Goal: Task Accomplishment & Management: Manage account settings

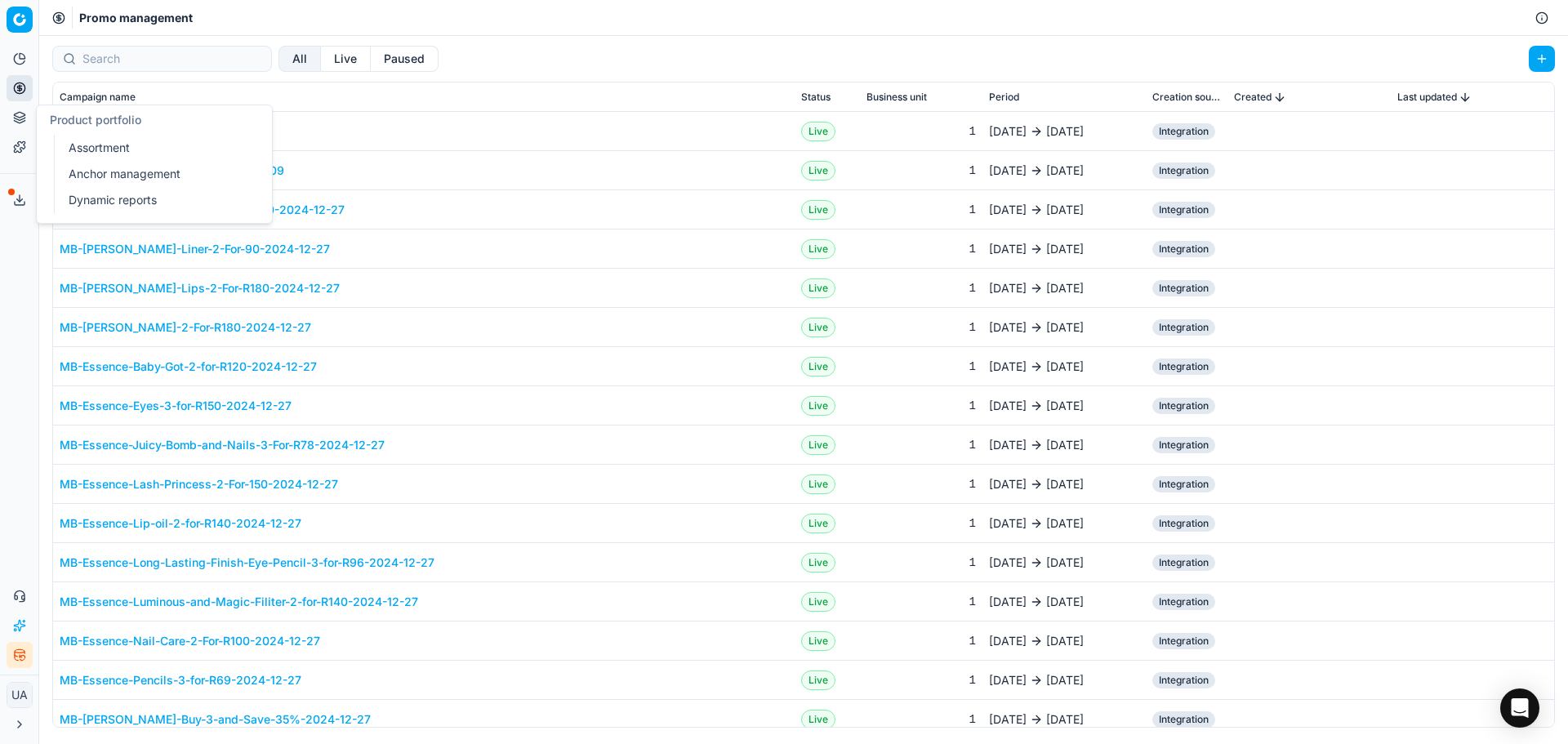
click at [31, 110] on button "Product portfolio" at bounding box center [19, 118] width 27 height 27
click at [27, 89] on button "Pricing" at bounding box center [19, 89] width 27 height 27
click at [115, 194] on link "Products" at bounding box center [157, 197] width 190 height 23
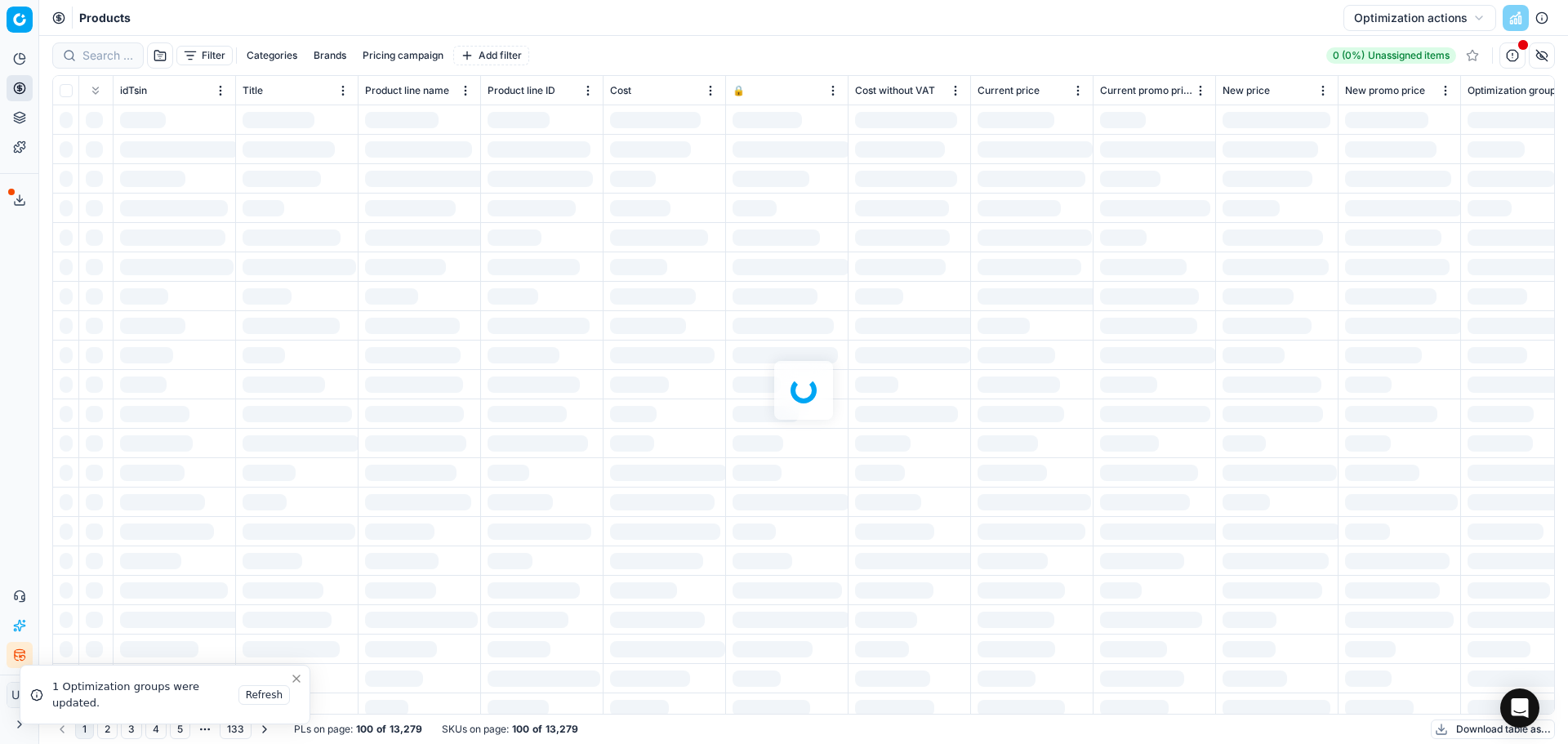
click at [143, 52] on div at bounding box center [803, 390] width 1529 height 708
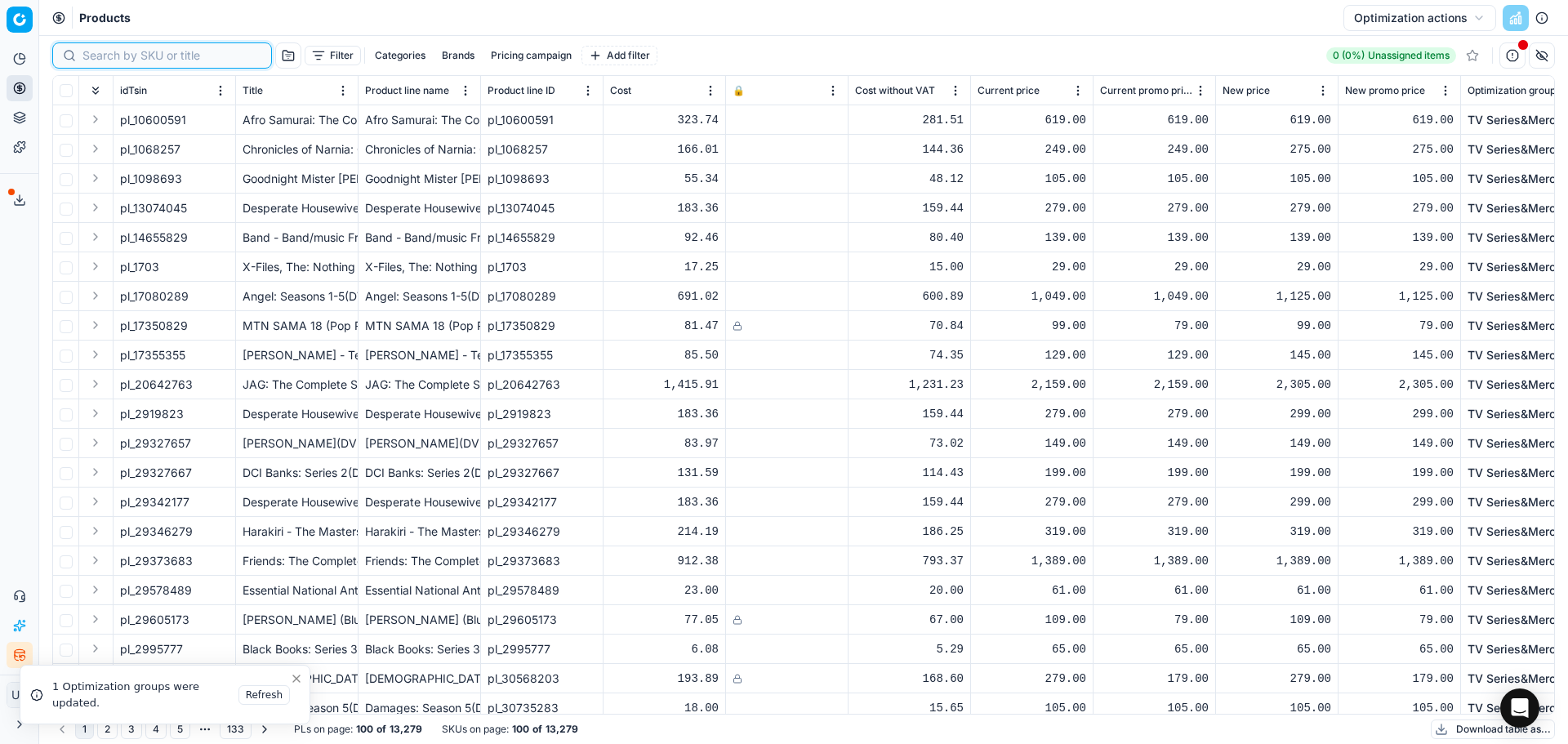
click at [120, 53] on input at bounding box center [172, 55] width 179 height 16
paste input "52786478"
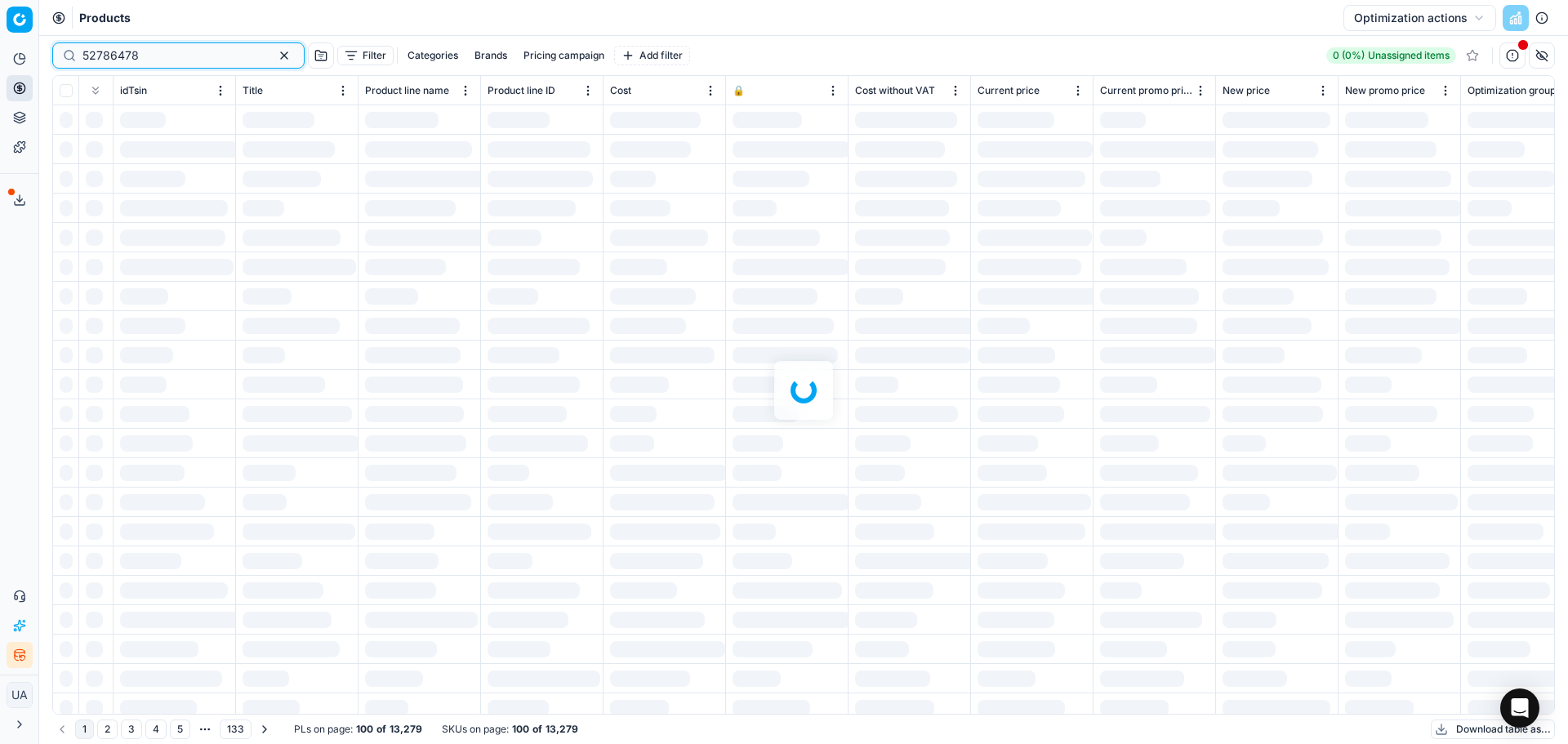
type input "52786478"
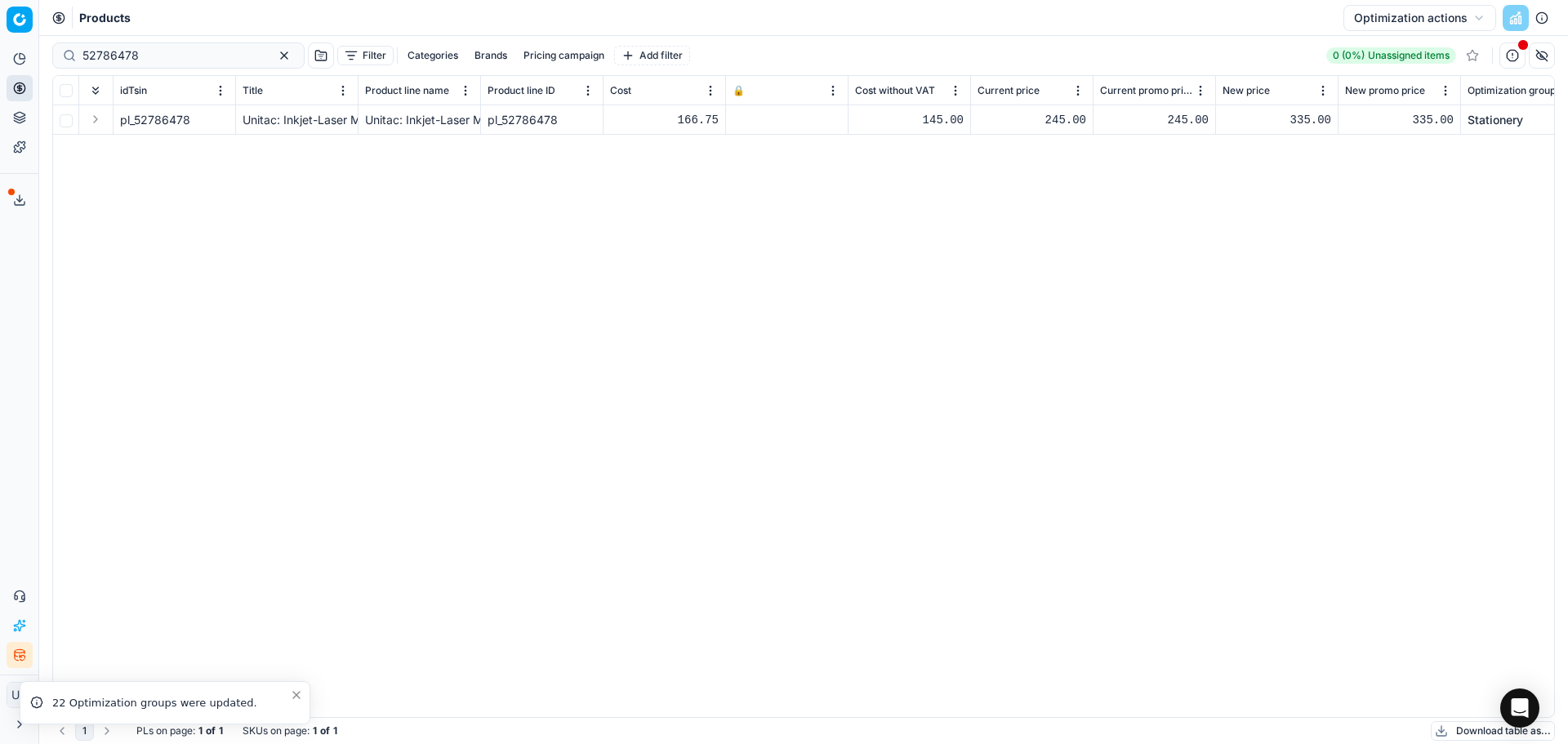
drag, startPoint x: 1252, startPoint y: 214, endPoint x: 757, endPoint y: 230, distance: 495.3
click at [730, 236] on div "pl_52786478 Unitac: Inkjet-Laser Multi-Purpose Labels UT200- 1 Up Unitac: Inkje…" at bounding box center [803, 411] width 1502 height 612
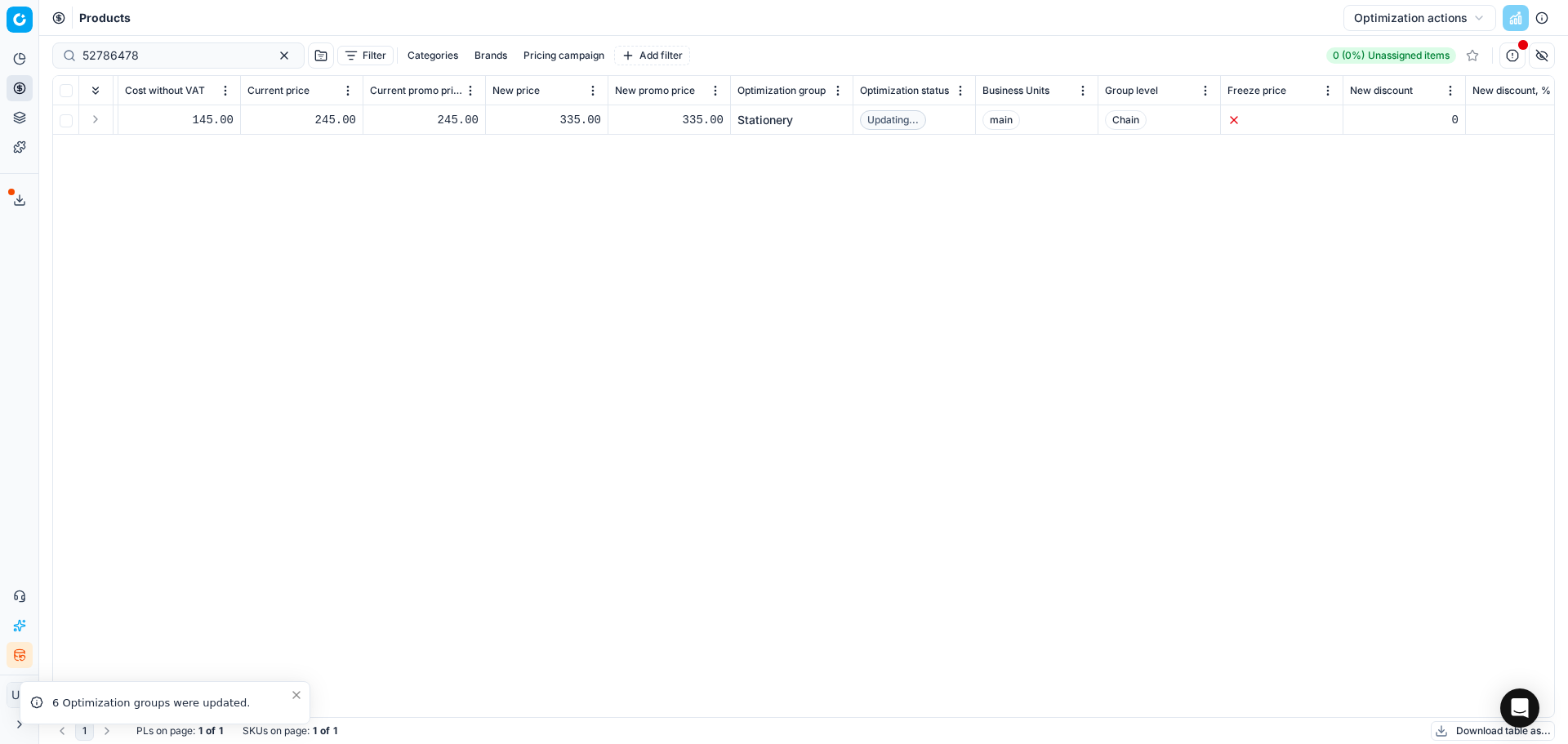
scroll to position [0, 890]
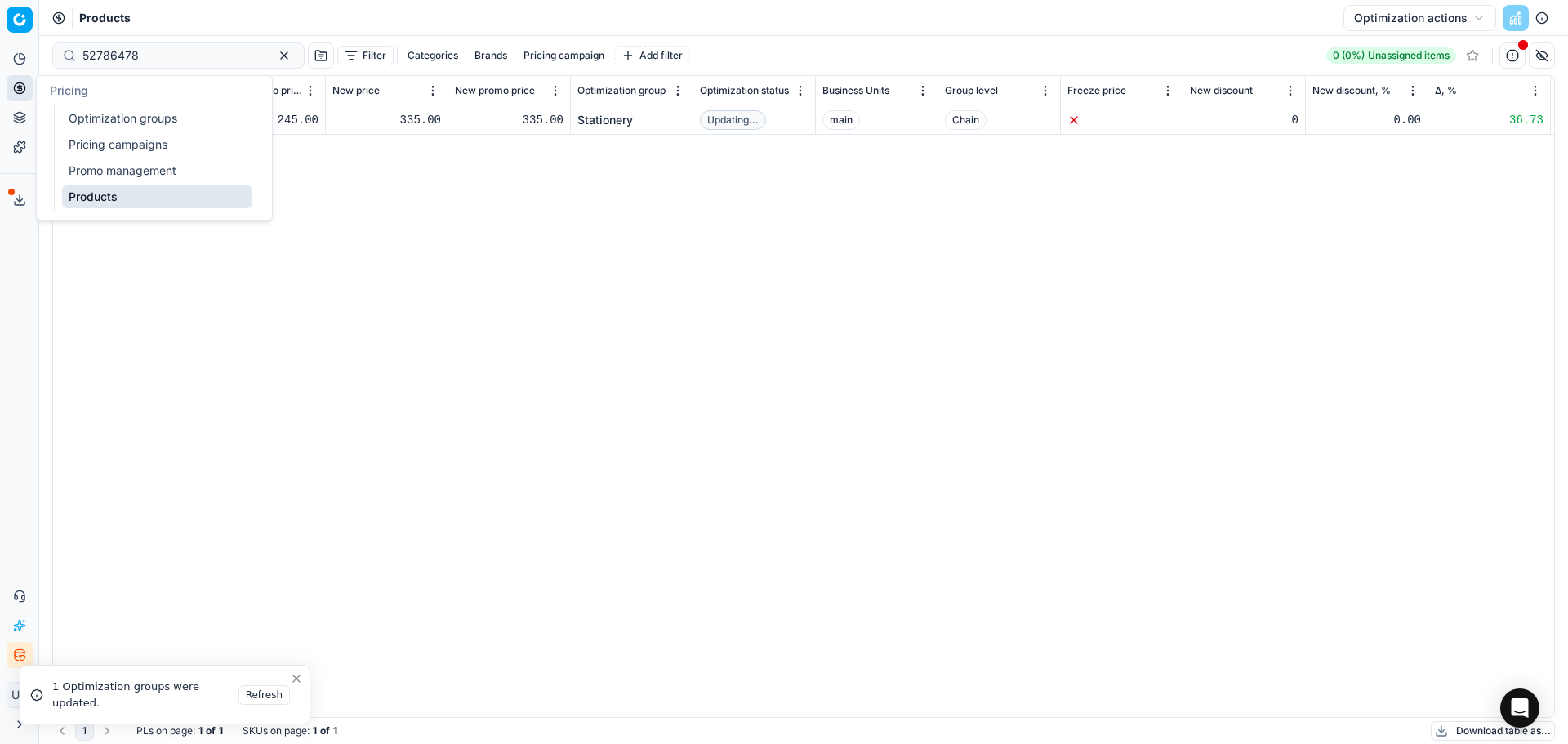
click at [23, 96] on button "Pricing" at bounding box center [19, 89] width 27 height 27
click at [97, 123] on link "Optimization groups" at bounding box center [157, 119] width 190 height 23
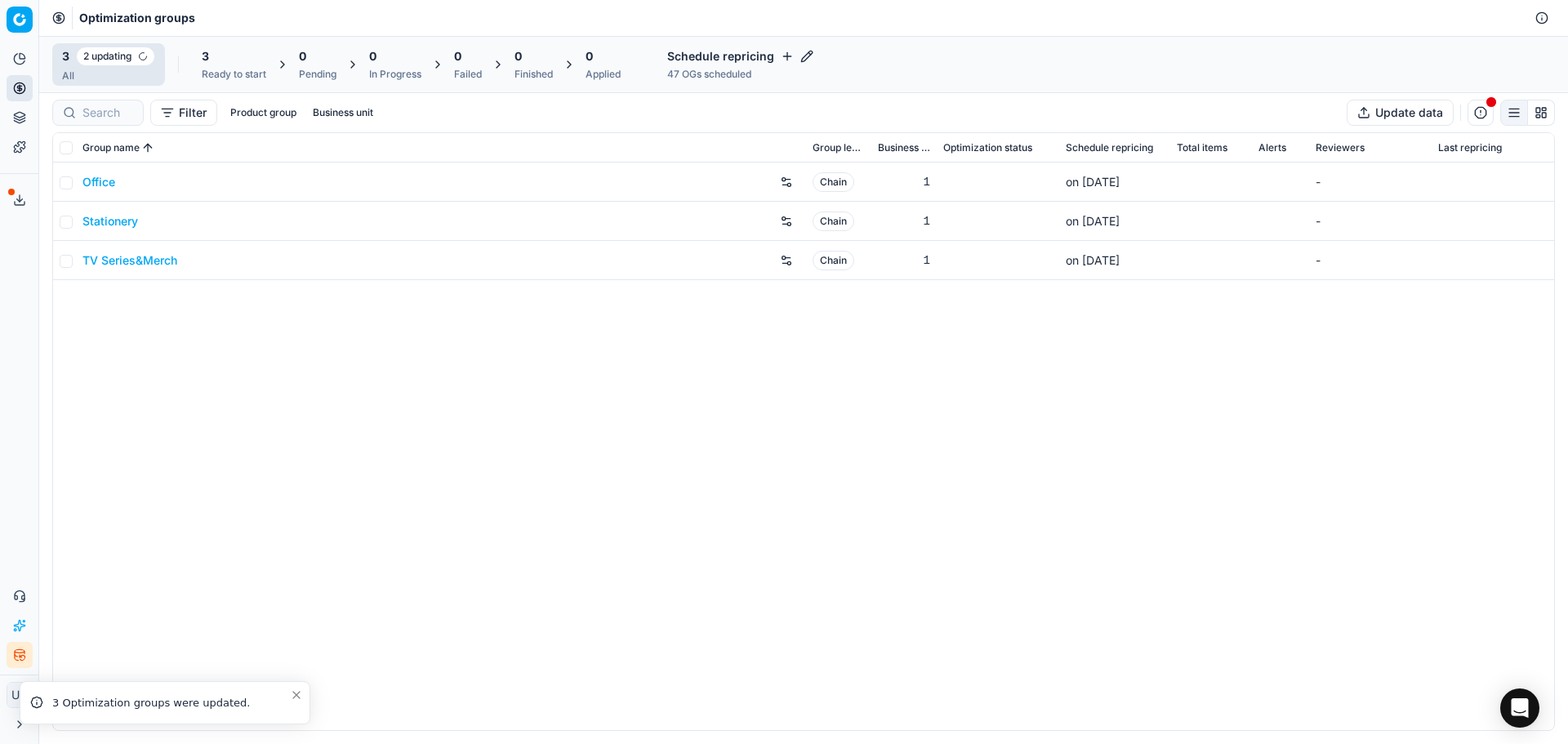
click at [992, 220] on td at bounding box center [998, 221] width 122 height 39
click at [125, 219] on link "Stationery" at bounding box center [110, 221] width 56 height 16
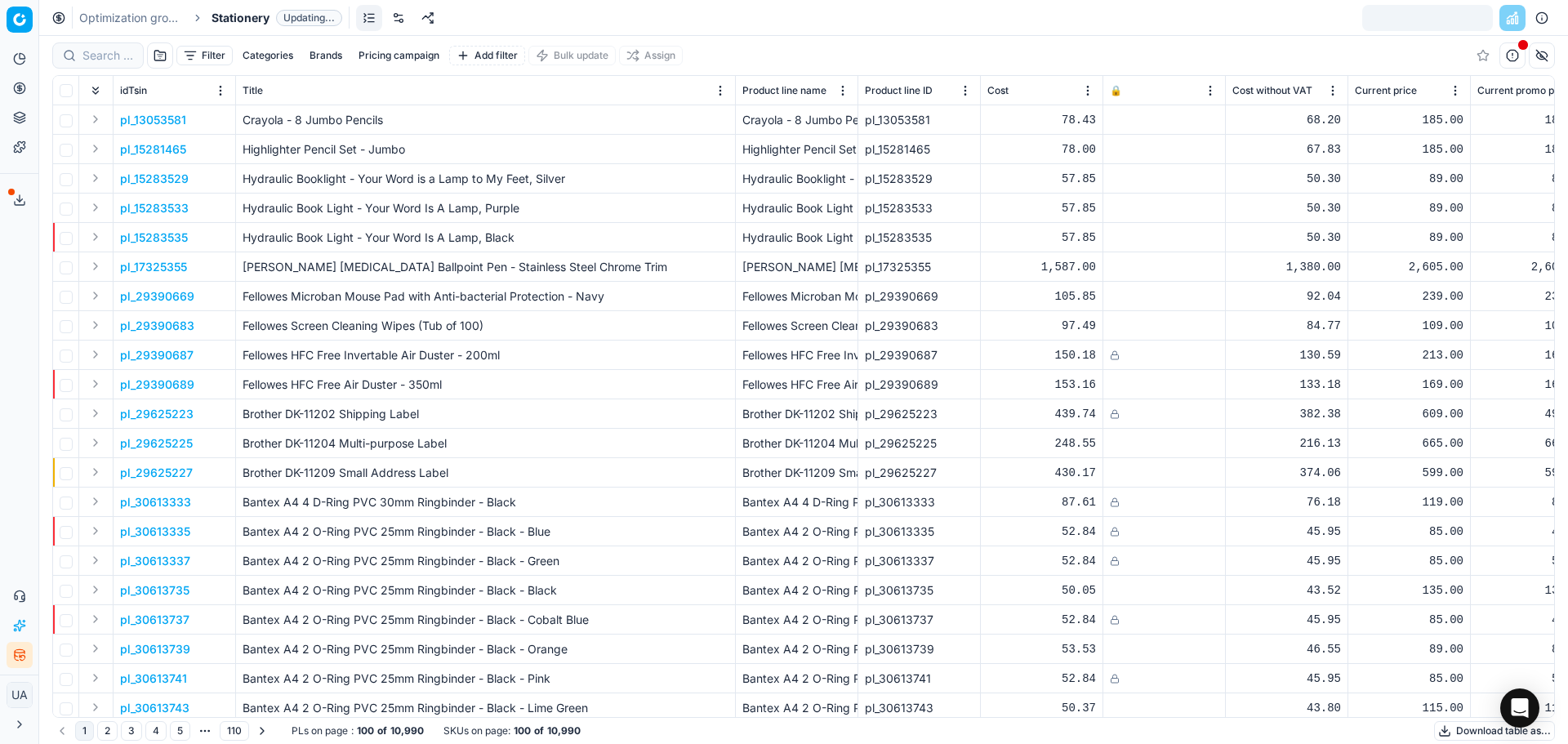
click at [1406, 27] on div at bounding box center [1428, 19] width 131 height 27
click at [298, 22] on span "Updating..." at bounding box center [309, 18] width 66 height 16
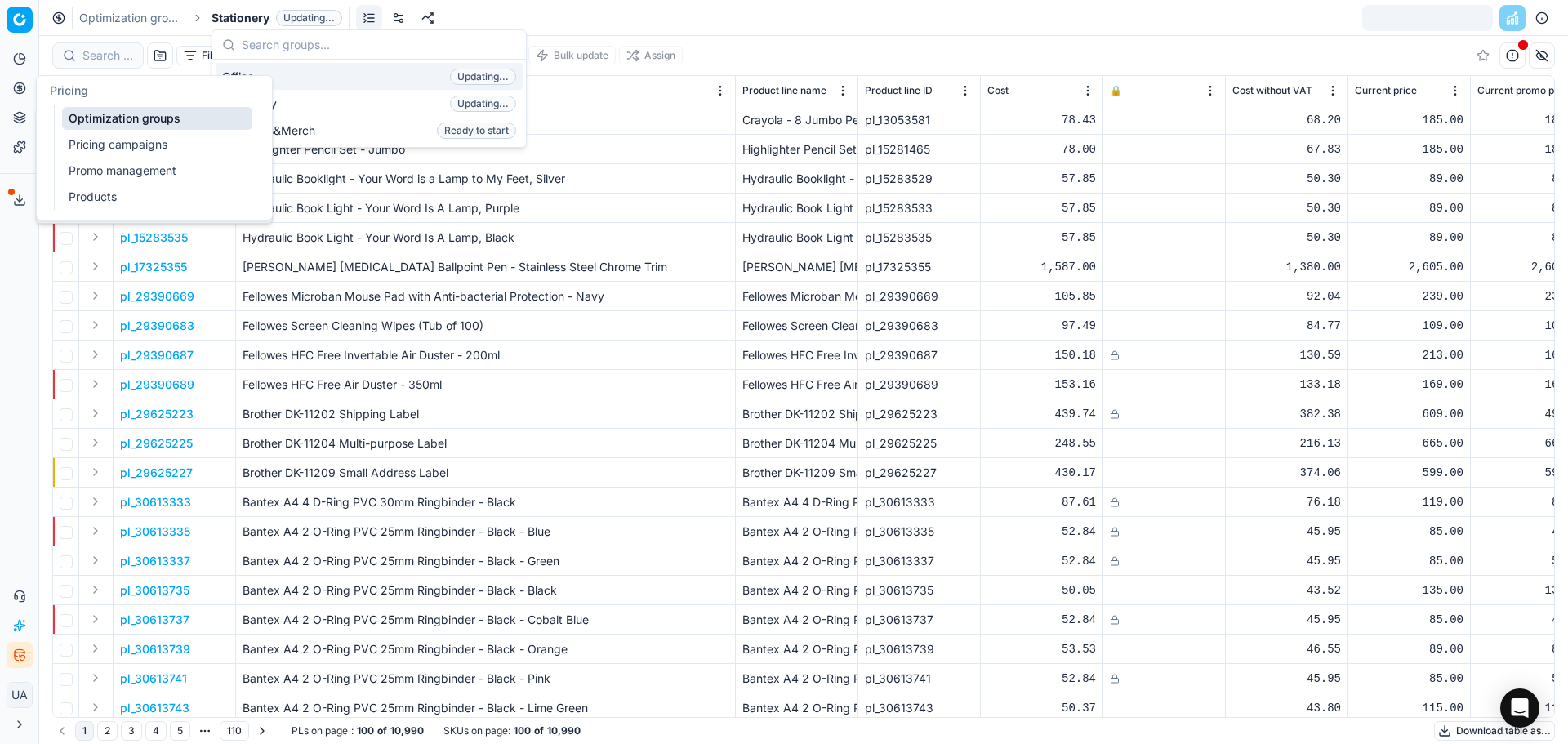
click at [19, 97] on button "Pricing" at bounding box center [19, 89] width 27 height 27
click at [89, 143] on link "Pricing campaigns" at bounding box center [157, 144] width 190 height 23
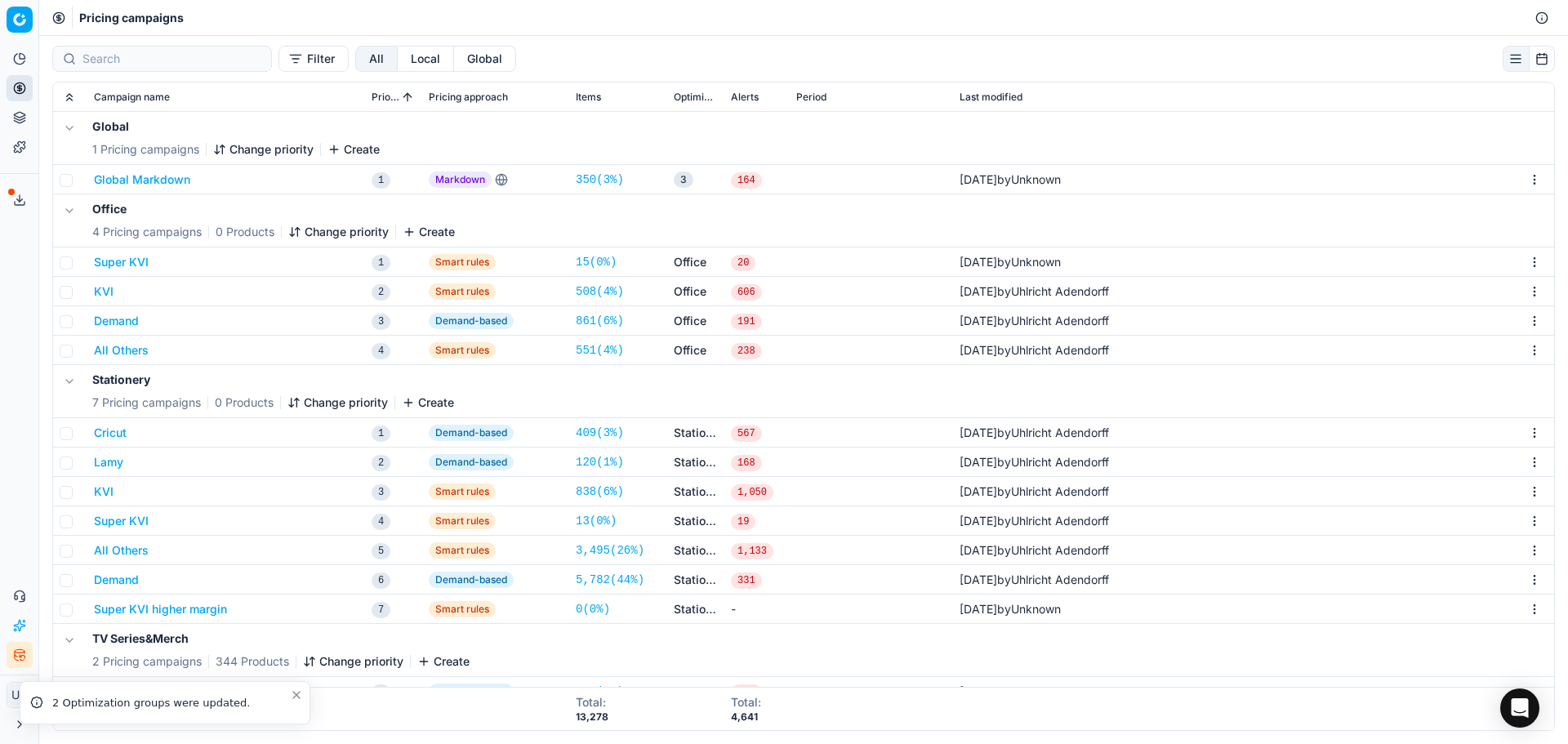
click at [120, 583] on button "Demand" at bounding box center [116, 579] width 45 height 16
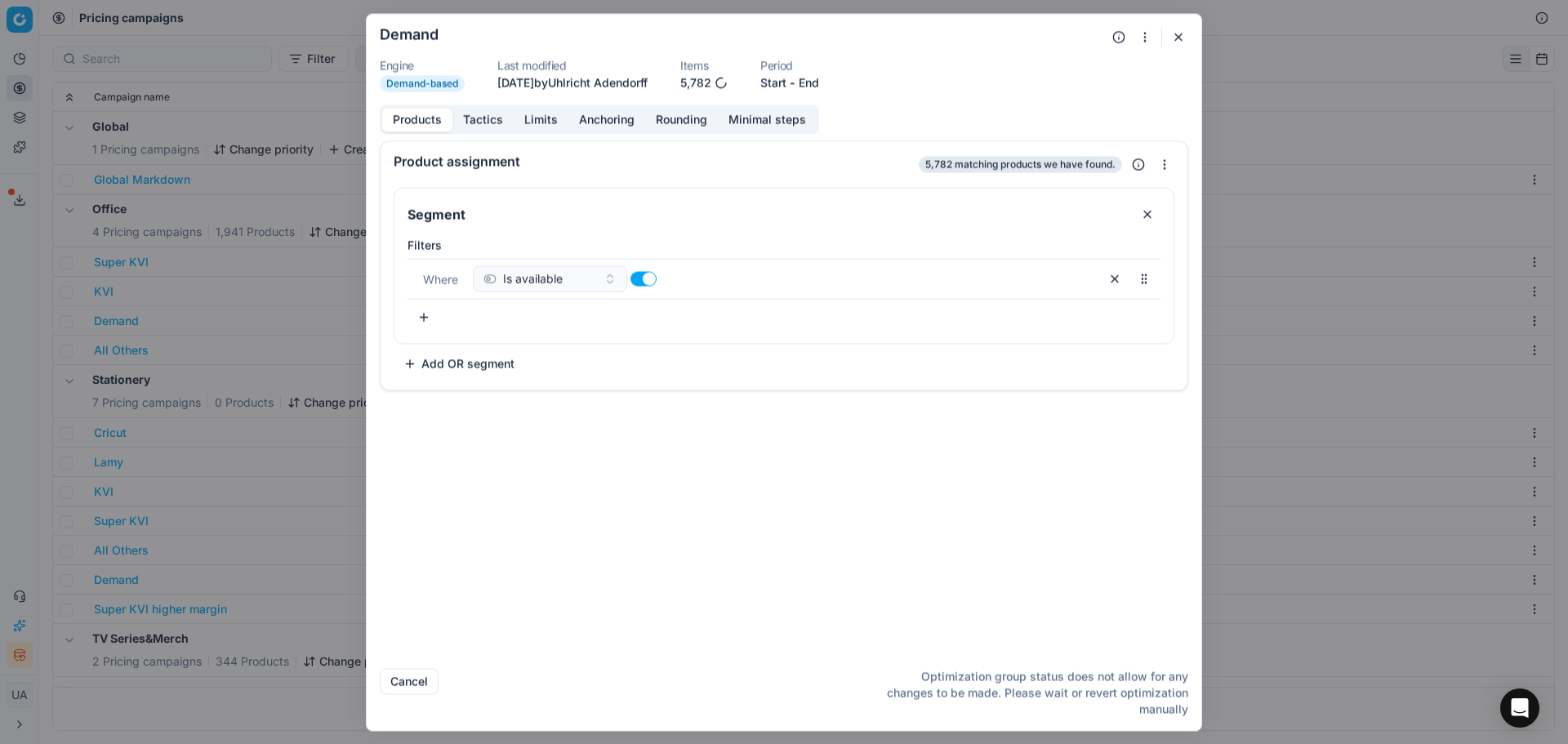
click at [484, 120] on button "Tactics" at bounding box center [483, 120] width 61 height 24
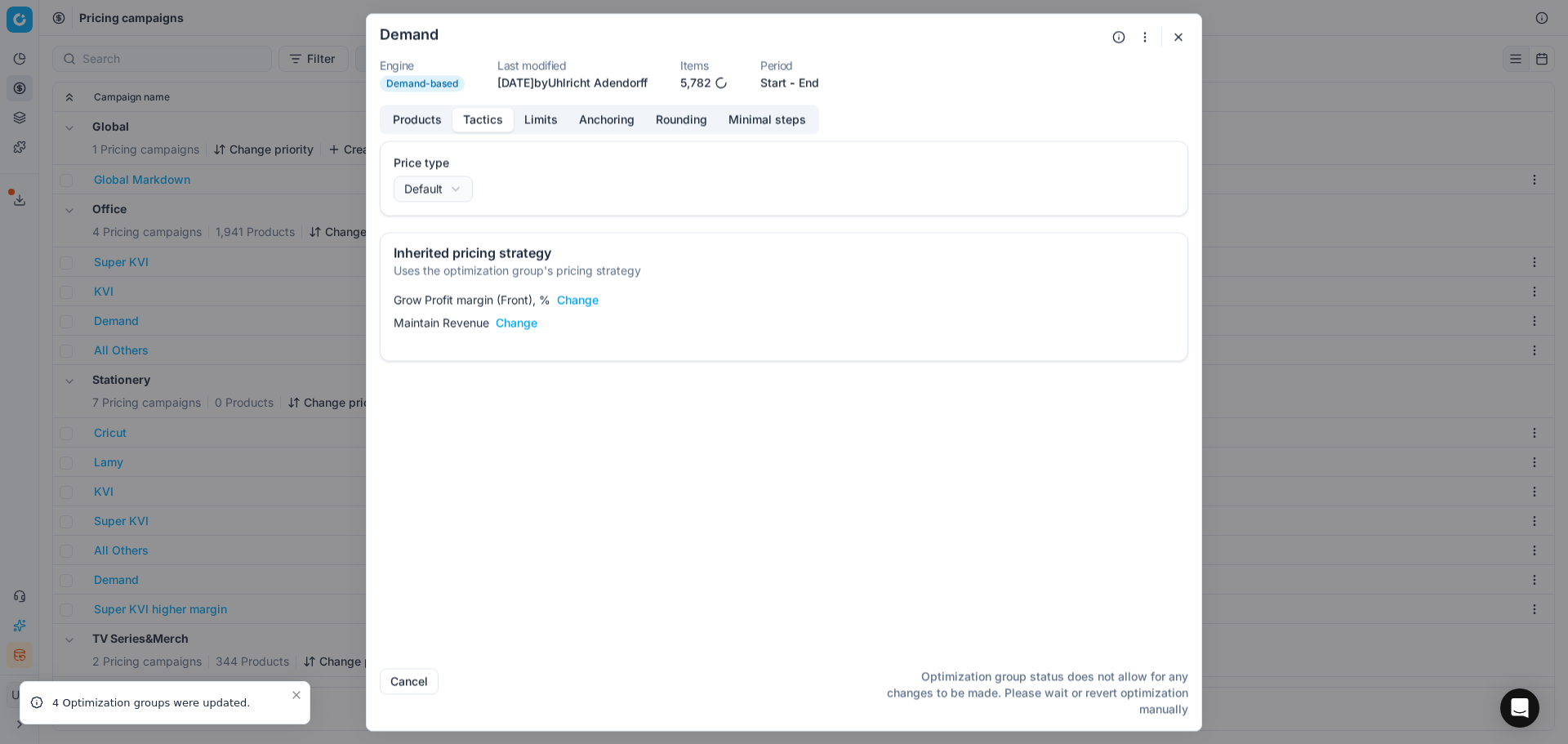
click at [545, 123] on button "Limits" at bounding box center [541, 120] width 55 height 24
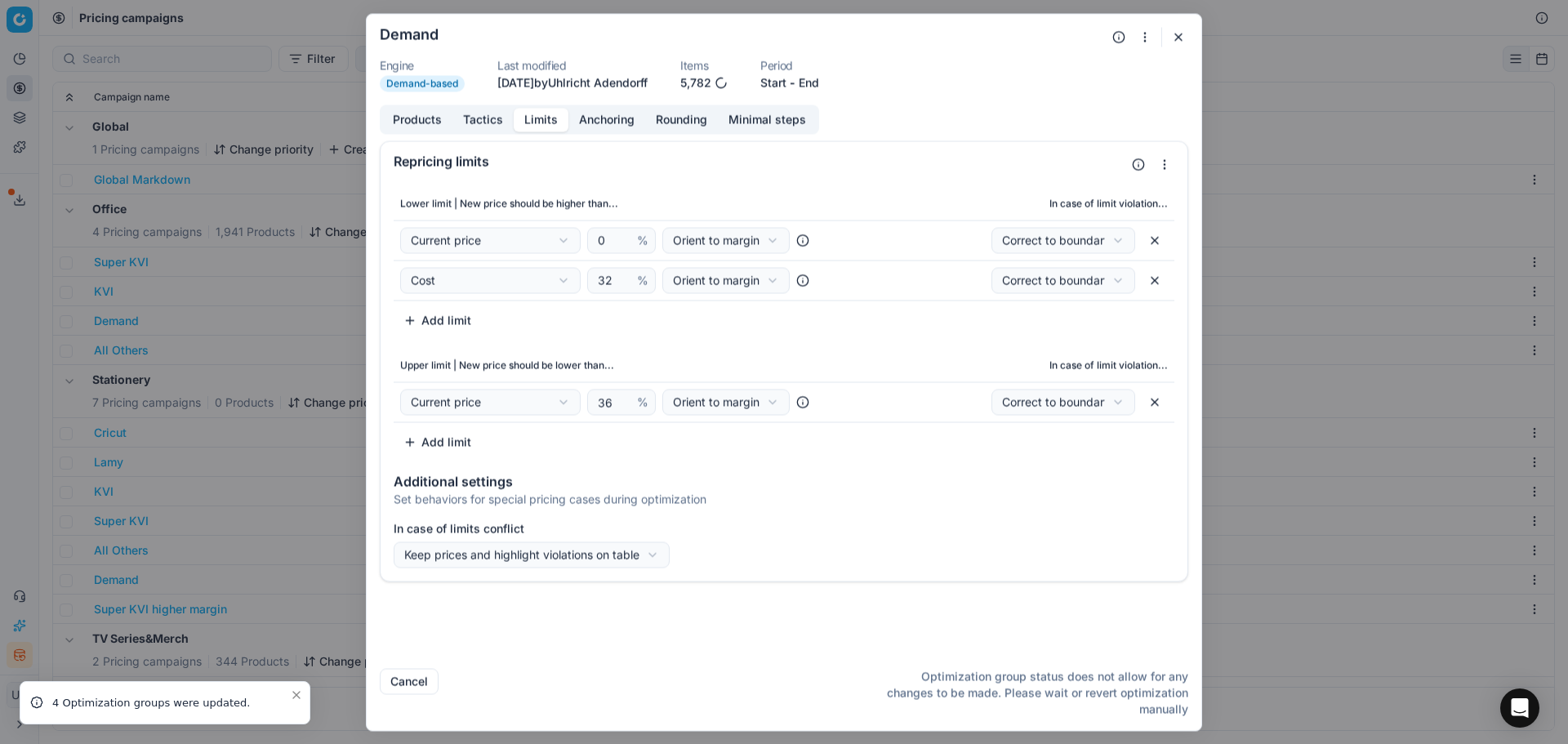
click at [484, 112] on button "Tactics" at bounding box center [483, 120] width 61 height 24
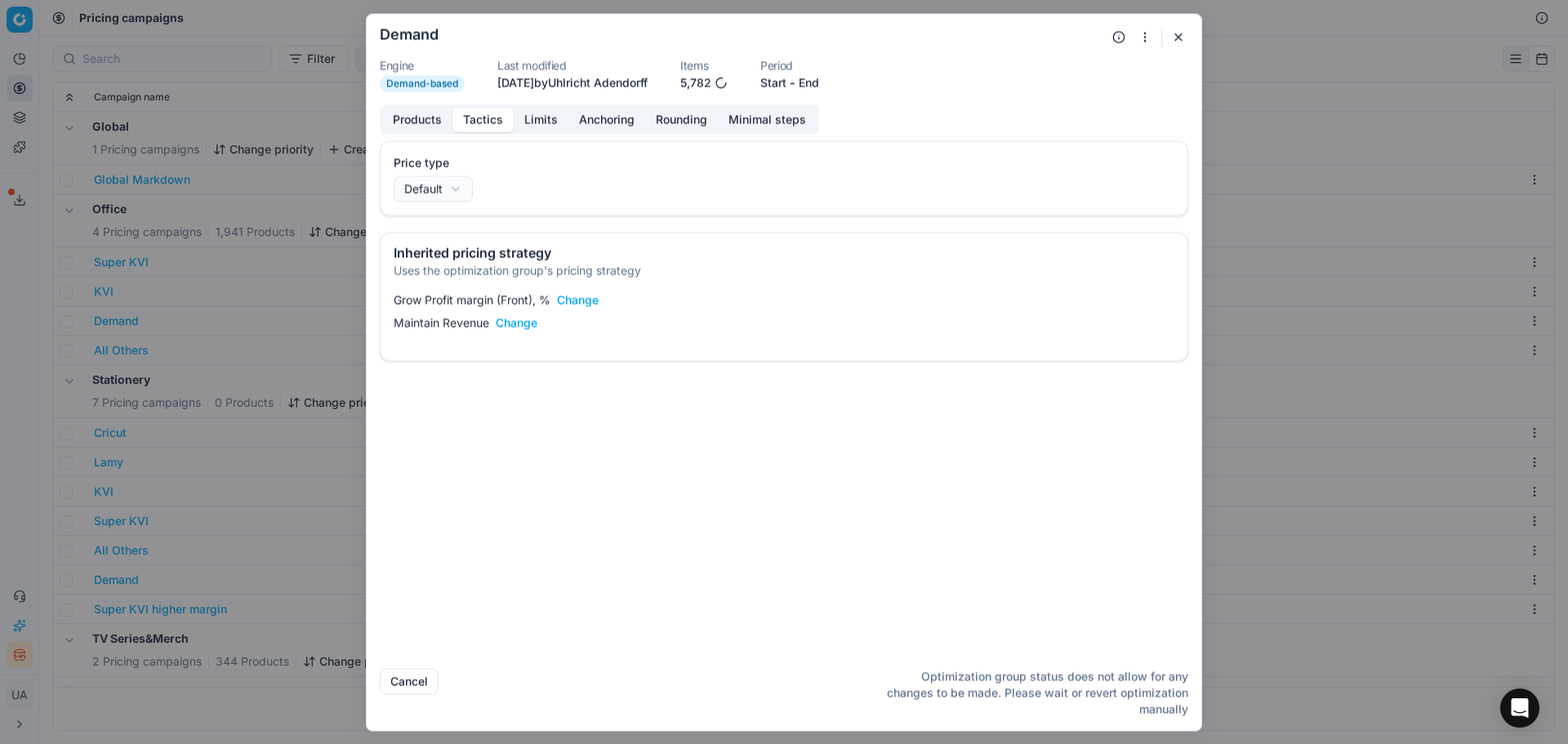
click at [599, 297] on button "Change" at bounding box center [578, 299] width 42 height 16
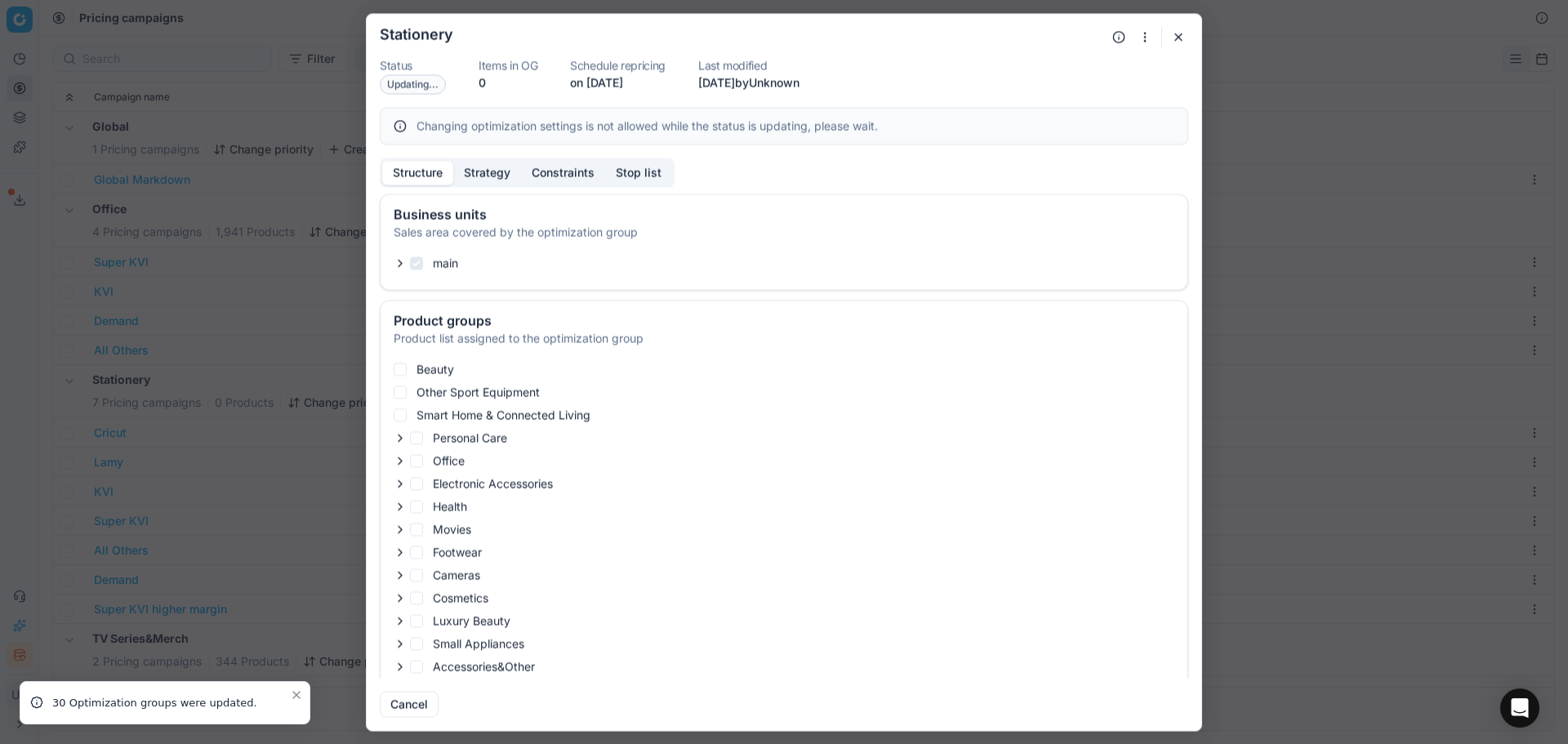
checkbox input "true"
click at [503, 175] on button "Strategy" at bounding box center [487, 173] width 68 height 24
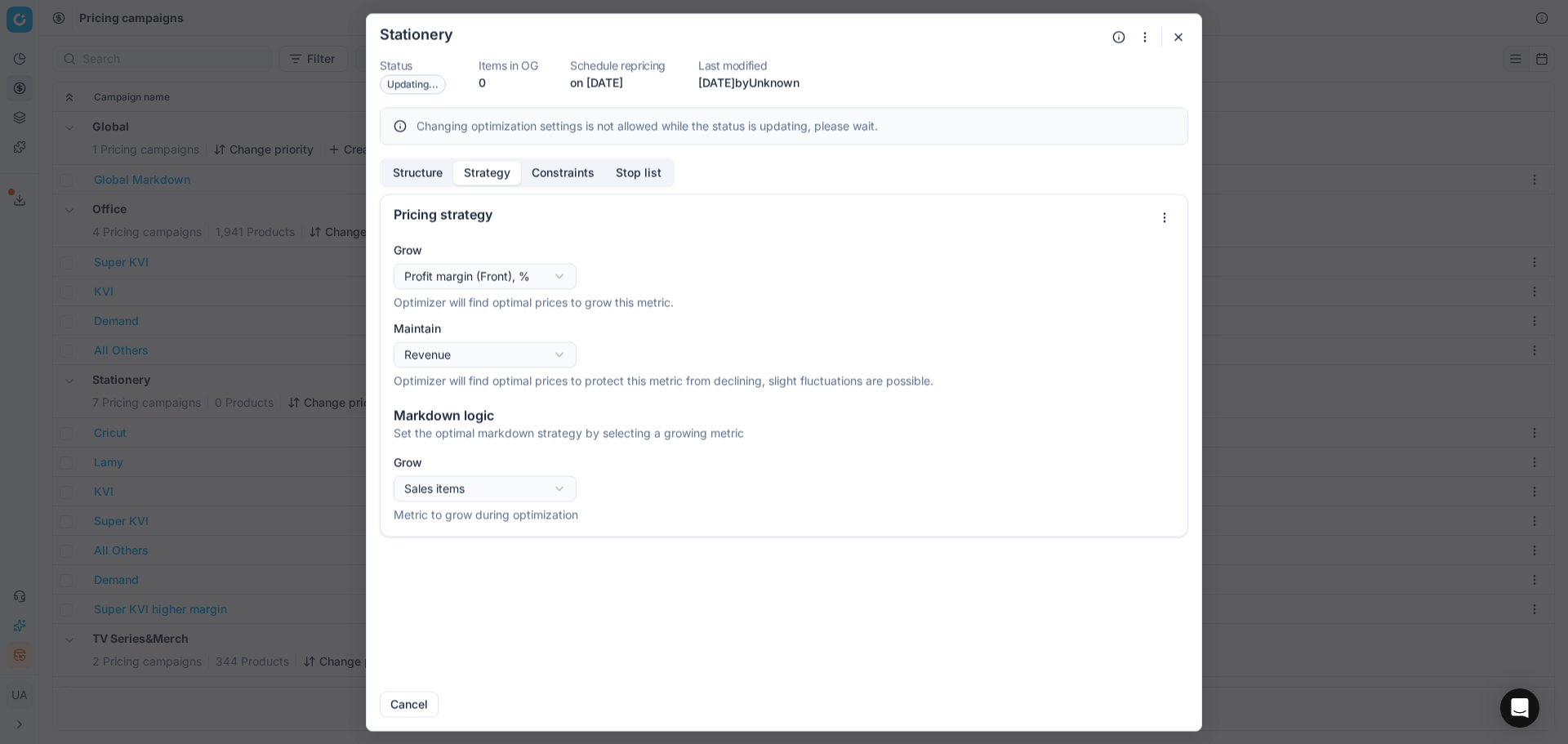
click at [528, 284] on div "Oprimization group is saving... Stationery Status Updating... Items in OG 0 Sch…" at bounding box center [784, 372] width 1568 height 744
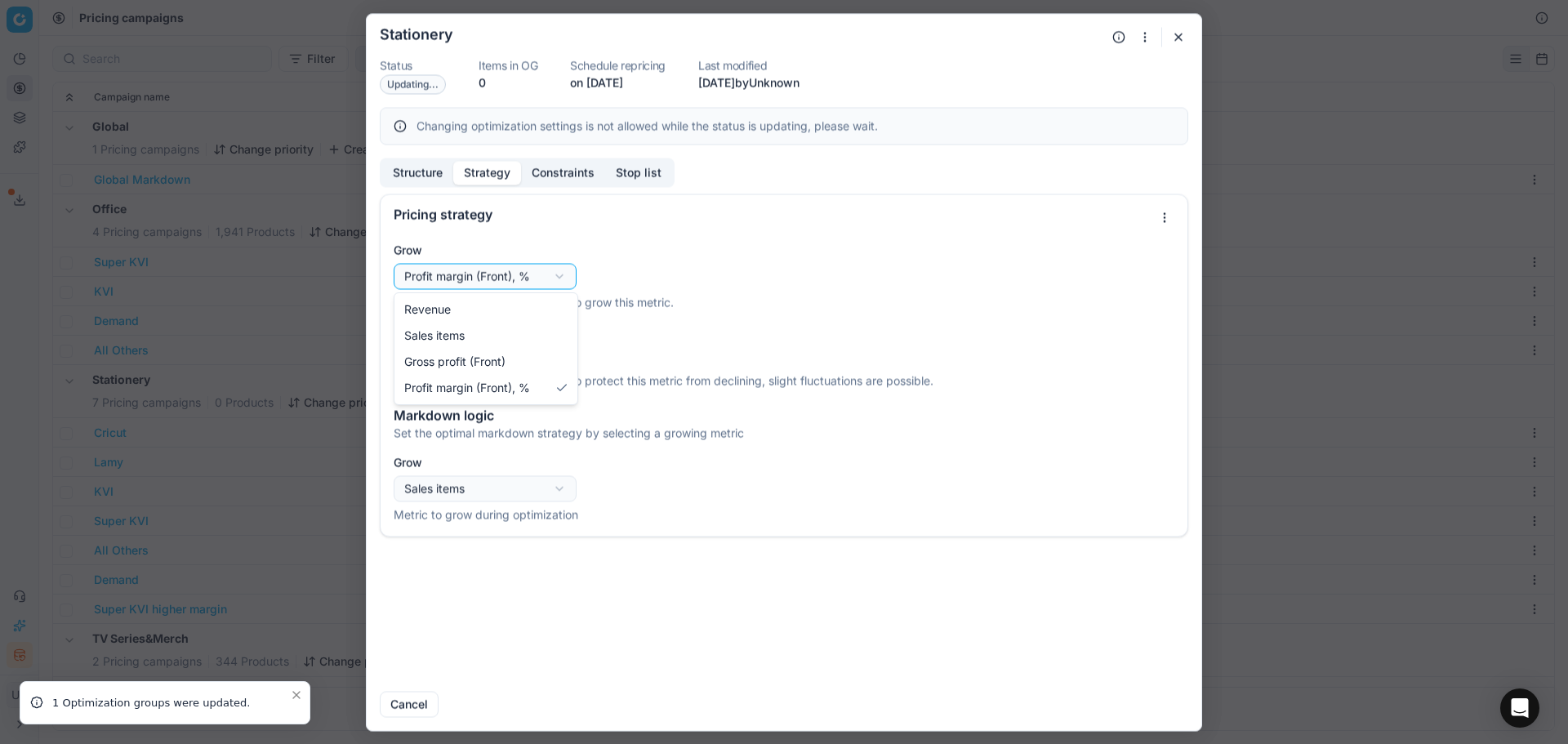
select select "gross_profit"
click at [425, 703] on button "Cancel" at bounding box center [409, 704] width 58 height 27
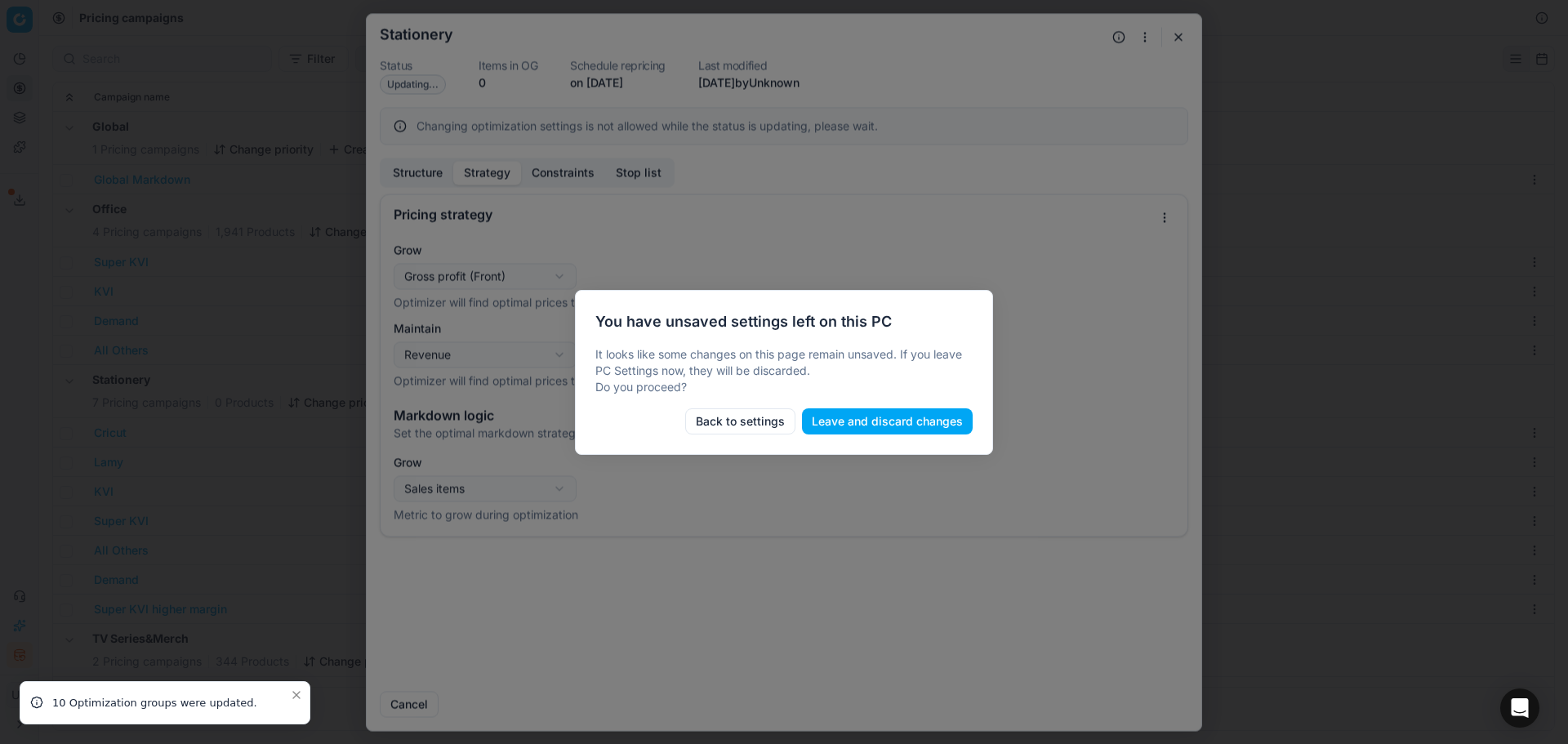
drag, startPoint x: 777, startPoint y: 419, endPoint x: 759, endPoint y: 434, distance: 23.4
click at [770, 425] on button "Back to settings" at bounding box center [741, 422] width 110 height 27
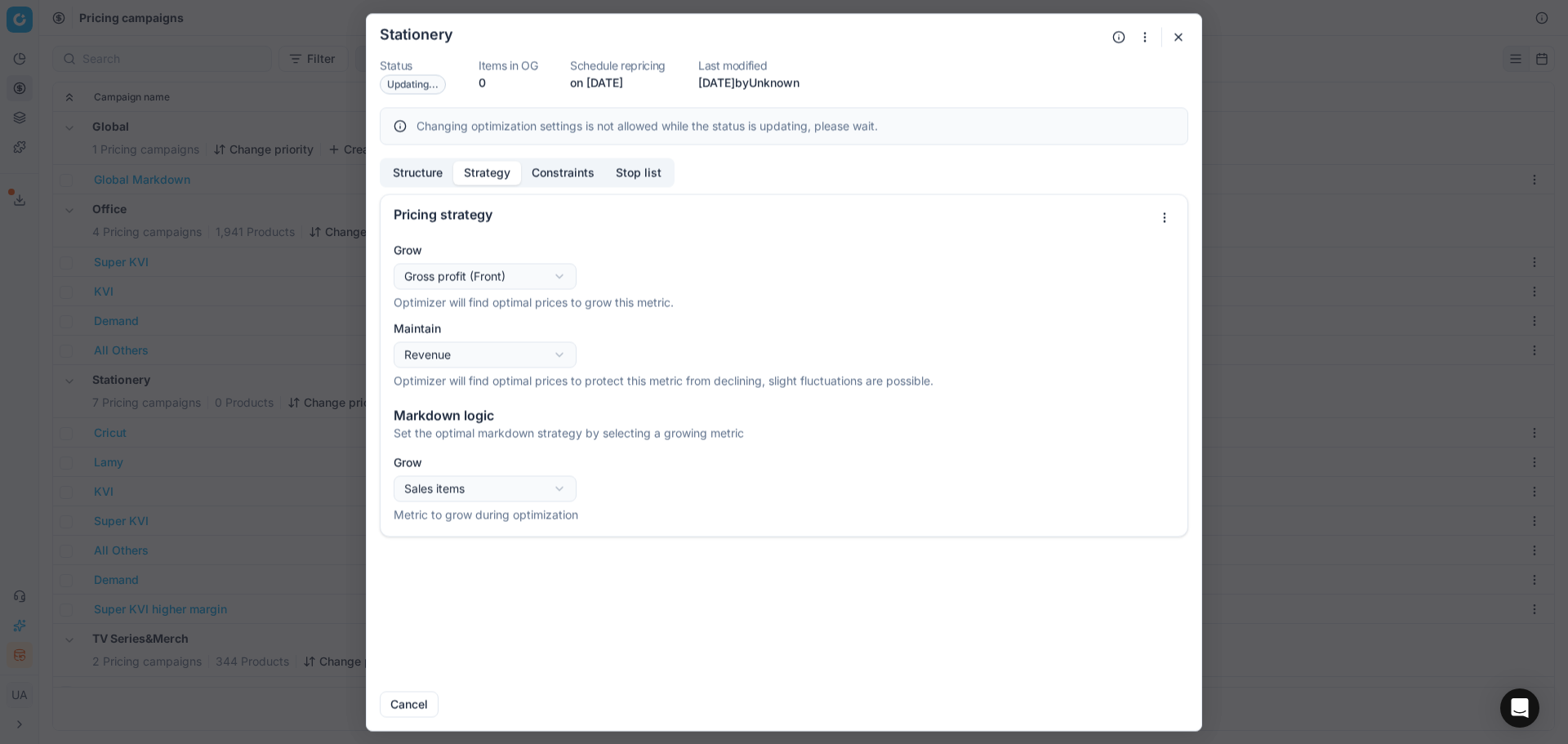
click at [1181, 37] on button "button" at bounding box center [1178, 36] width 19 height 19
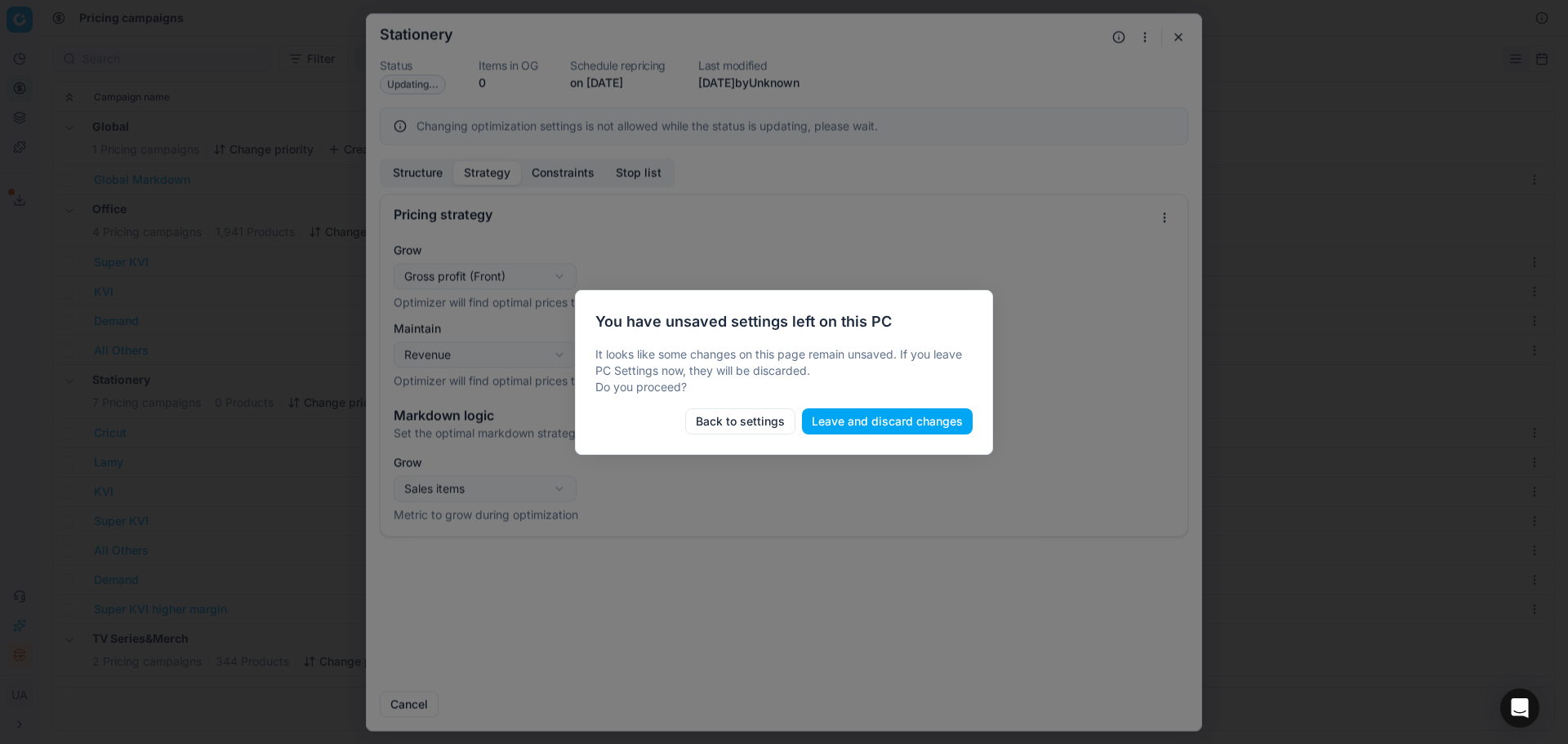
click at [897, 404] on div "You have unsaved settings left on this PC It looks like some changes on this pa…" at bounding box center [784, 372] width 418 height 165
click at [892, 417] on button "Leave and discard changes" at bounding box center [887, 422] width 171 height 27
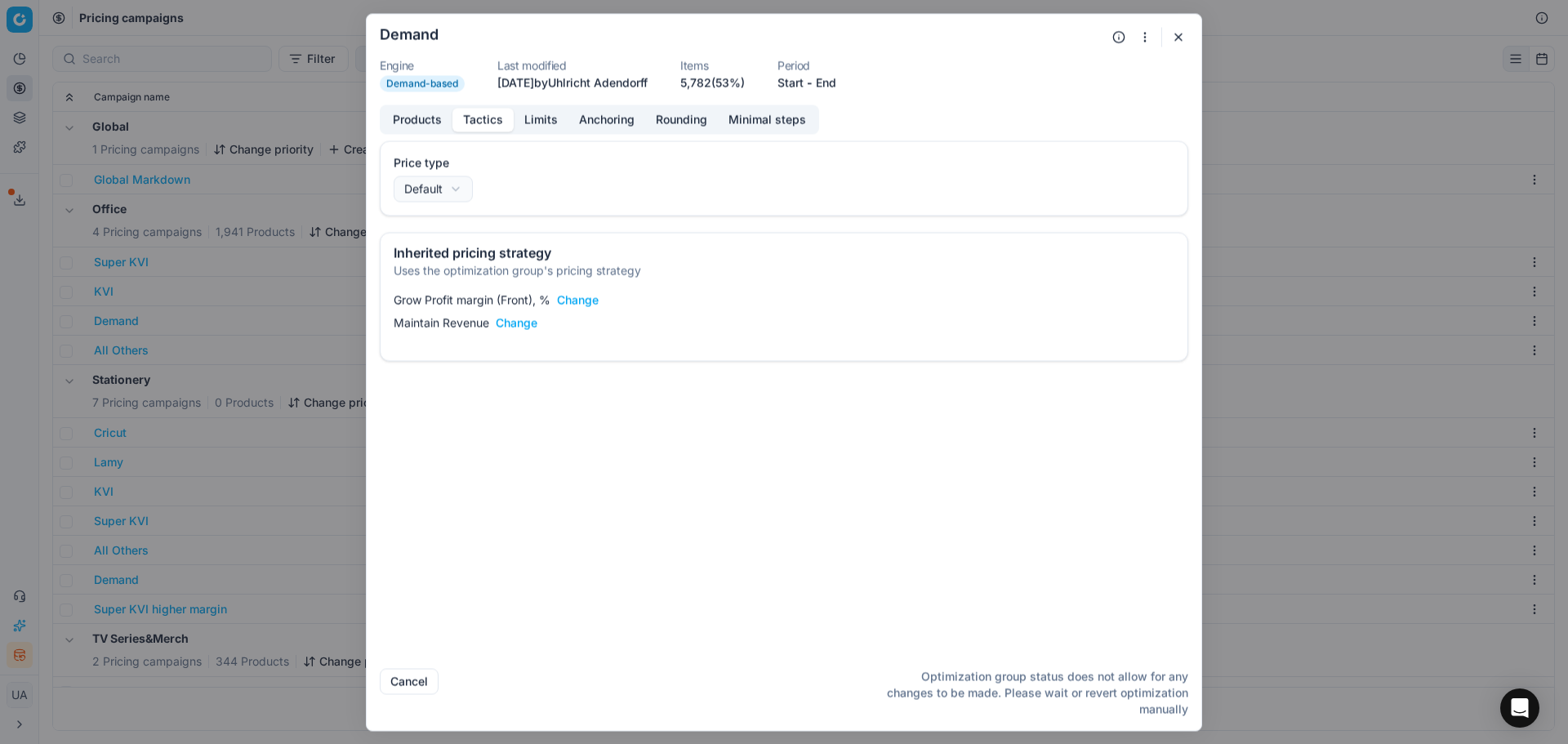
click at [1181, 46] on button "button" at bounding box center [1178, 36] width 19 height 19
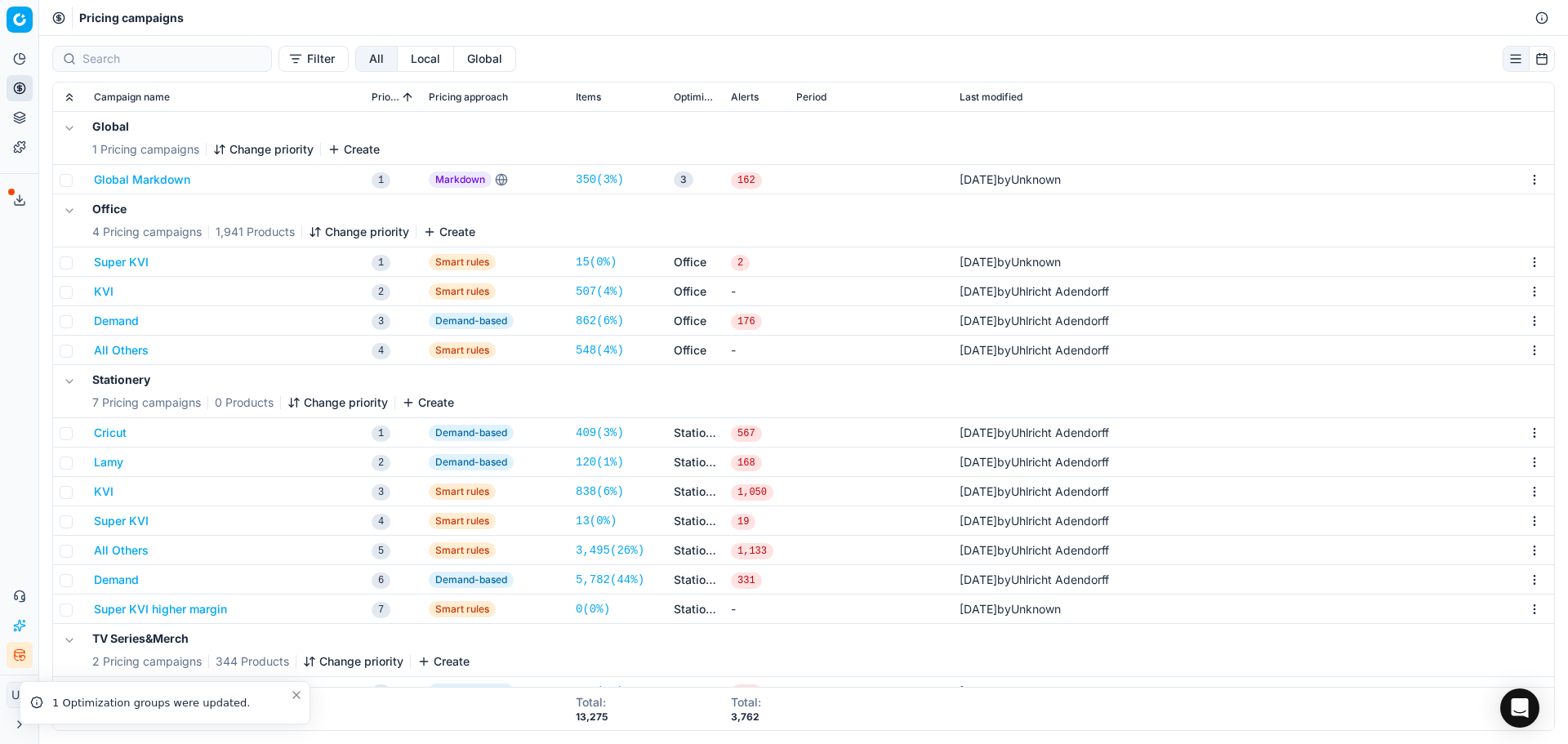
drag, startPoint x: 26, startPoint y: 82, endPoint x: 9, endPoint y: 84, distance: 17.1
click at [10, 84] on button "Pricing" at bounding box center [19, 89] width 27 height 27
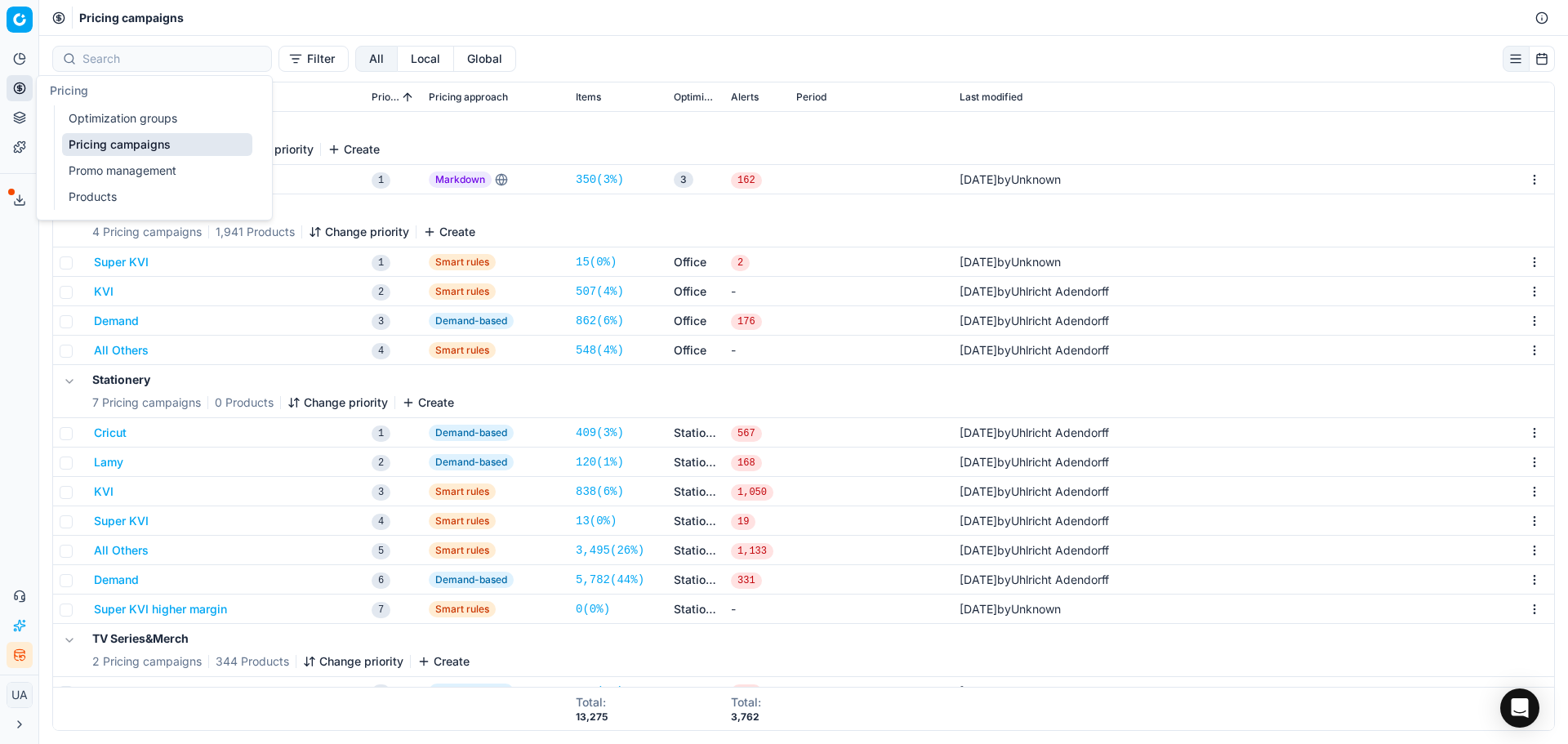
click at [94, 109] on link "Optimization groups" at bounding box center [157, 119] width 190 height 23
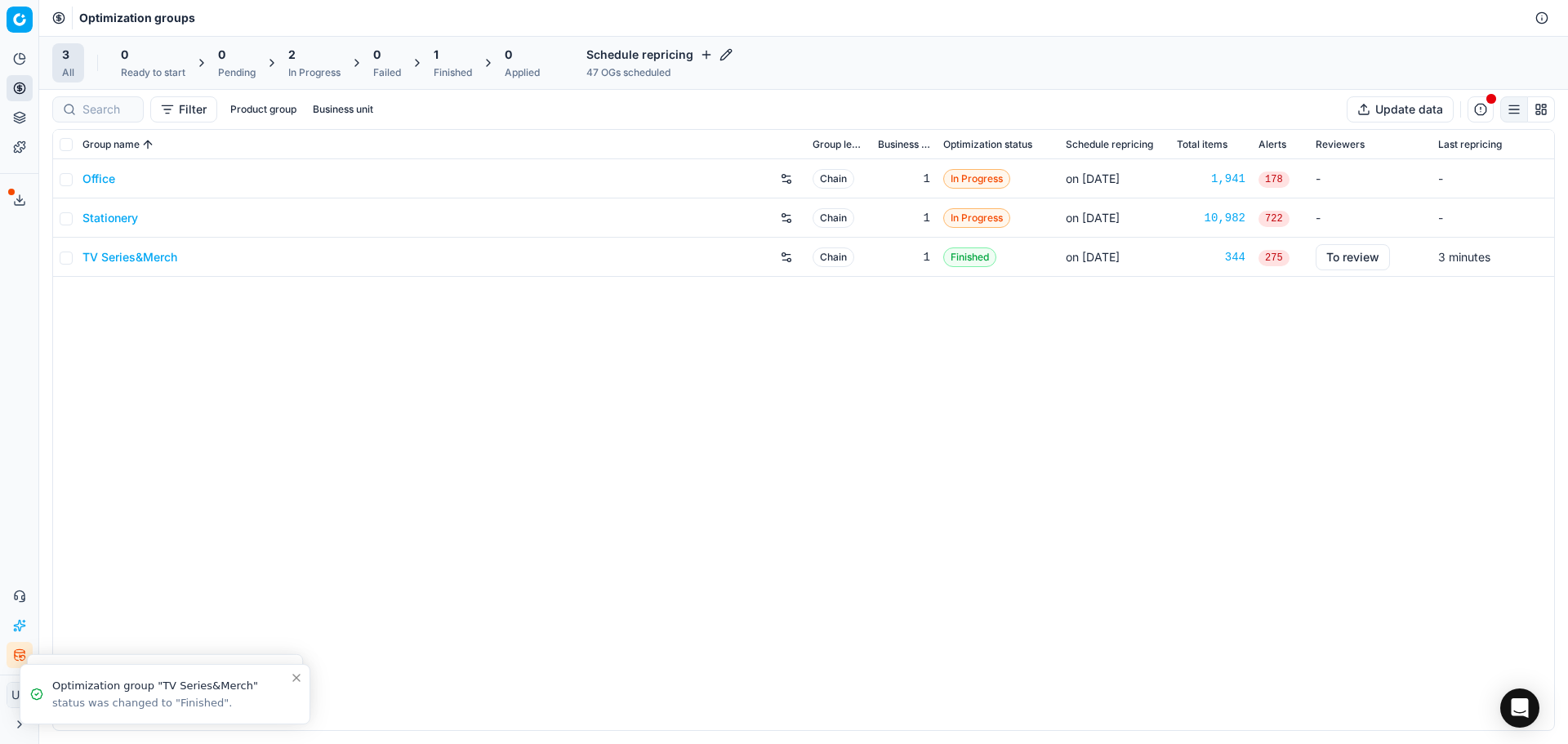
drag, startPoint x: 356, startPoint y: 387, endPoint x: 252, endPoint y: 298, distance: 136.9
click at [355, 384] on div "Office Chain 1 In Progress on [DATE] 1,941 178 - - Stationery Chain 1 In Progre…" at bounding box center [803, 445] width 1502 height 570
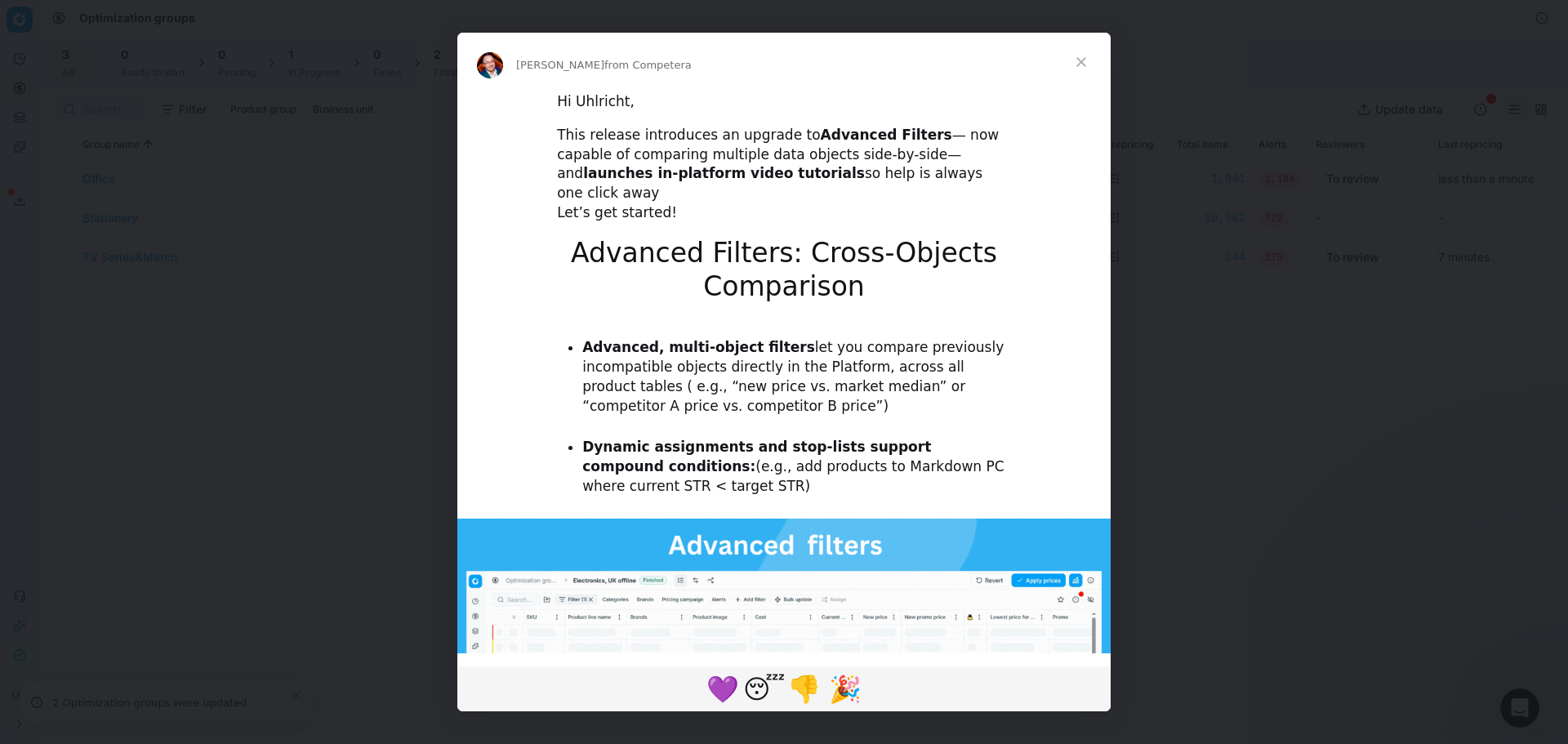
click at [1081, 72] on span "Close" at bounding box center [1082, 62] width 58 height 58
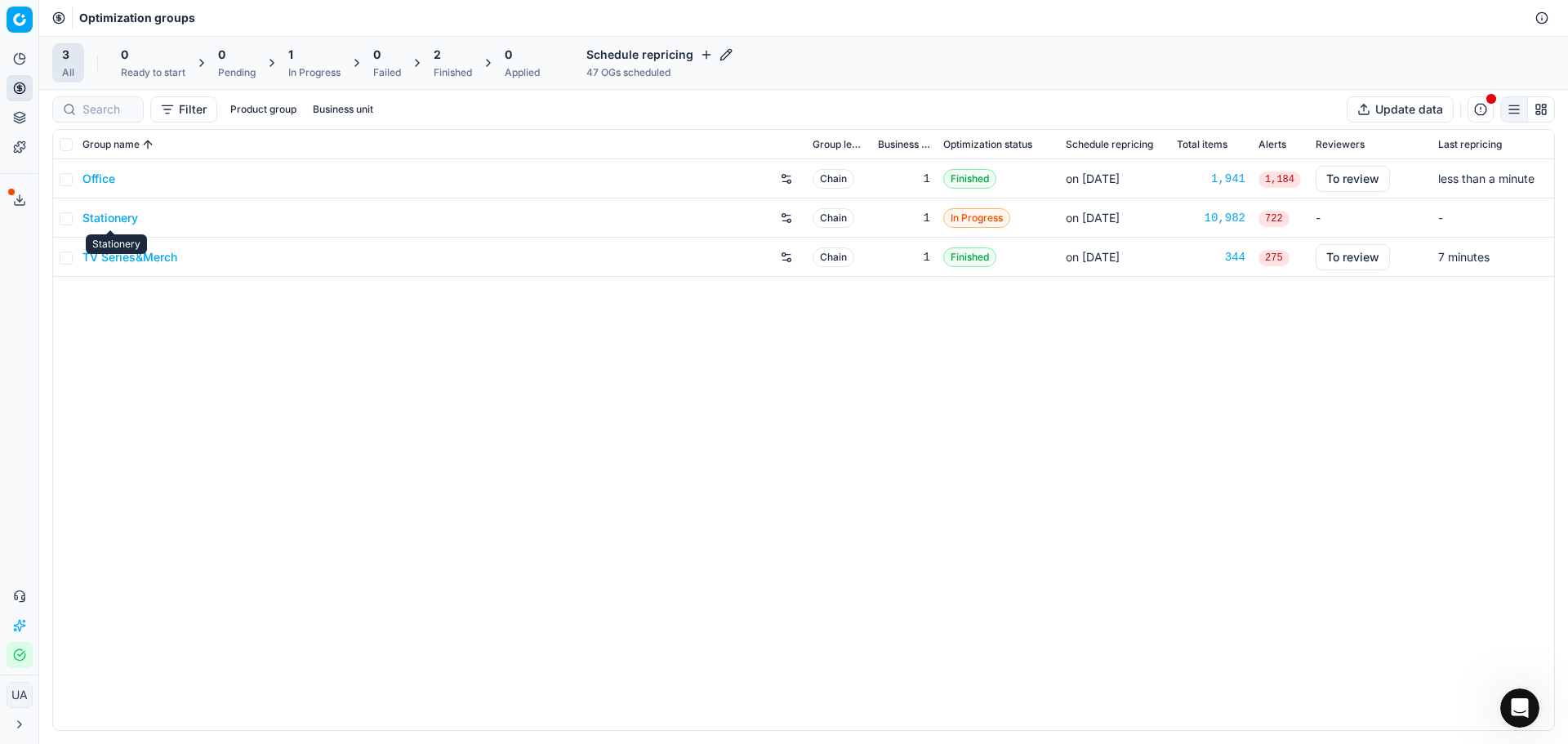
click at [126, 219] on link "Stationery" at bounding box center [110, 218] width 56 height 16
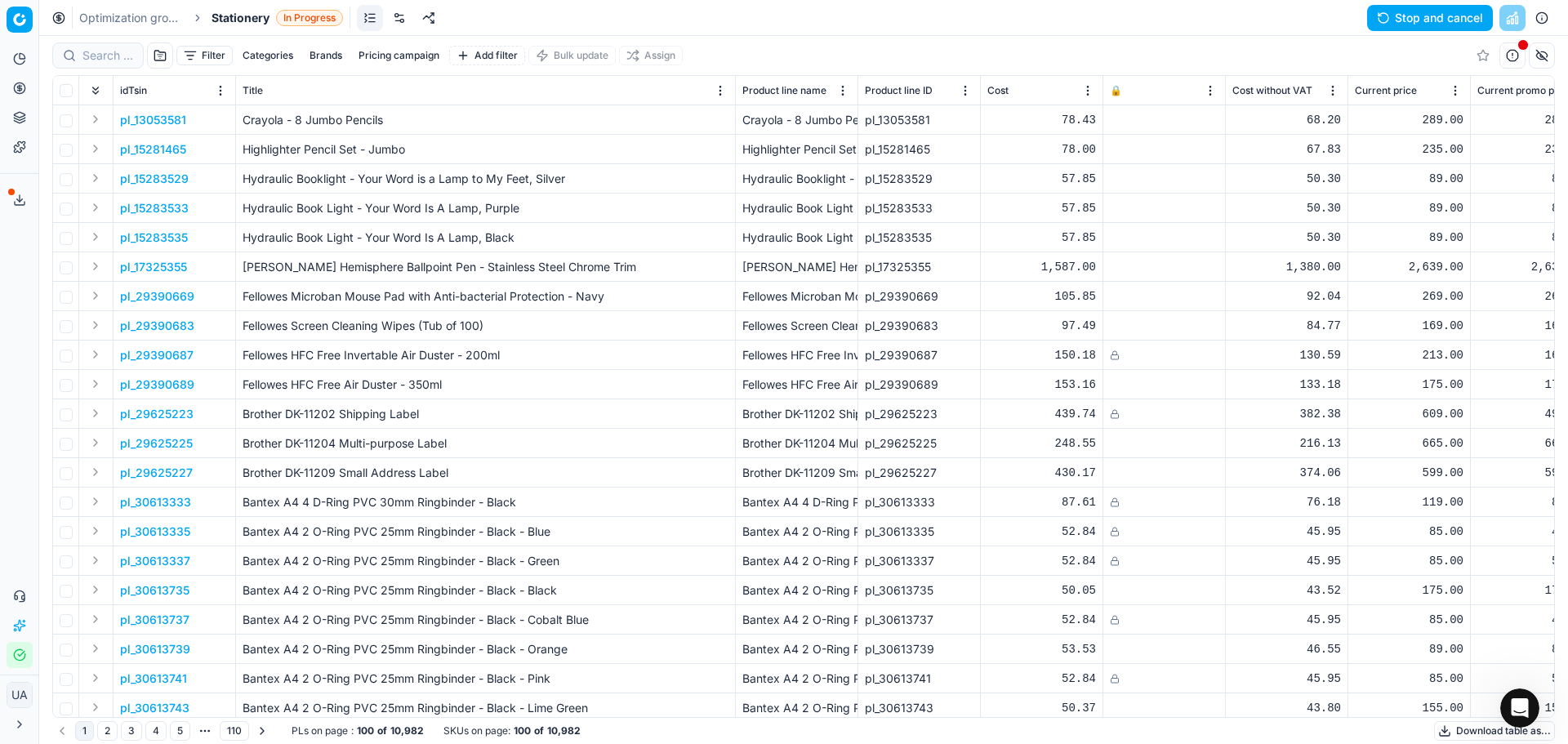
click at [1457, 13] on button "Stop and cancel" at bounding box center [1430, 19] width 126 height 27
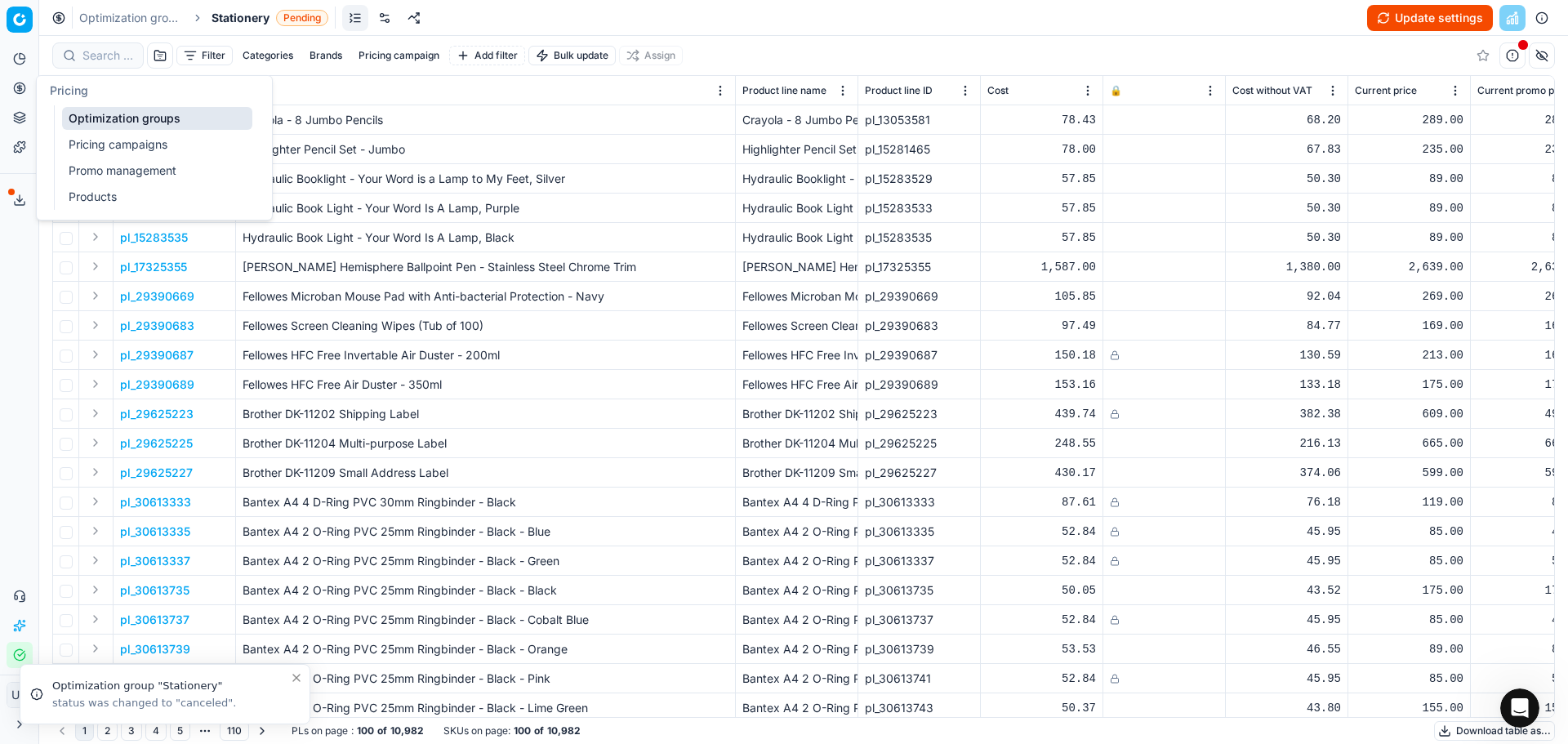
click at [18, 99] on button "Pricing" at bounding box center [19, 89] width 27 height 27
click at [81, 139] on link "Pricing campaigns" at bounding box center [157, 144] width 190 height 23
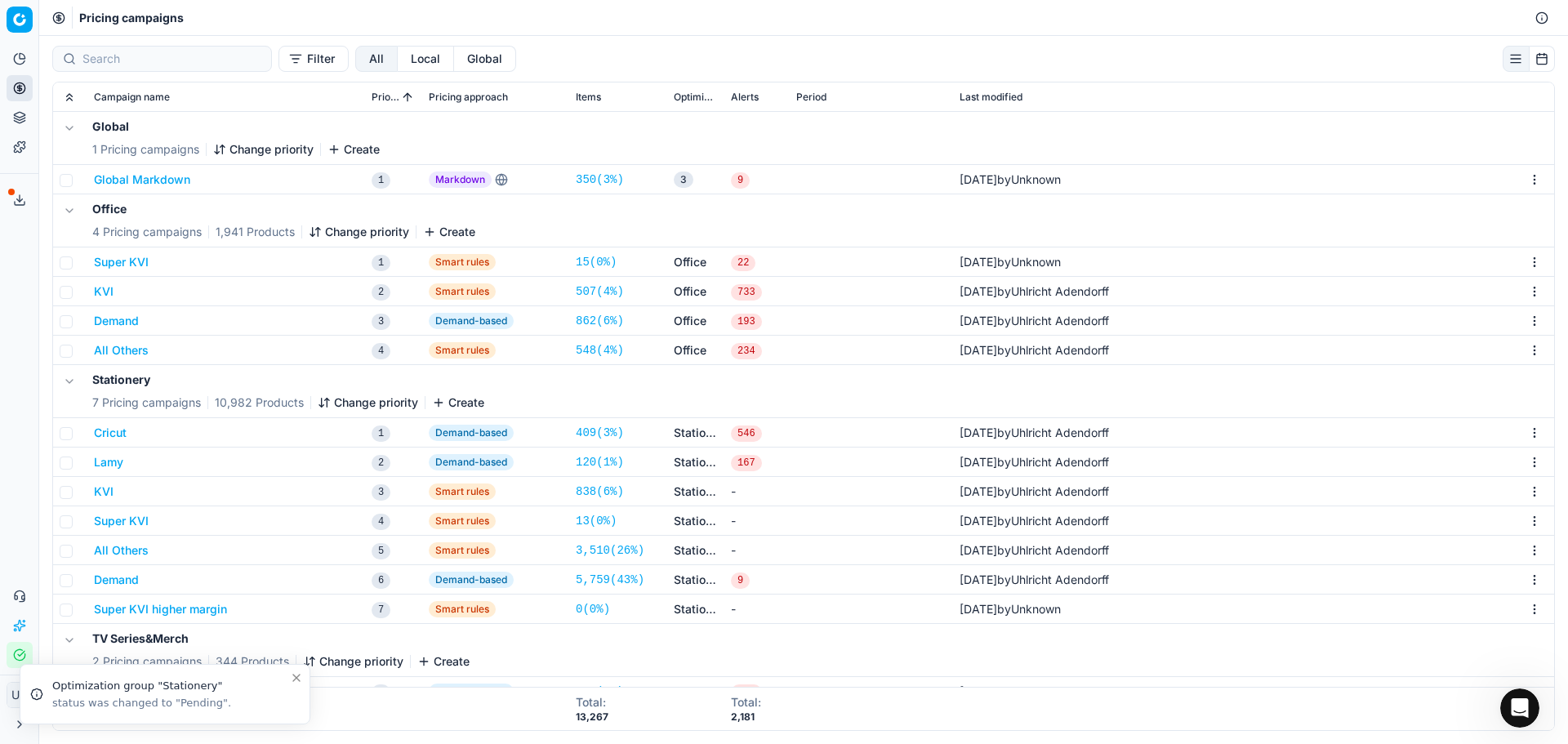
click at [125, 577] on button "Demand" at bounding box center [116, 579] width 45 height 16
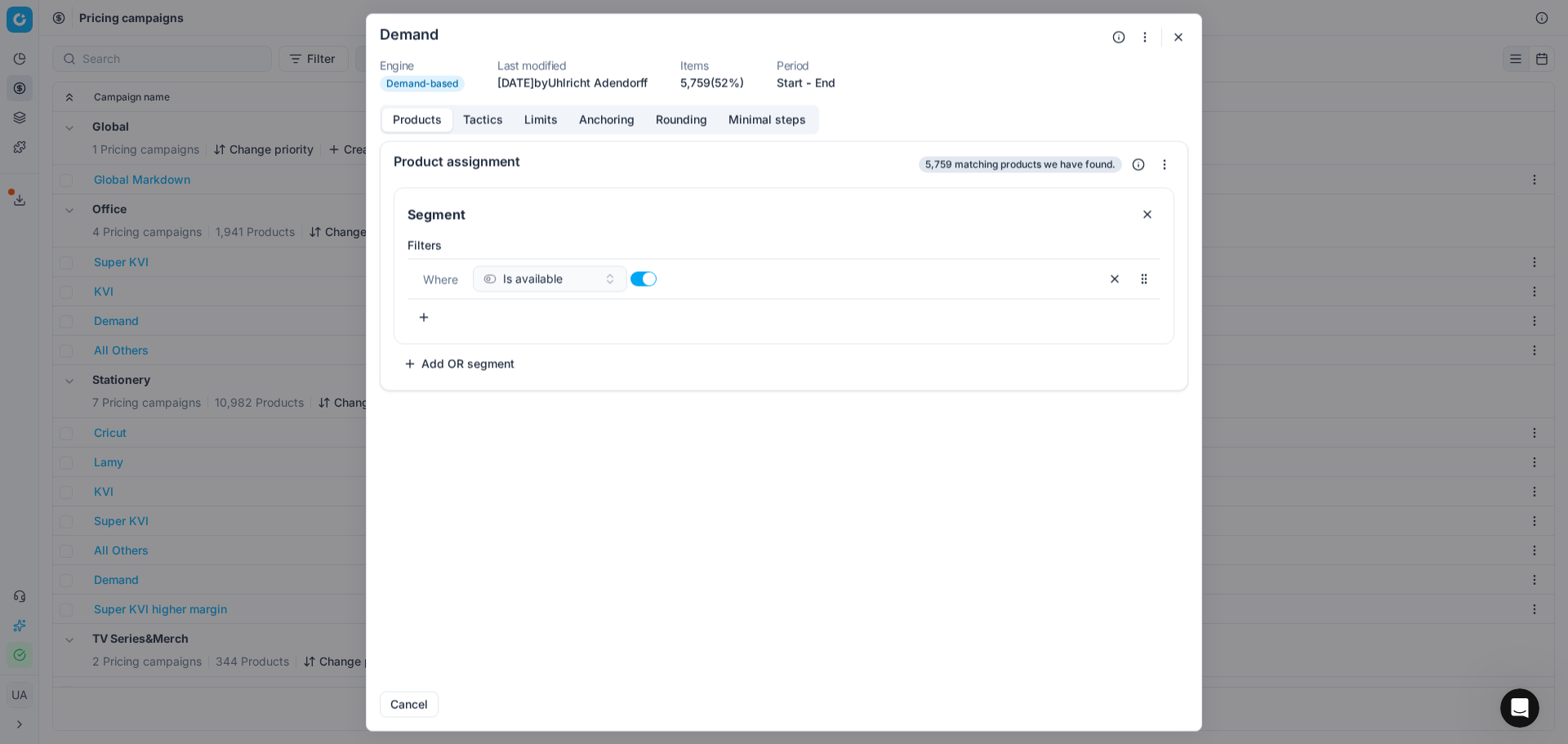
click at [491, 109] on button "Tactics" at bounding box center [483, 120] width 61 height 24
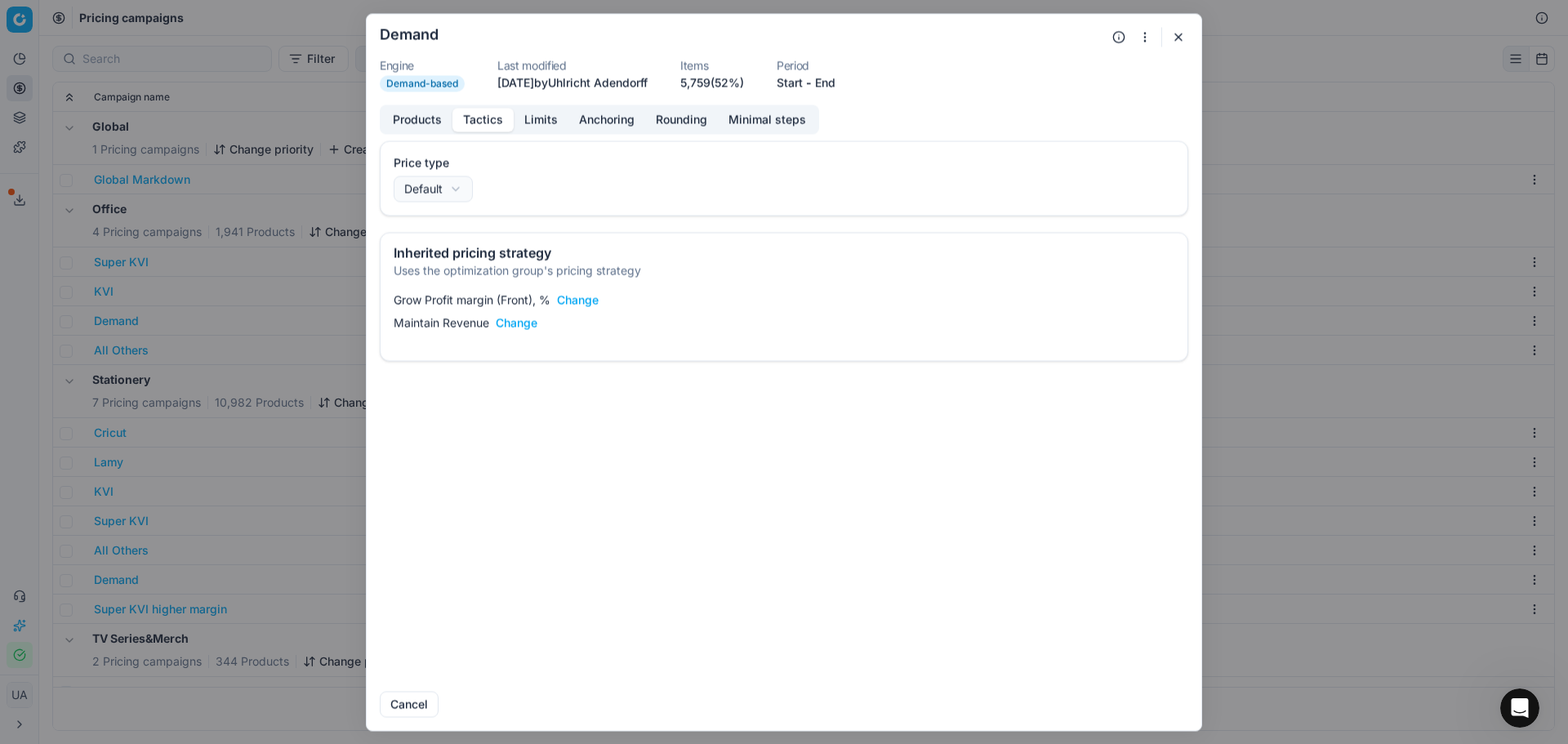
click at [574, 309] on div "Grow Profit margin (Front), % Change Maintain Revenue Change" at bounding box center [784, 322] width 807 height 75
click at [577, 307] on button "Change" at bounding box center [578, 299] width 42 height 16
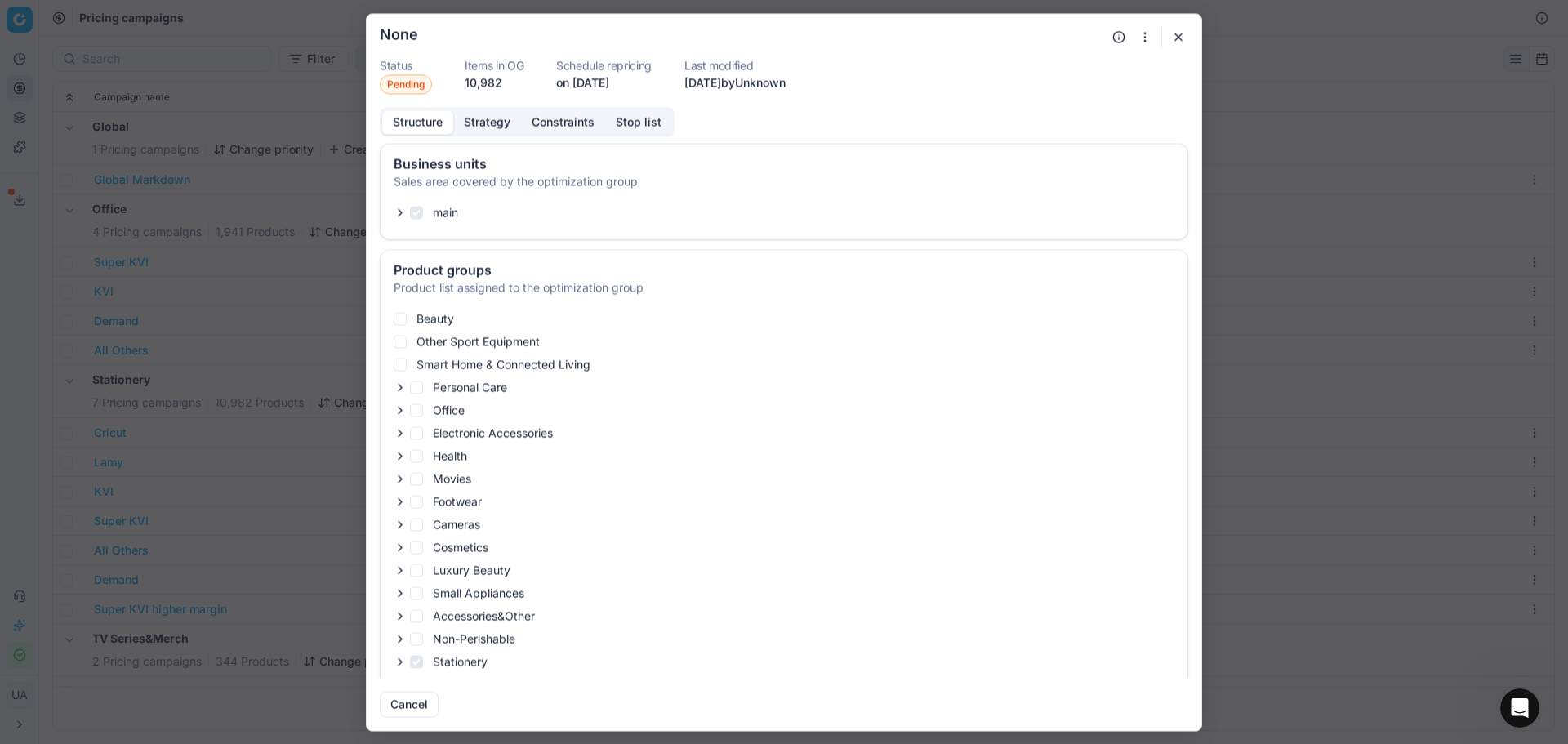
checkbox input "true"
click at [489, 119] on button "Strategy" at bounding box center [487, 121] width 68 height 24
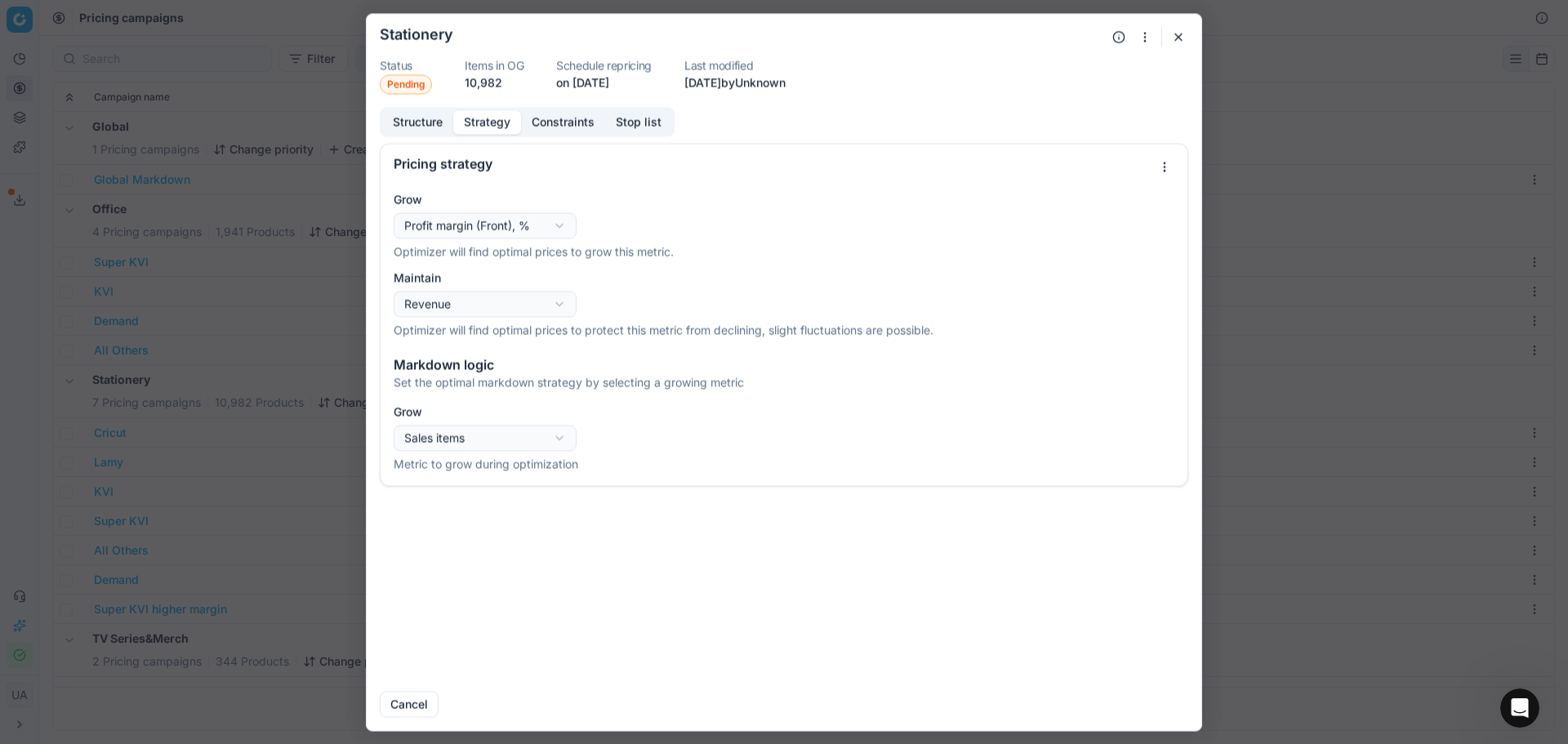
click at [524, 234] on div "Oprimization group is saving... Stationery Status Pending Items in OG 10,982 Sc…" at bounding box center [784, 372] width 1568 height 744
select select "gross_profit"
click at [557, 325] on p "Optimizer will find optimal prices to protect this metric from declining, sligh…" at bounding box center [783, 329] width 780 height 16
click at [554, 306] on div "Oprimization group is saving... Stationery Status Pending Items in OG 10,982 Sc…" at bounding box center [784, 372] width 1568 height 744
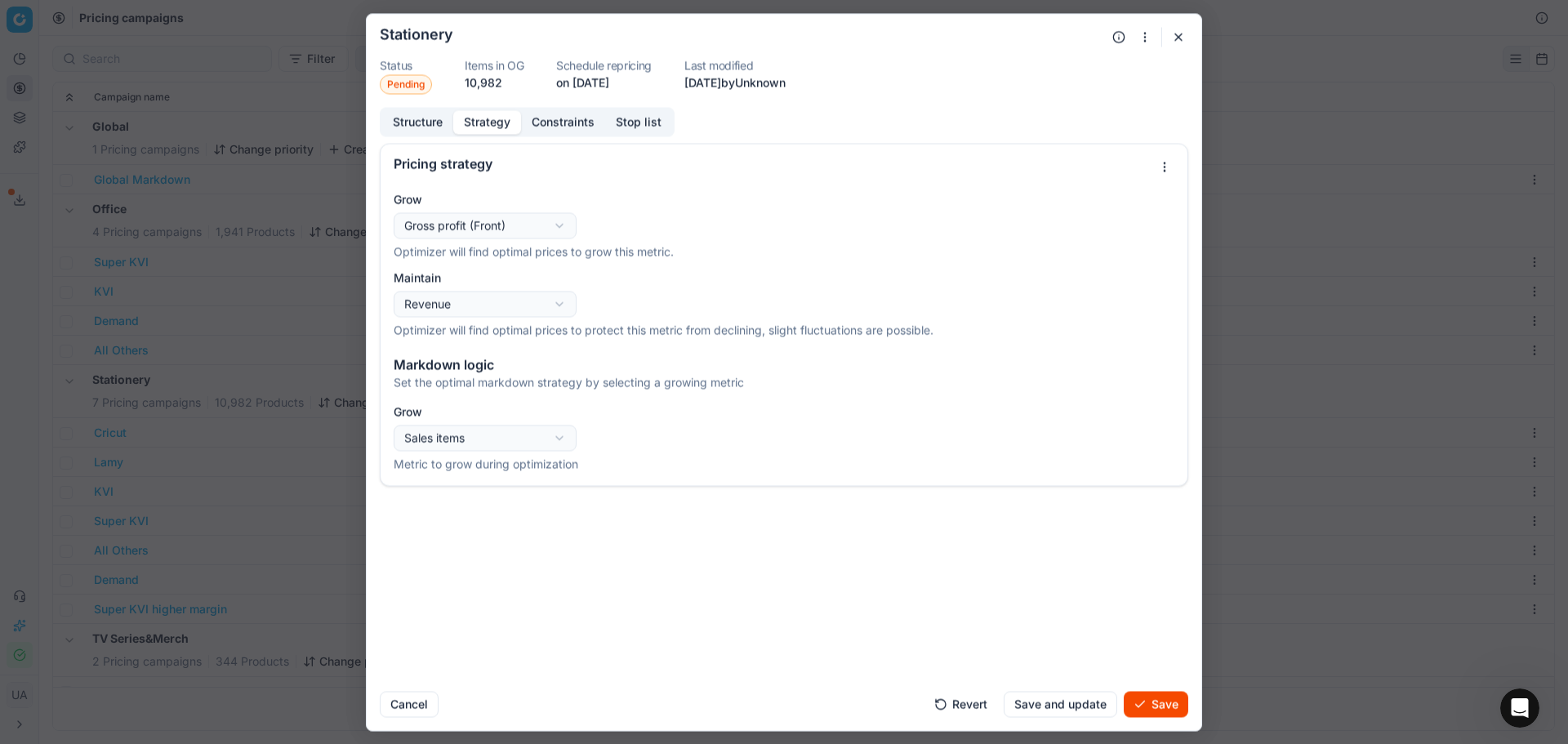
click at [1074, 701] on button "Save and update" at bounding box center [1060, 704] width 113 height 27
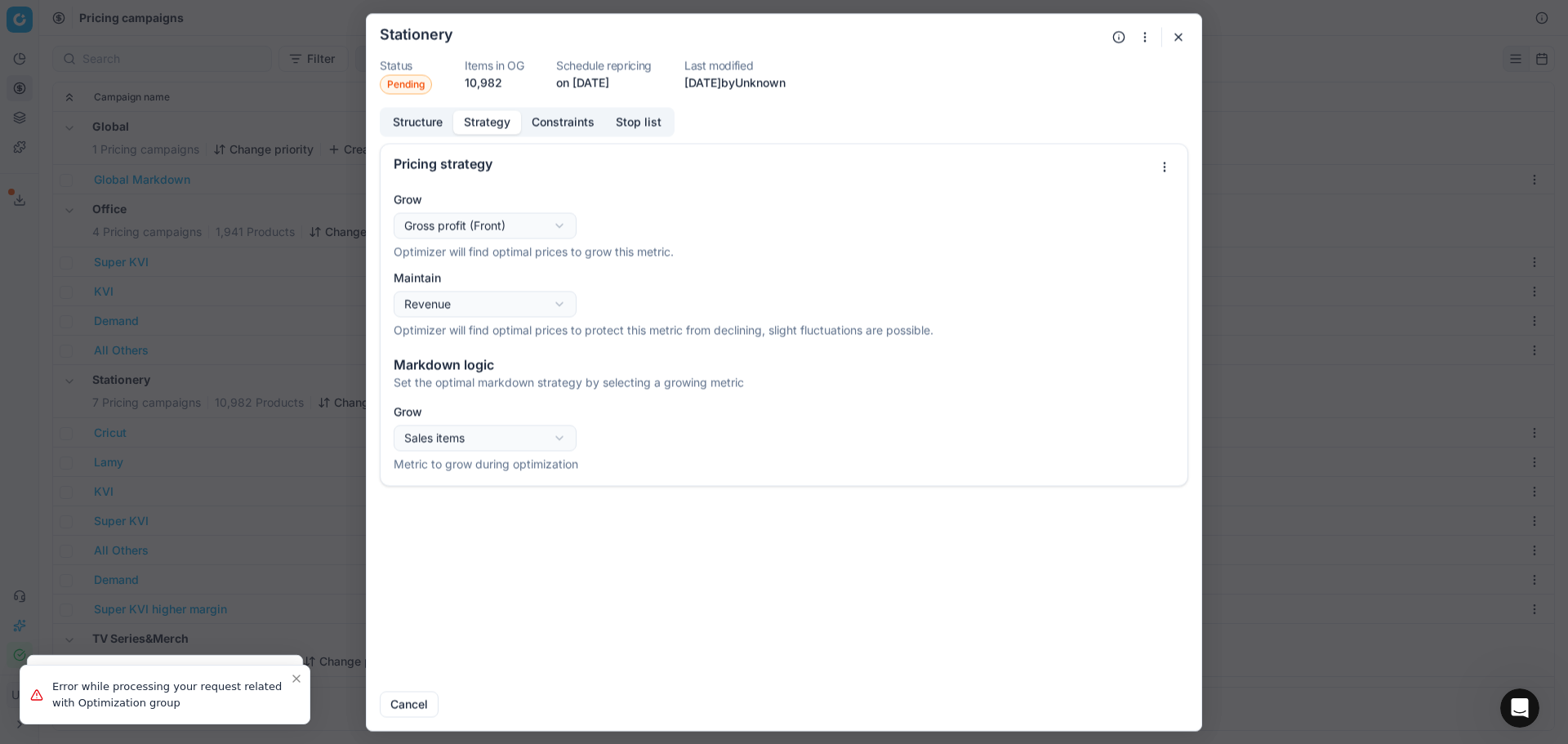
click at [554, 97] on form "Oprimization group is saving... Stationery Status Pending Items in OG 10,982 Sc…" at bounding box center [784, 372] width 834 height 717
click at [570, 120] on button "Constraints" at bounding box center [563, 121] width 84 height 24
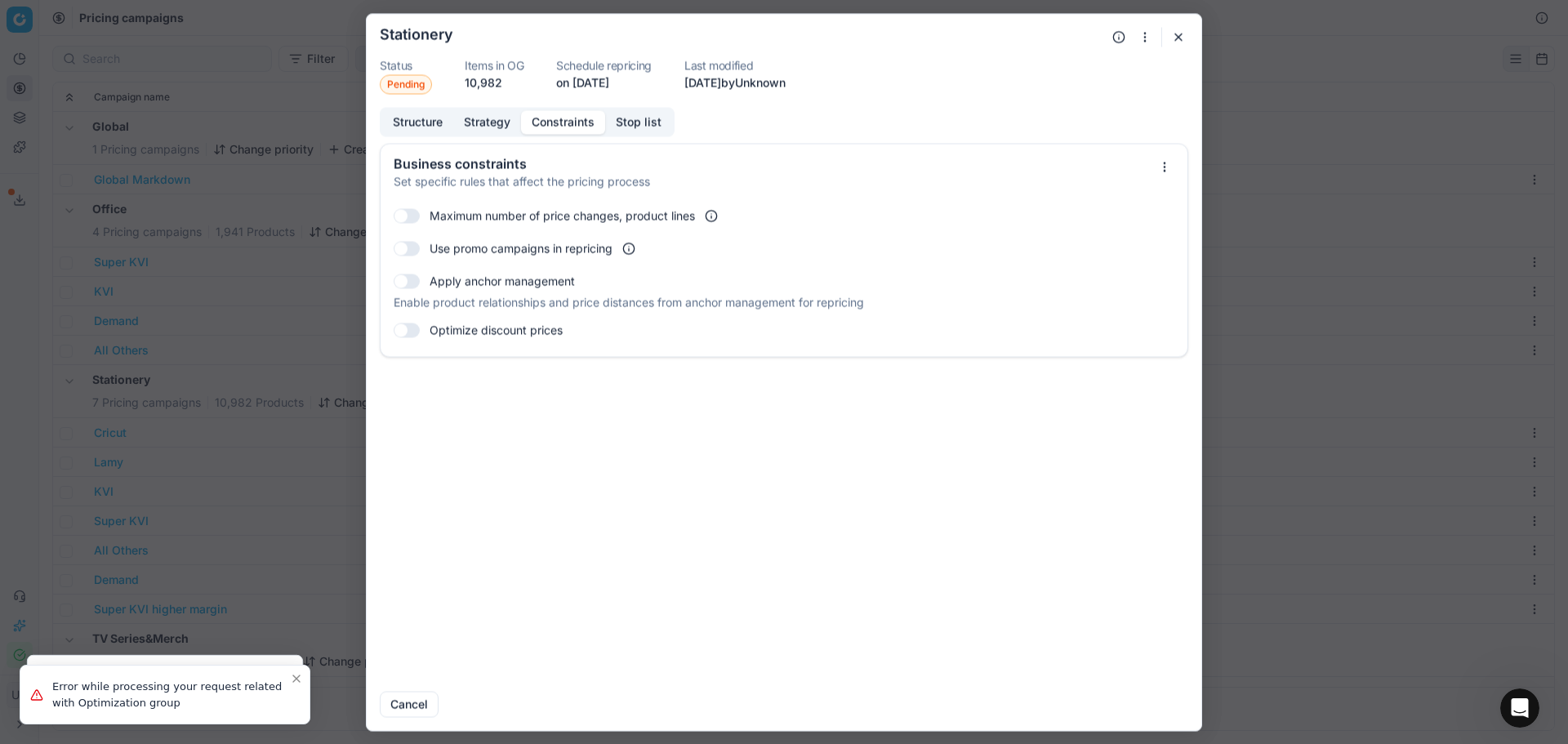
click at [652, 134] on div "Structure Strategy Constraints Stop list" at bounding box center [527, 121] width 295 height 29
click at [644, 124] on button "Stop list" at bounding box center [639, 121] width 67 height 24
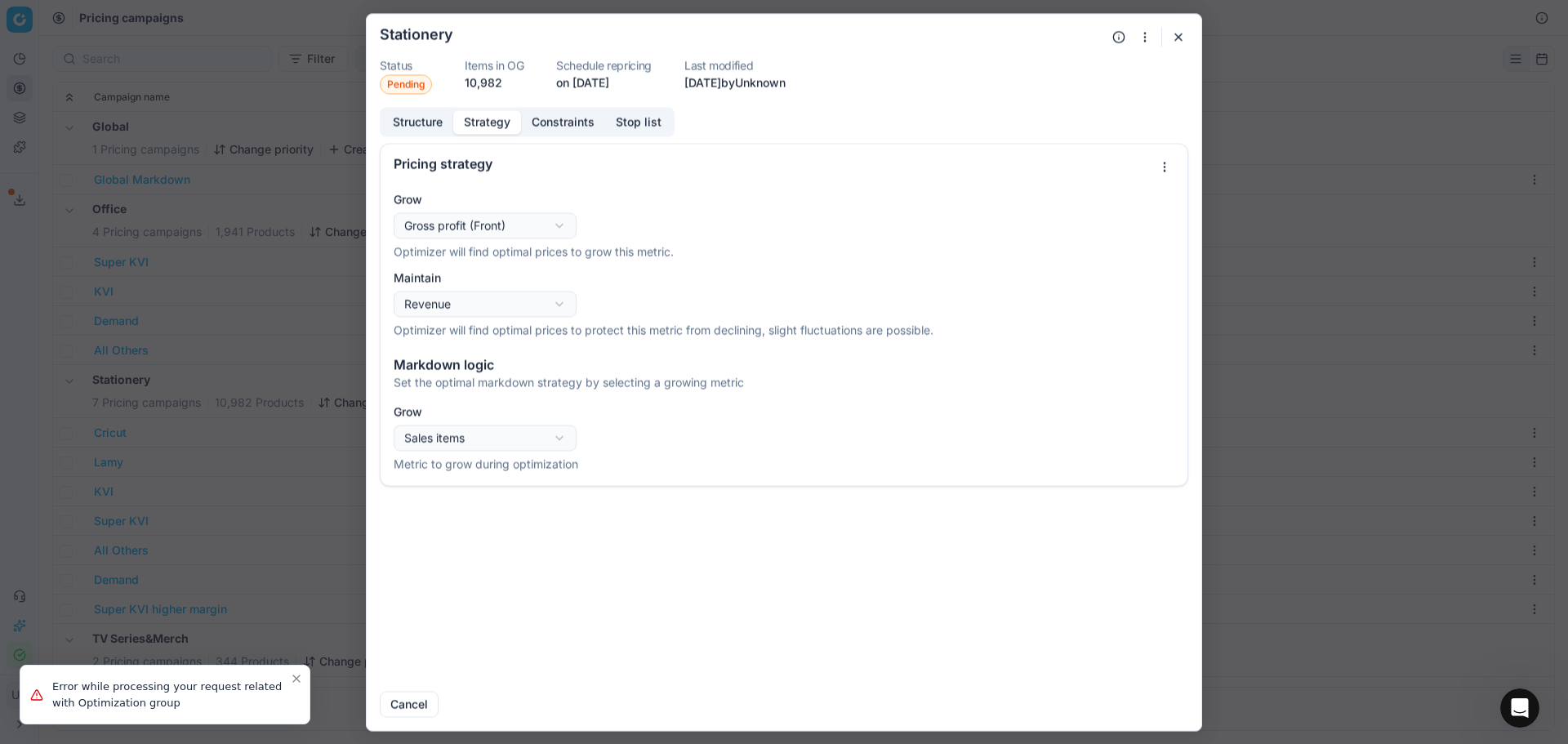
click at [476, 131] on button "Strategy" at bounding box center [487, 121] width 68 height 24
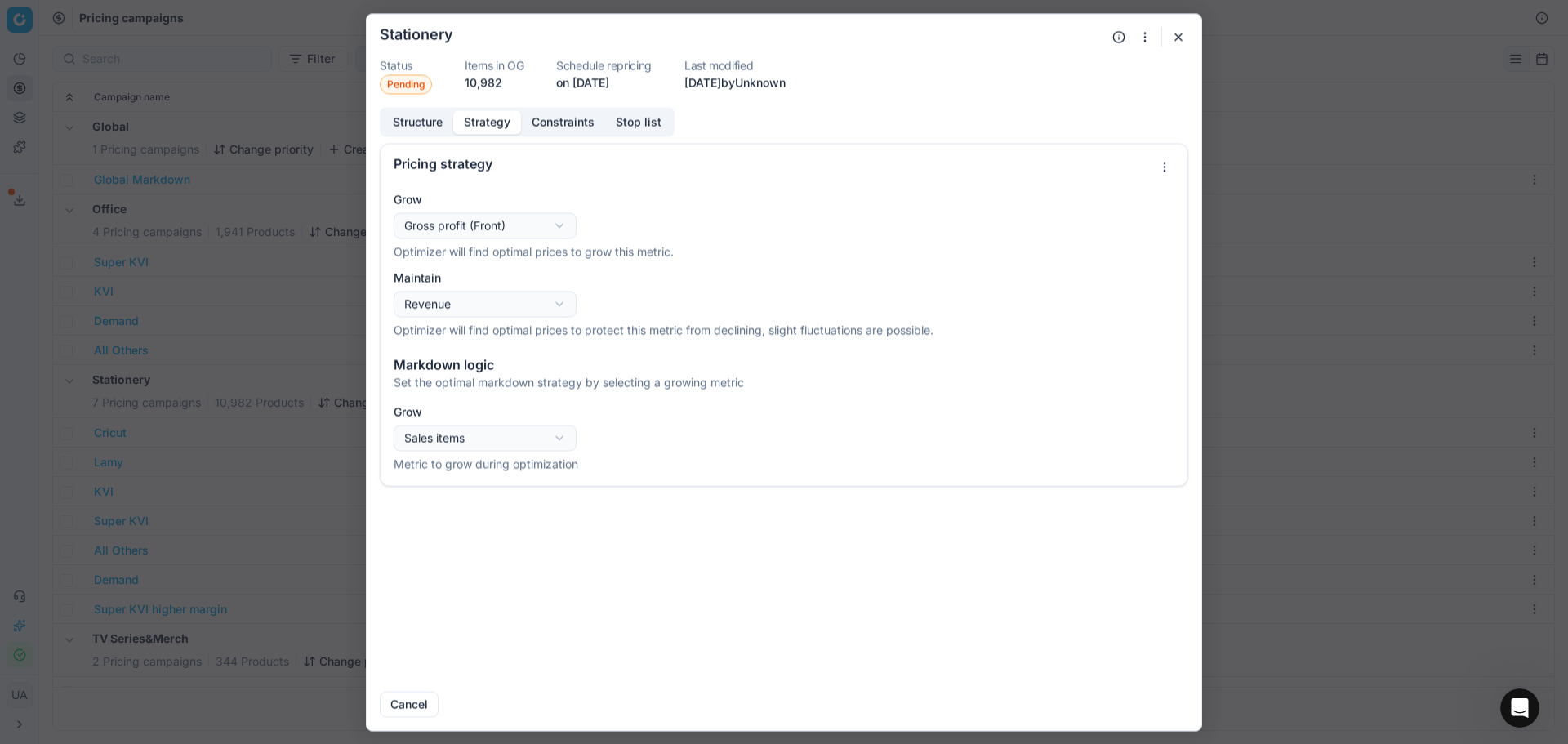
click at [648, 120] on button "Stop list" at bounding box center [639, 121] width 67 height 24
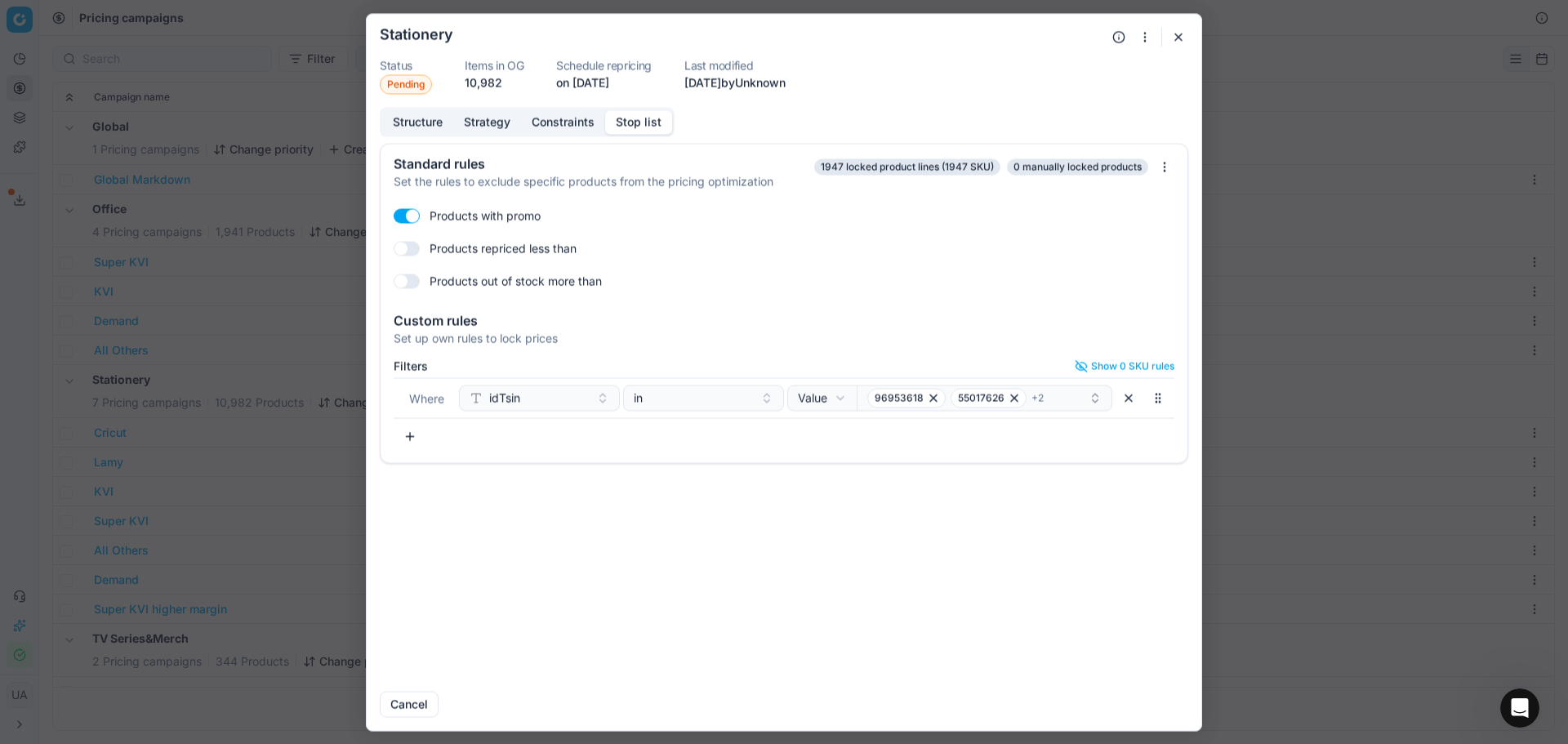
click at [423, 108] on div "Structure Strategy Constraints Stop list" at bounding box center [527, 121] width 295 height 29
click at [405, 139] on div "Structure Strategy Constraints Stop list Standard rules Set the rules to exclud…" at bounding box center [784, 392] width 834 height 570
click at [408, 133] on button "Structure" at bounding box center [417, 121] width 71 height 24
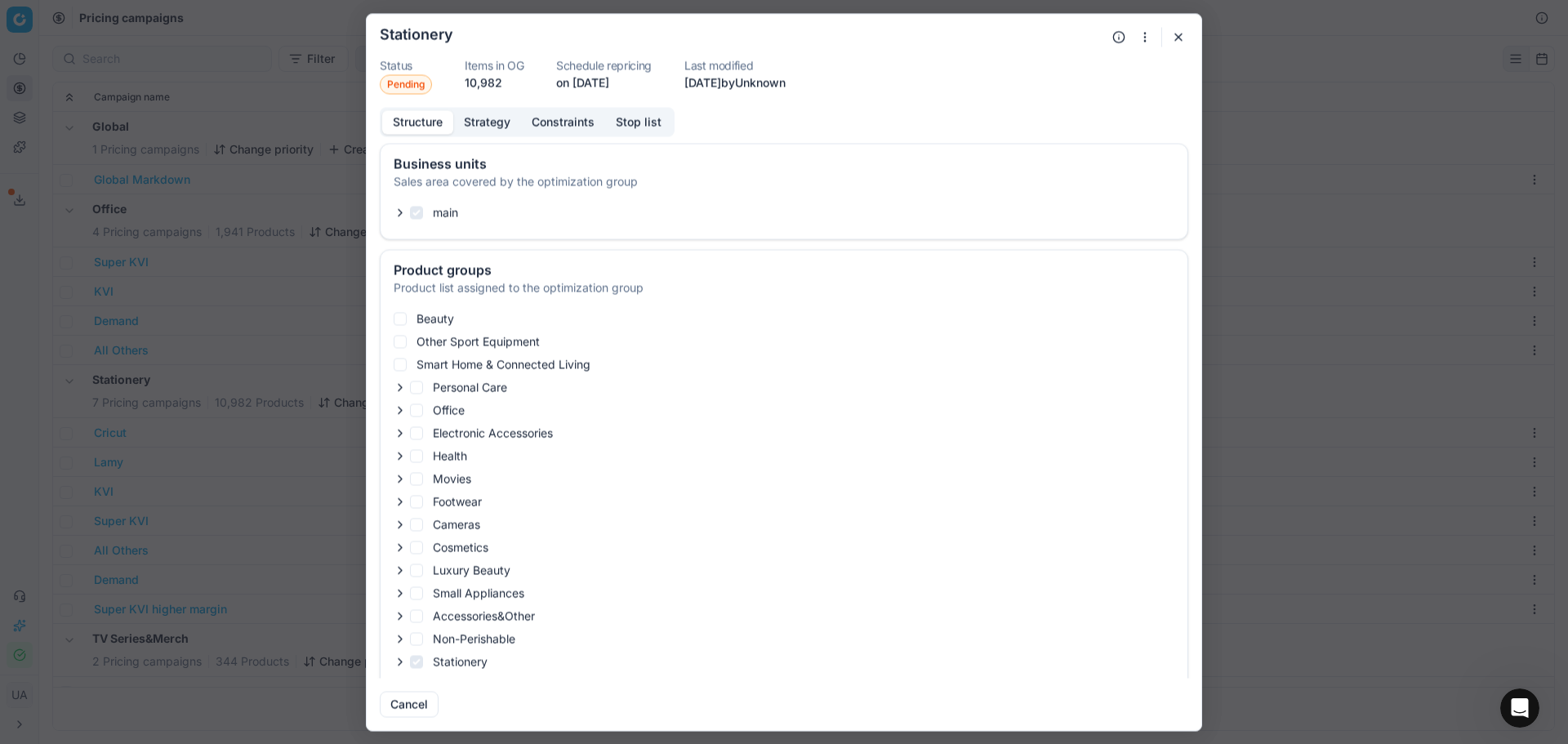
click at [487, 120] on button "Strategy" at bounding box center [487, 121] width 68 height 24
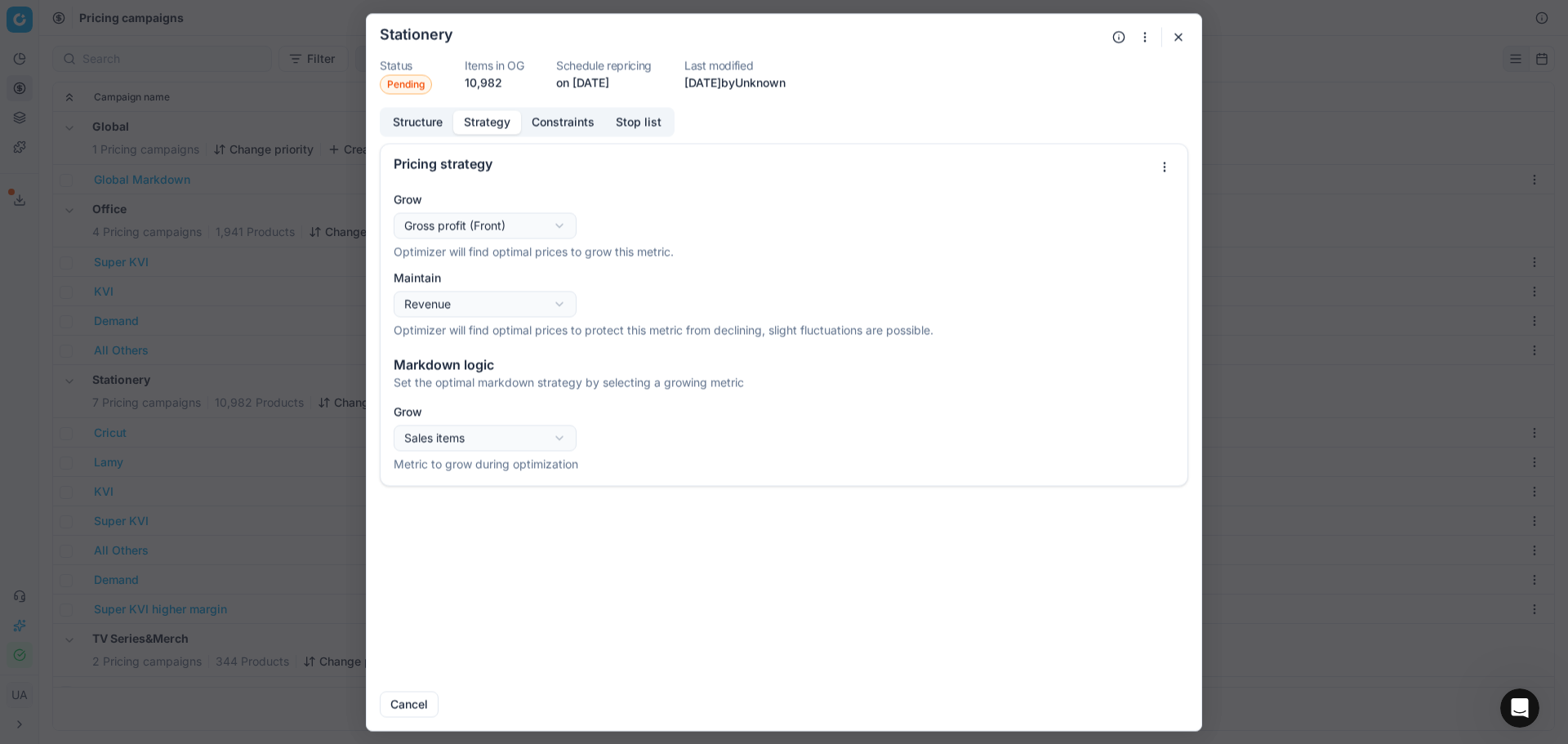
click at [497, 453] on div "Grow Sales items Revenue Sales items Metric to grow during optimization" at bounding box center [783, 437] width 780 height 68
click at [495, 445] on div "Oprimization group is saving... Stationery Status Pending Items in OG 10,982 Sc…" at bounding box center [784, 372] width 1568 height 744
drag, startPoint x: 497, startPoint y: 445, endPoint x: 530, endPoint y: 373, distance: 79.2
click at [497, 446] on div "Oprimization group is saving... Stationery Status Pending Items in OG 10,982 Sc…" at bounding box center [784, 372] width 1568 height 744
click at [552, 129] on button "Constraints" at bounding box center [563, 121] width 84 height 24
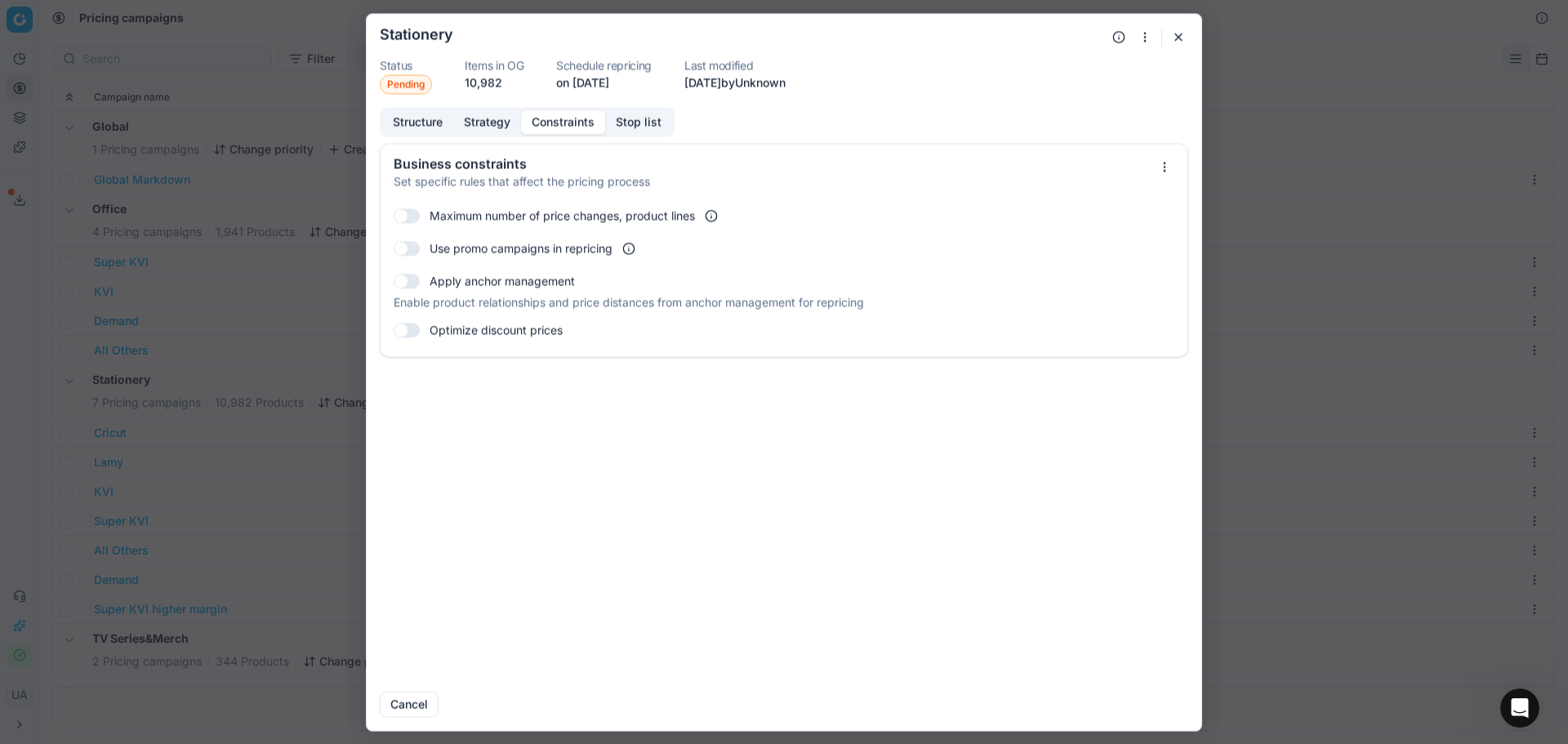
click at [637, 122] on button "Stop list" at bounding box center [639, 121] width 67 height 24
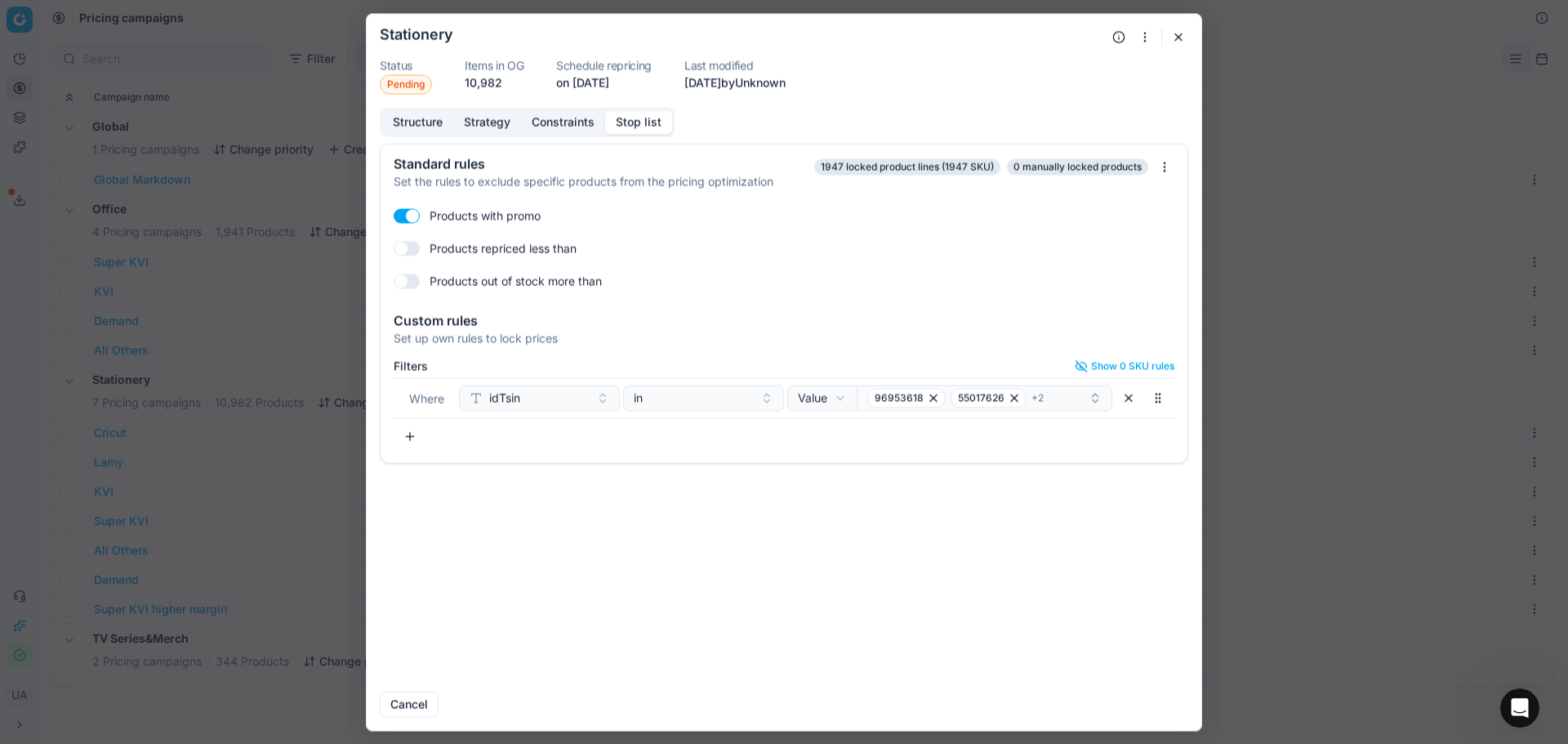
click at [437, 706] on button "Cancel" at bounding box center [409, 704] width 58 height 27
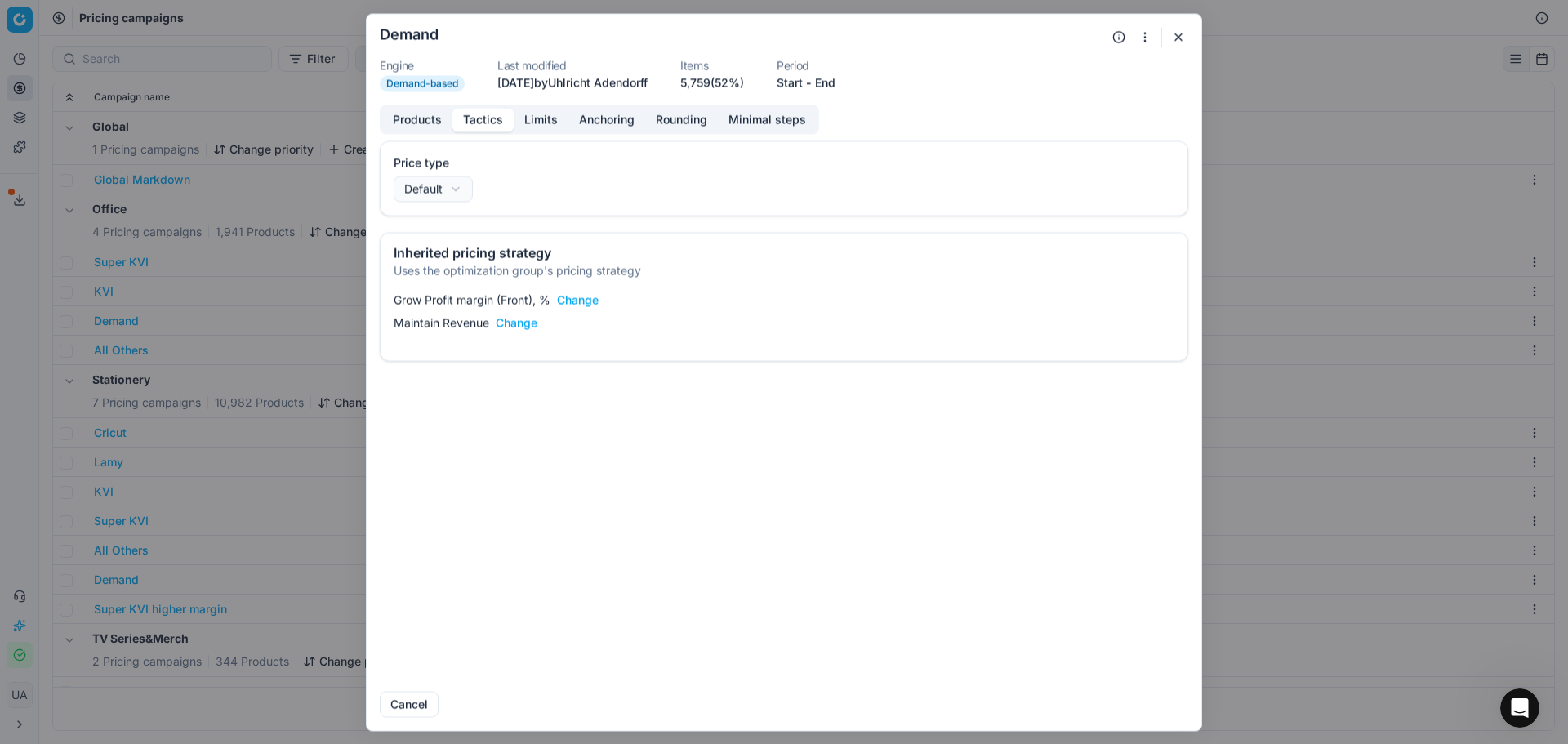
click at [550, 128] on button "Limits" at bounding box center [541, 120] width 55 height 24
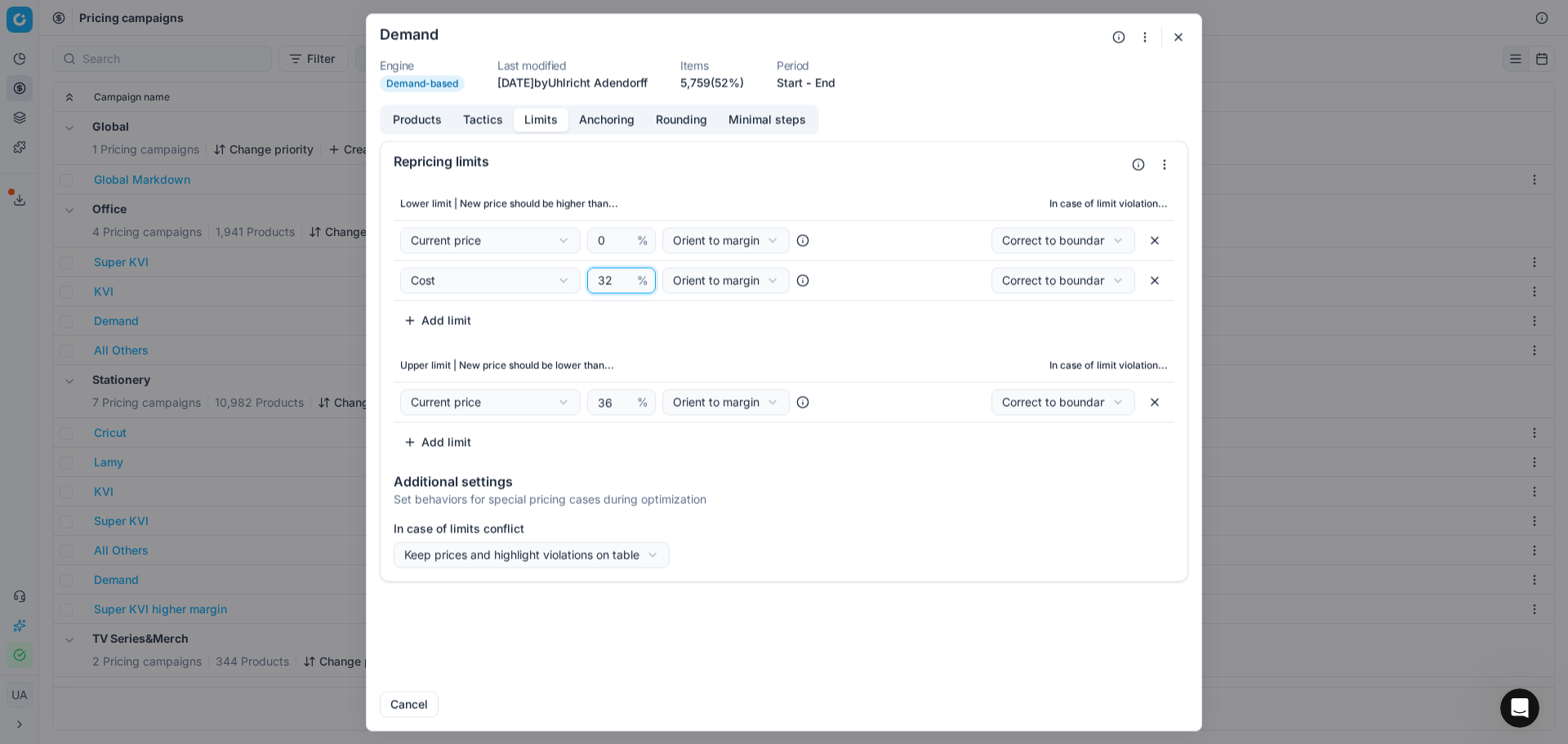
drag, startPoint x: 614, startPoint y: 281, endPoint x: 530, endPoint y: 290, distance: 84.5
click at [536, 285] on div "Cost Cost Cost without VAT Current price Current promo price RRP (common) Max C…" at bounding box center [622, 280] width 443 height 27
type input "30"
click at [608, 399] on input "36" at bounding box center [614, 402] width 39 height 25
click at [608, 398] on input "36" at bounding box center [614, 402] width 39 height 25
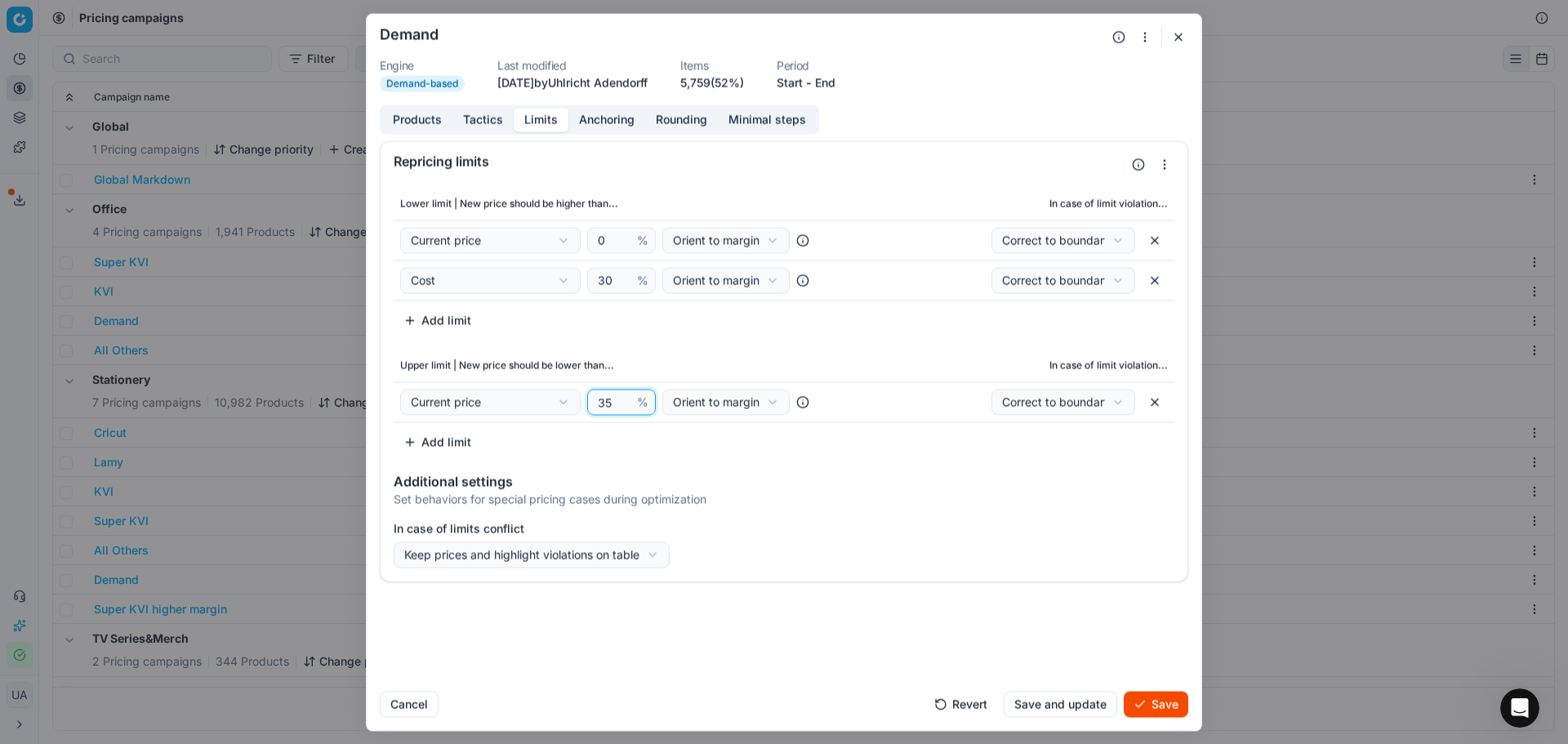
type input "35"
click at [1096, 715] on button "Save and update" at bounding box center [1060, 704] width 113 height 27
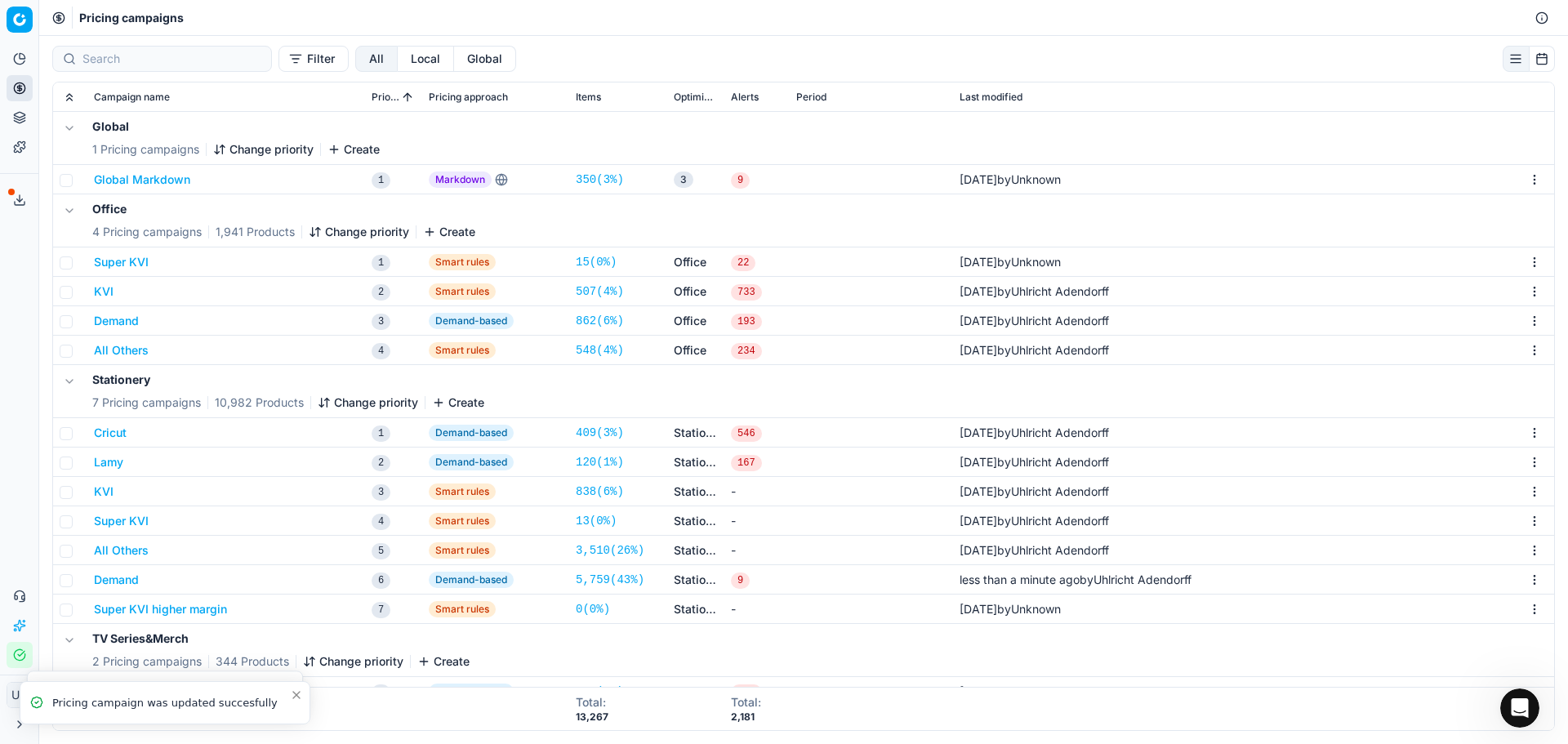
click at [117, 579] on button "Demand" at bounding box center [116, 579] width 45 height 16
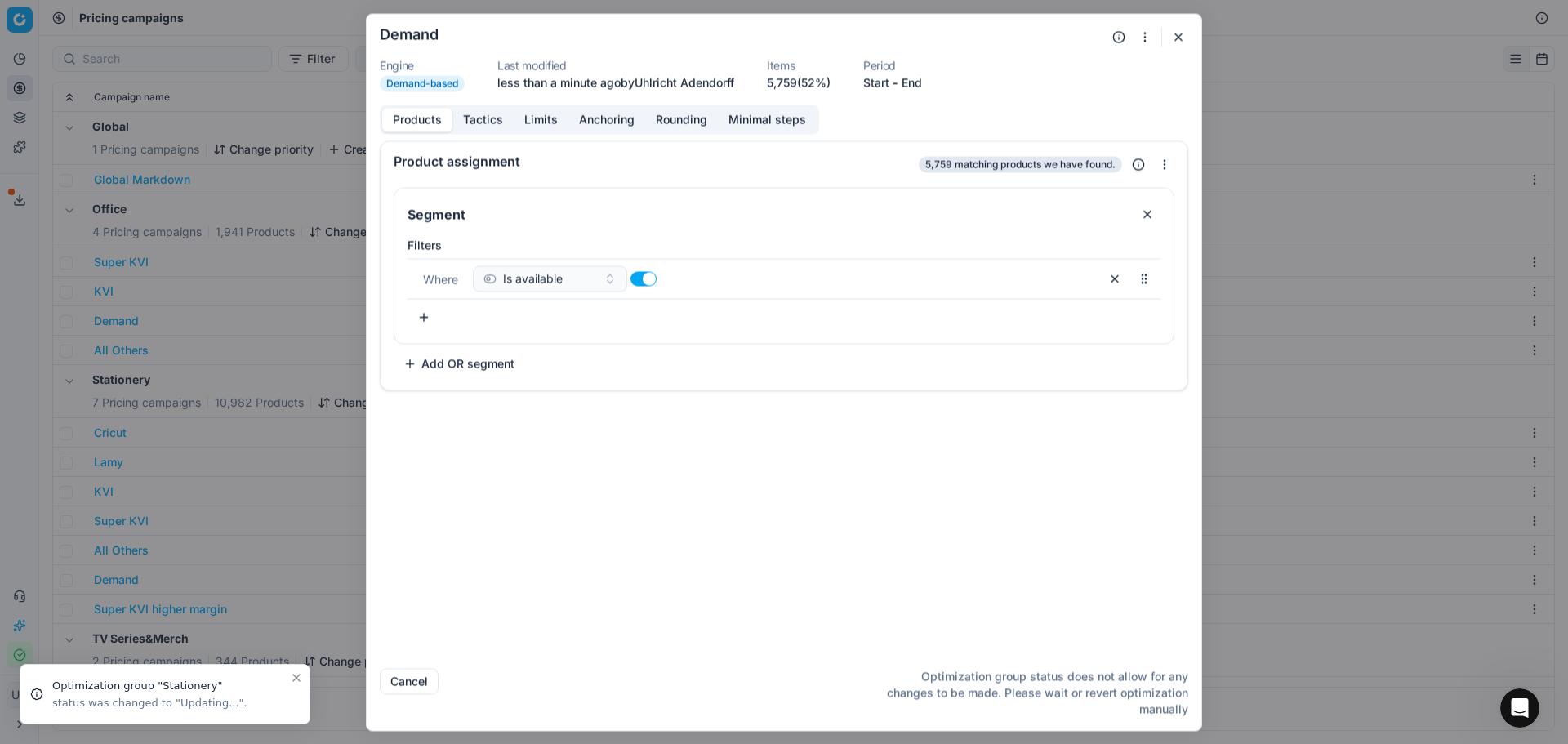
click at [489, 120] on button "Tactics" at bounding box center [483, 120] width 61 height 24
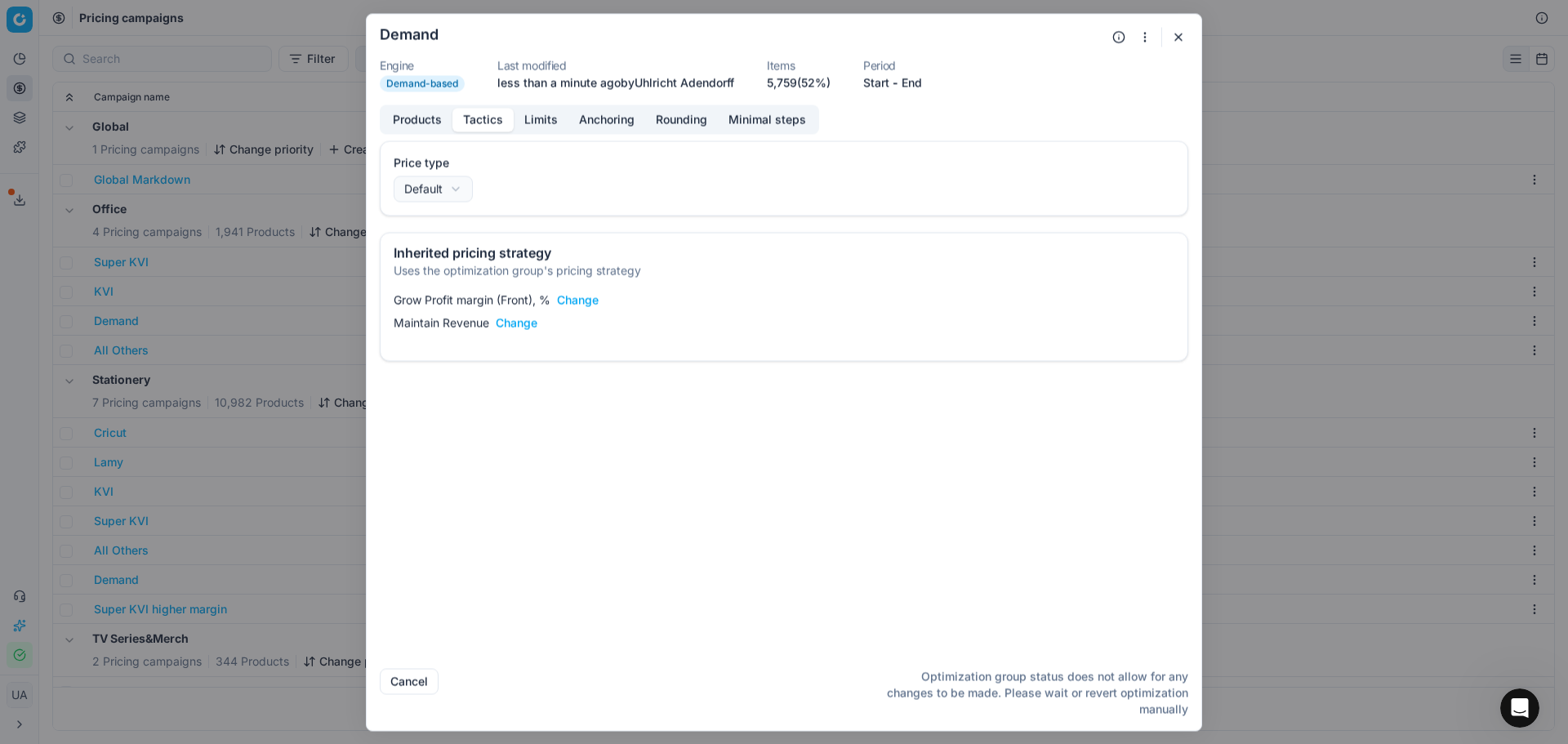
click at [505, 329] on button "Change" at bounding box center [516, 322] width 42 height 16
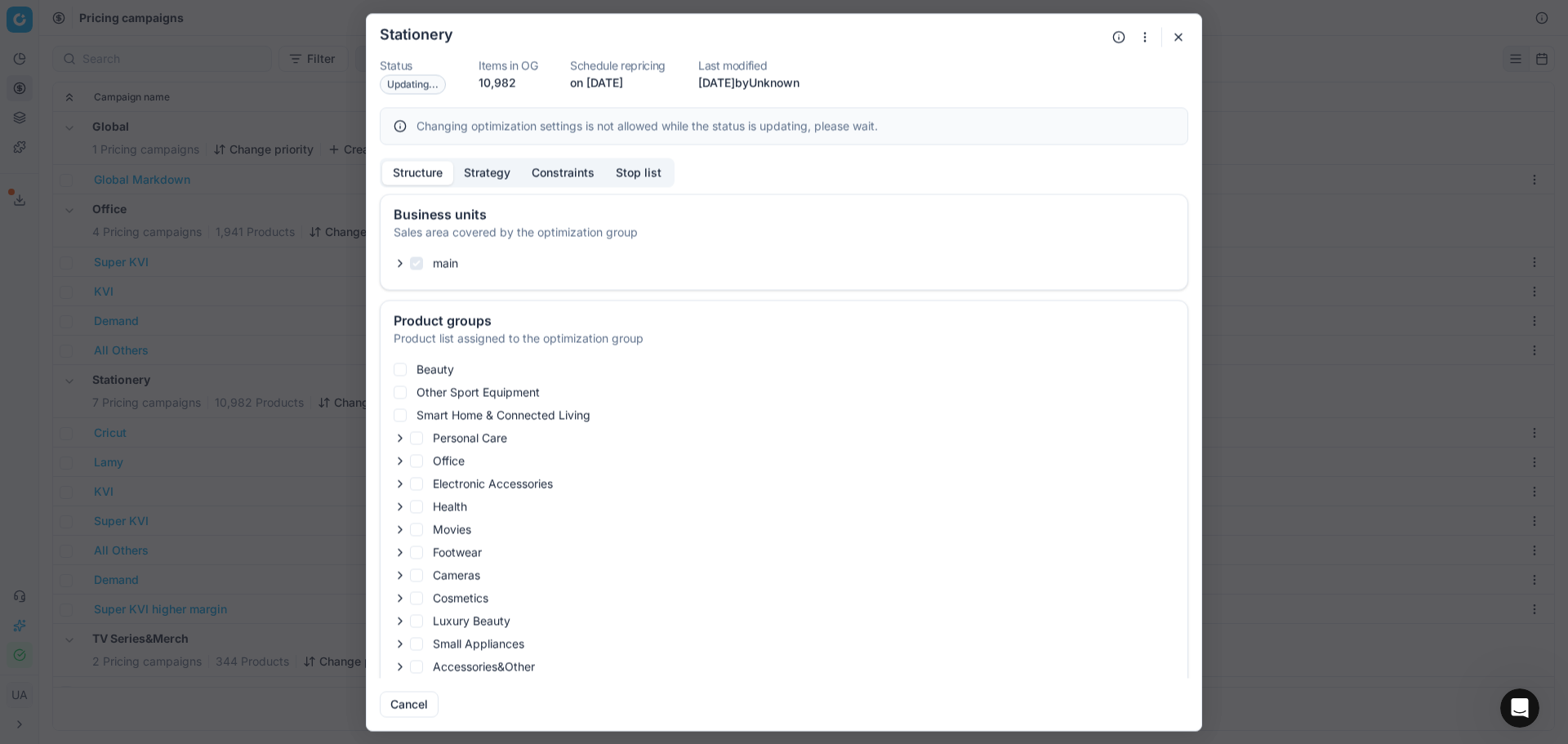
checkbox input "true"
click at [471, 172] on button "Strategy" at bounding box center [487, 173] width 68 height 24
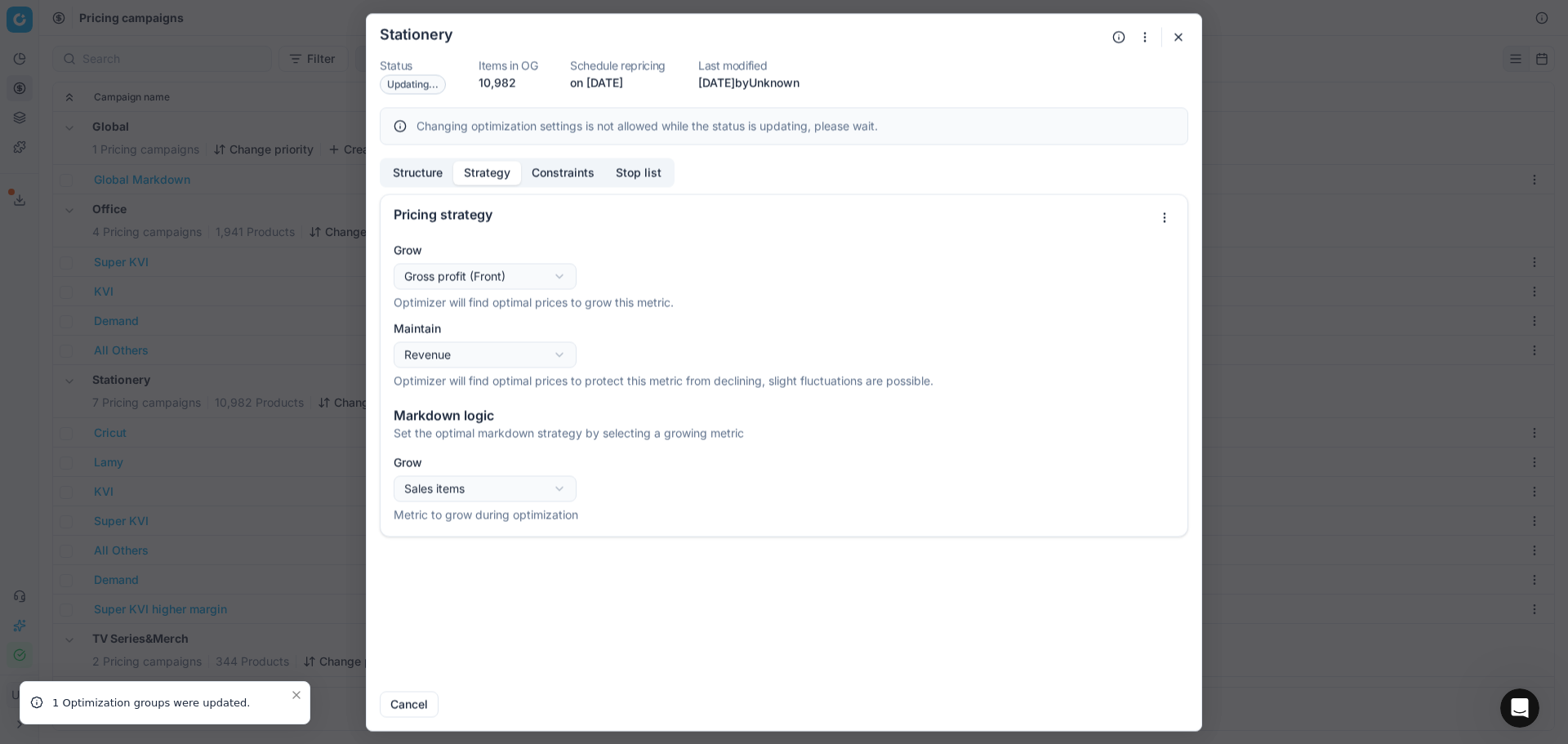
click at [527, 277] on div "Oprimization group is saving... Stationery Status Updating... Items in OG 10,98…" at bounding box center [784, 372] width 1568 height 744
click at [527, 278] on div "Oprimization group is saving... Stationery Status Updating... Items in OG 10,98…" at bounding box center [784, 372] width 1568 height 744
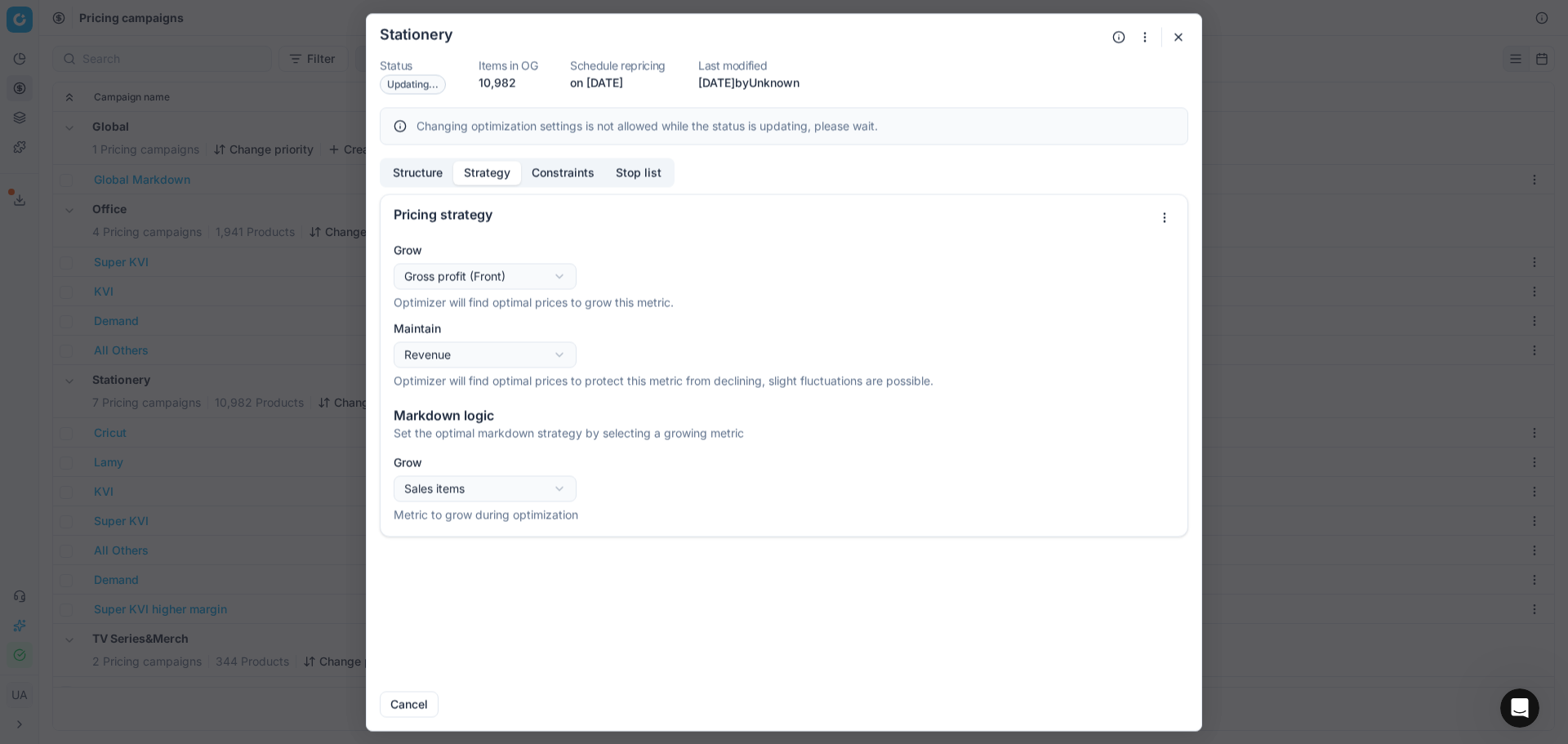
drag, startPoint x: 544, startPoint y: 190, endPoint x: 555, endPoint y: 183, distance: 13.0
click at [545, 190] on div "Structure Strategy Constraints Stop list Pricing strategy Grow Gross profit (Fr…" at bounding box center [784, 417] width 834 height 520
click at [559, 179] on button "Constraints" at bounding box center [563, 173] width 84 height 24
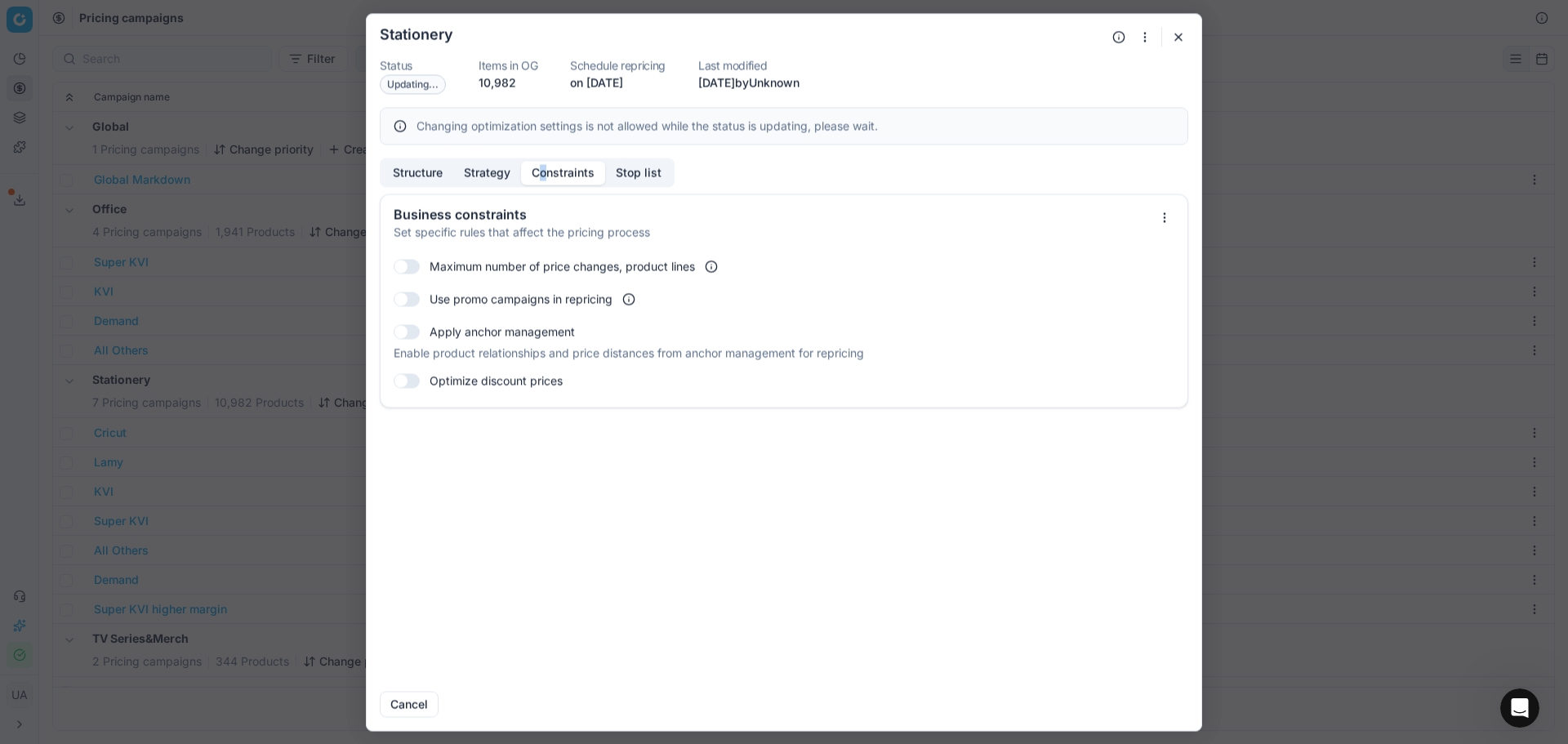
click at [433, 167] on button "Structure" at bounding box center [417, 173] width 71 height 24
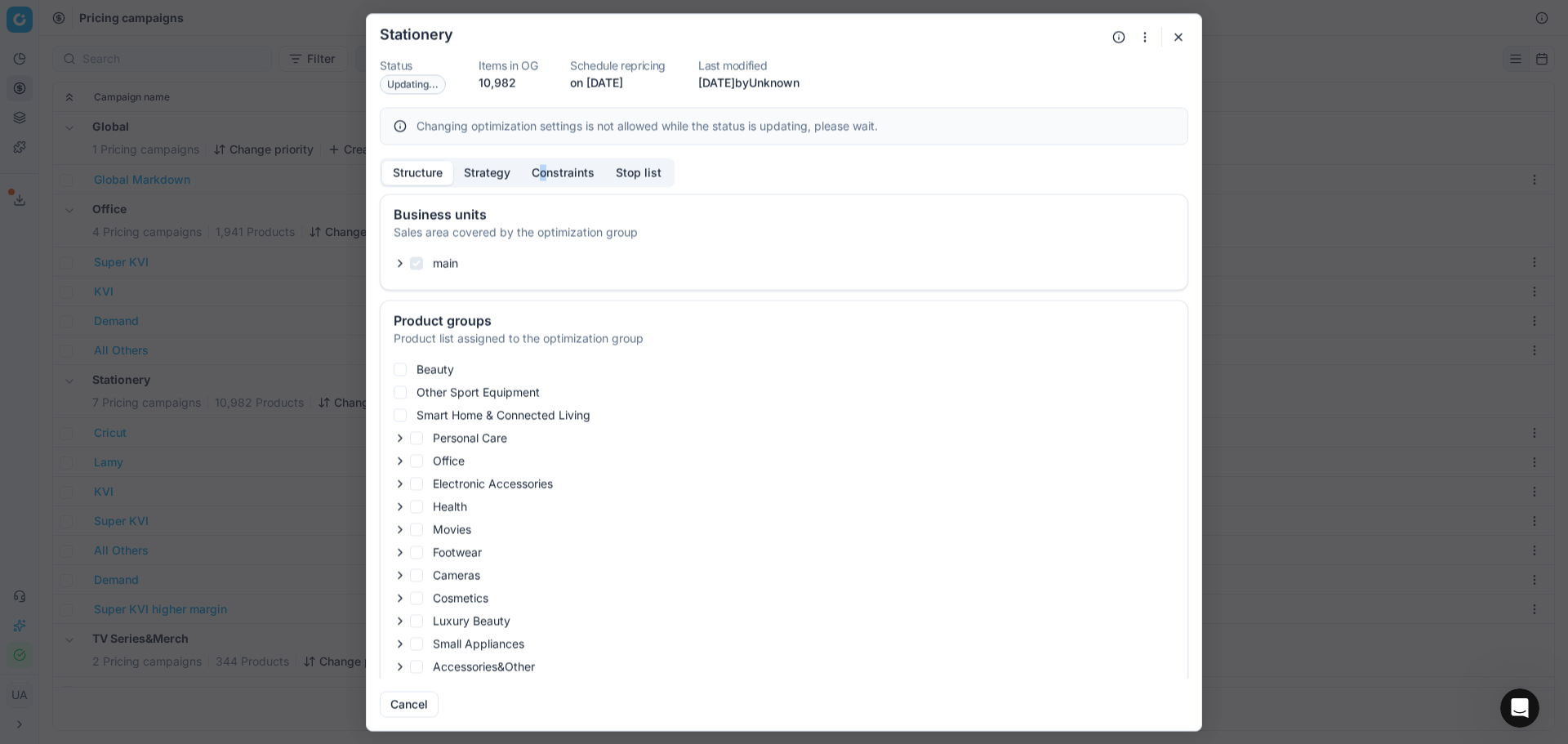
click at [1186, 33] on button "button" at bounding box center [1178, 36] width 19 height 19
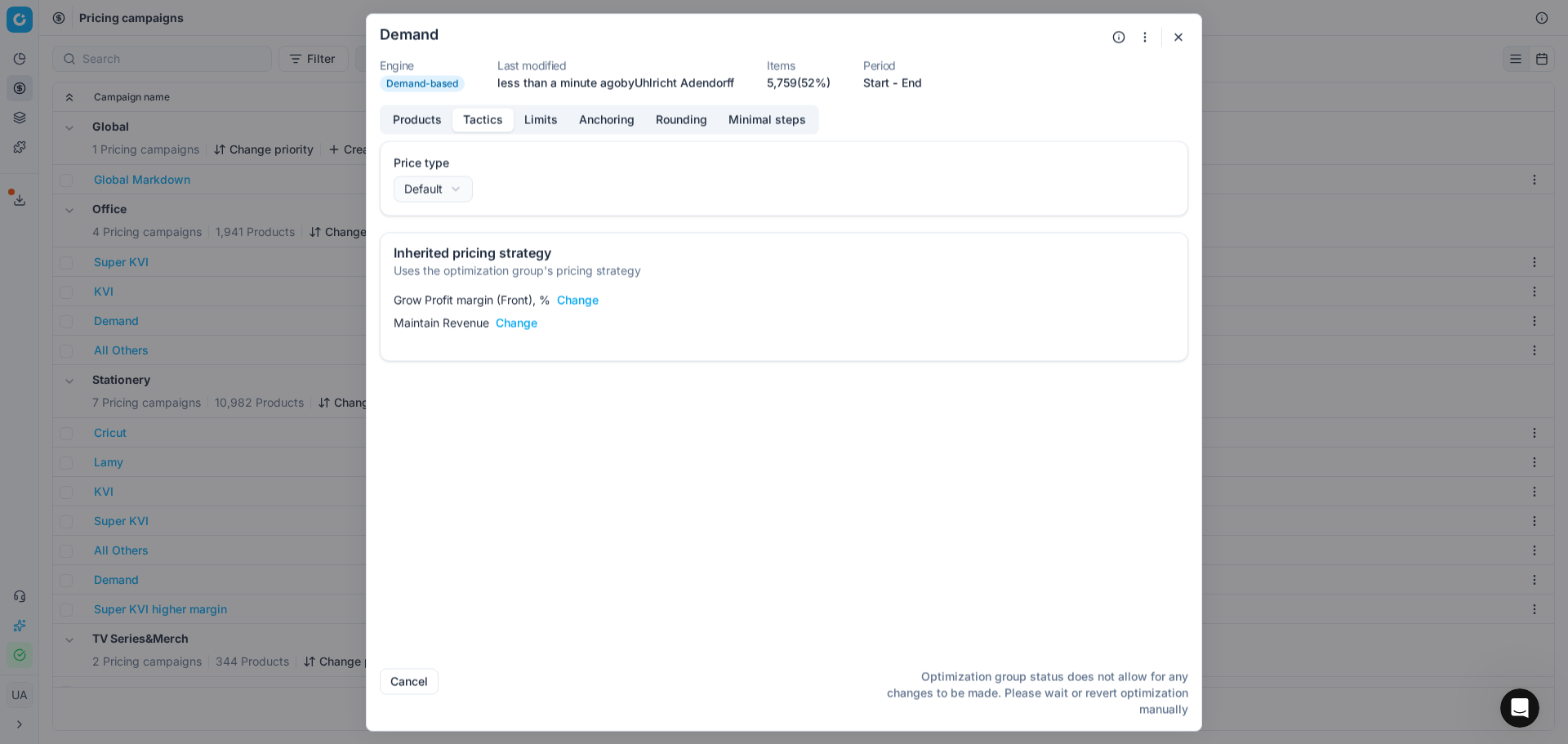
click at [571, 302] on button "Change" at bounding box center [578, 299] width 42 height 16
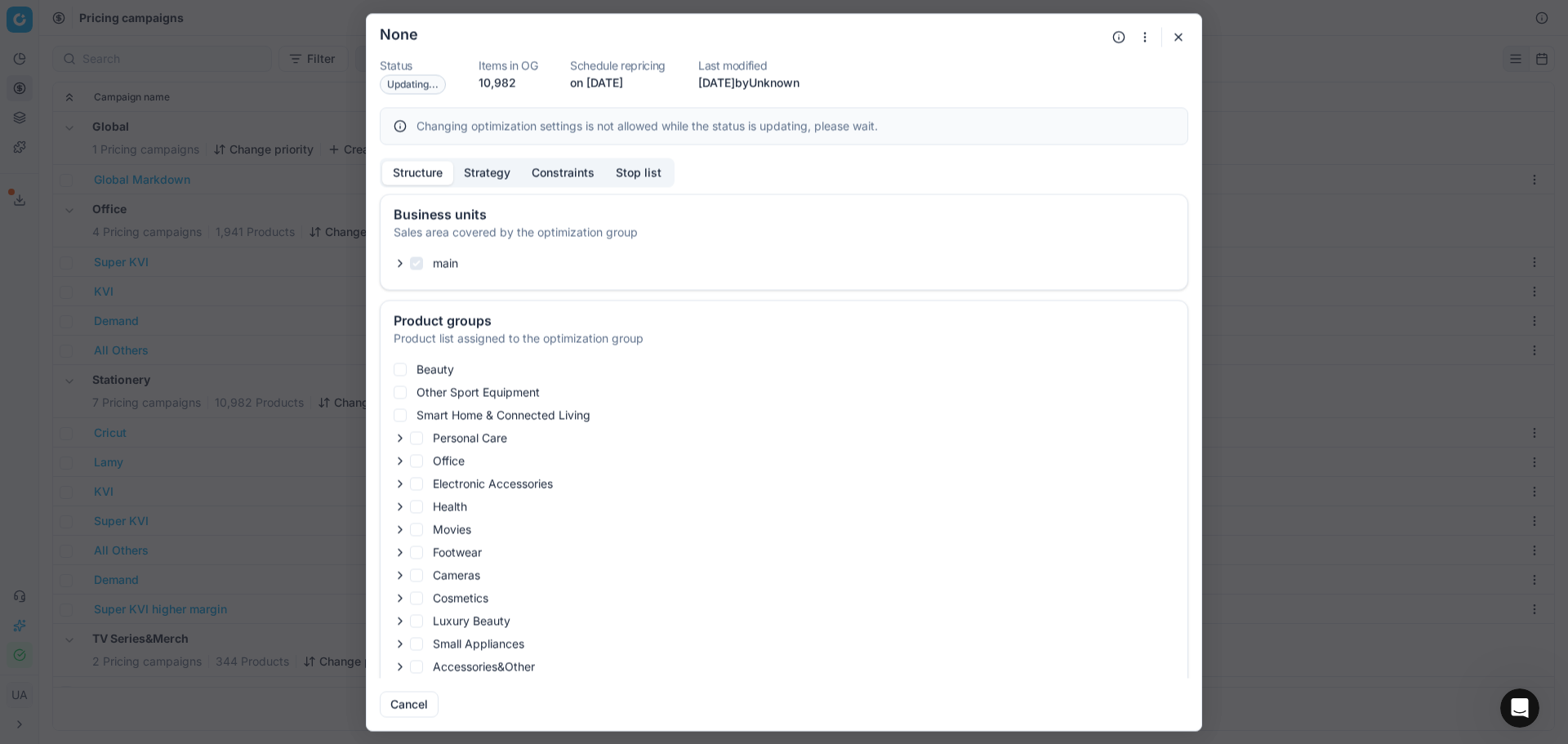
checkbox input "true"
click at [485, 178] on button "Strategy" at bounding box center [487, 173] width 68 height 24
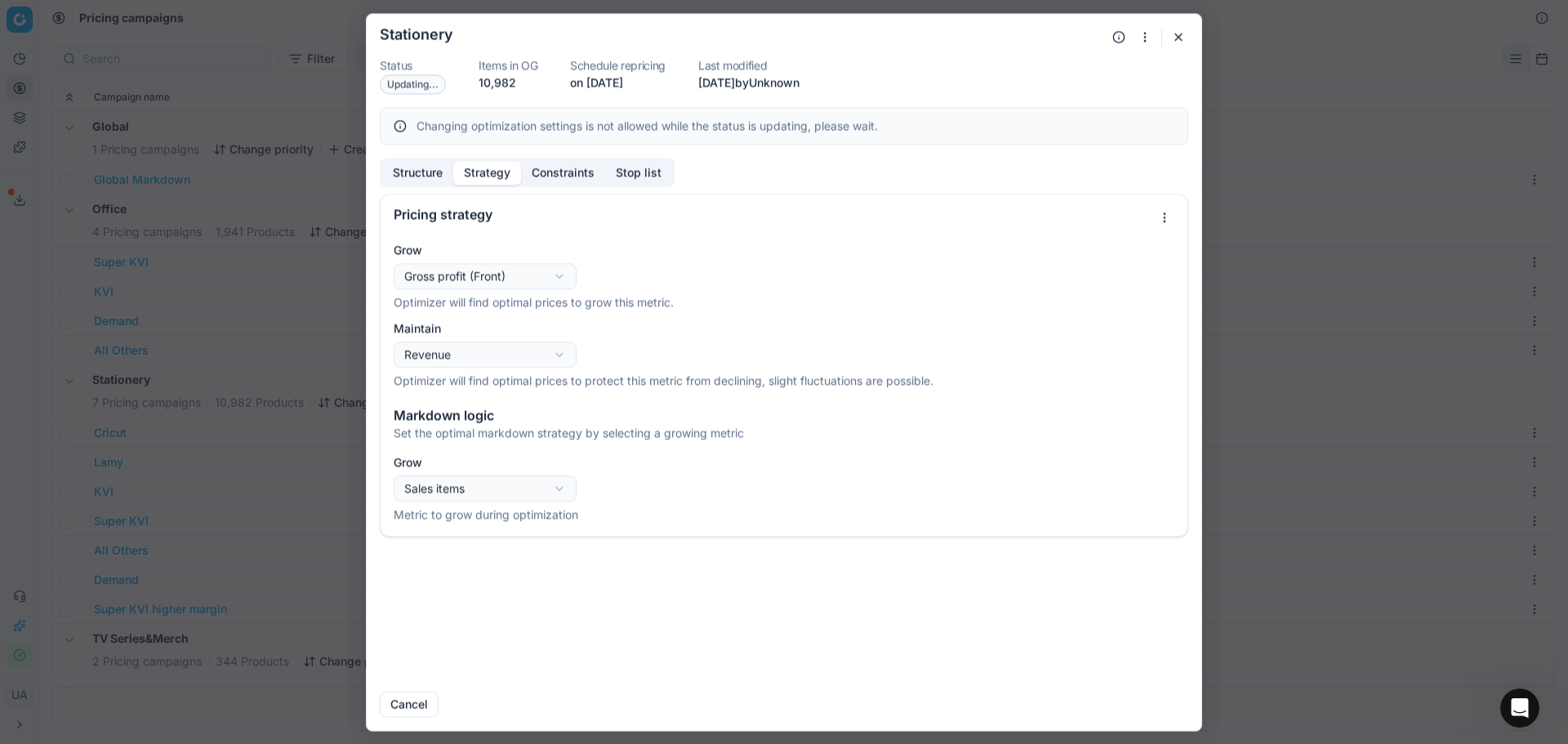
click at [520, 276] on div "Oprimization group is saving... Stationery Status Updating... Items in OG 10,98…" at bounding box center [784, 372] width 1568 height 744
click at [623, 275] on div "Oprimization group is saving... Stationery Status Updating... Items in OG 10,98…" at bounding box center [784, 372] width 1568 height 744
click at [582, 179] on button "Constraints" at bounding box center [563, 173] width 84 height 24
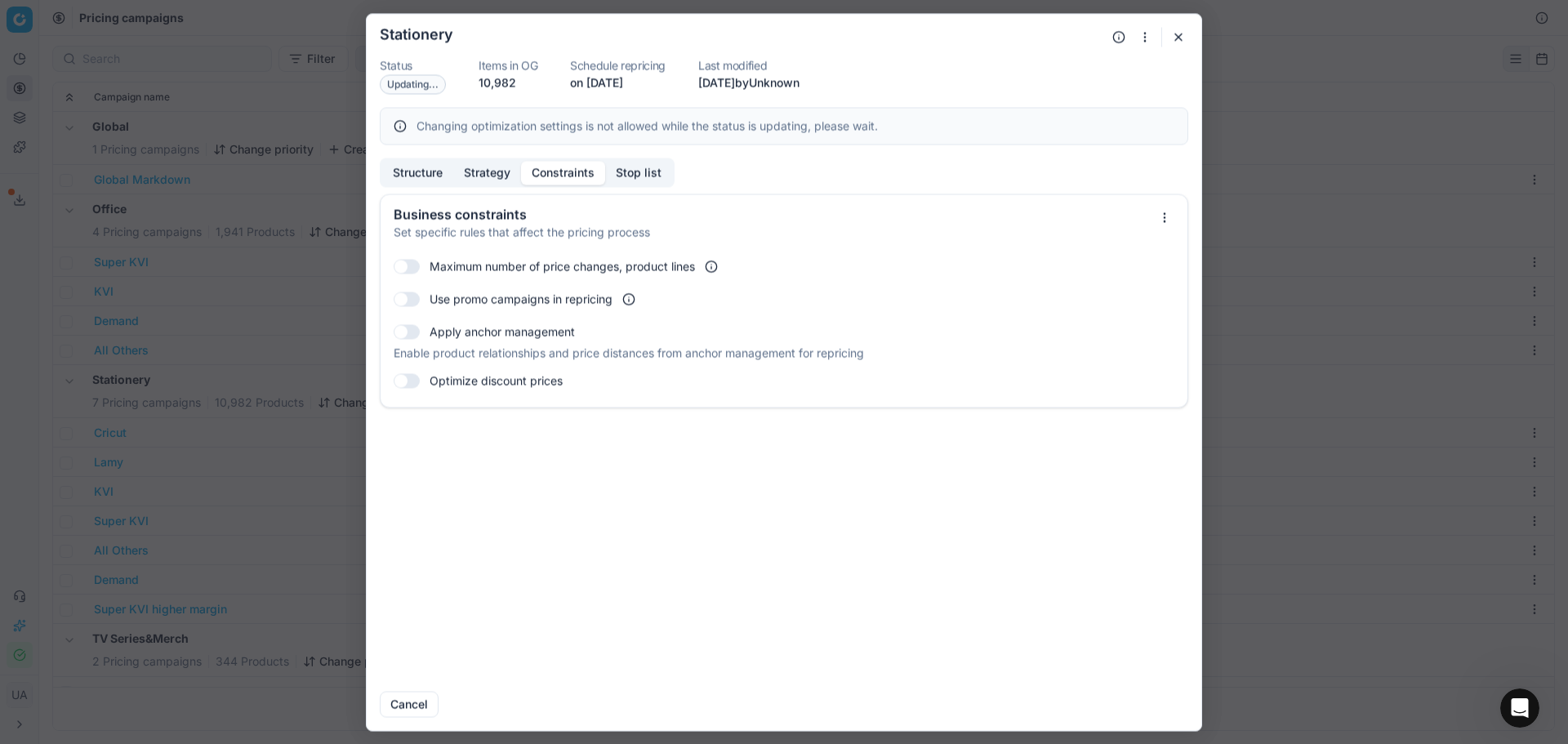
click at [632, 162] on button "Stop list" at bounding box center [639, 173] width 67 height 24
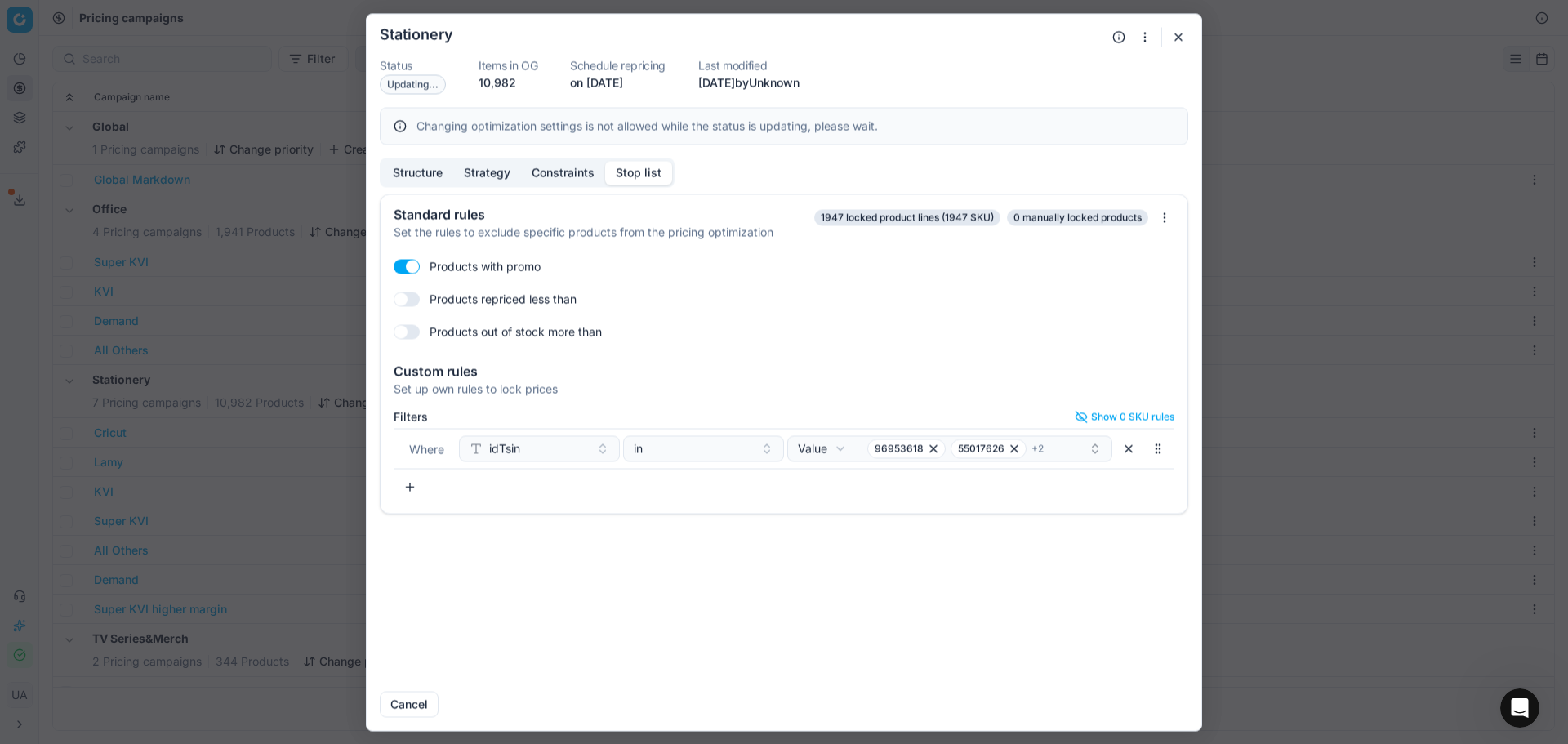
drag, startPoint x: 1179, startPoint y: 36, endPoint x: 938, endPoint y: 205, distance: 294.4
click at [1179, 36] on button "button" at bounding box center [1178, 36] width 19 height 19
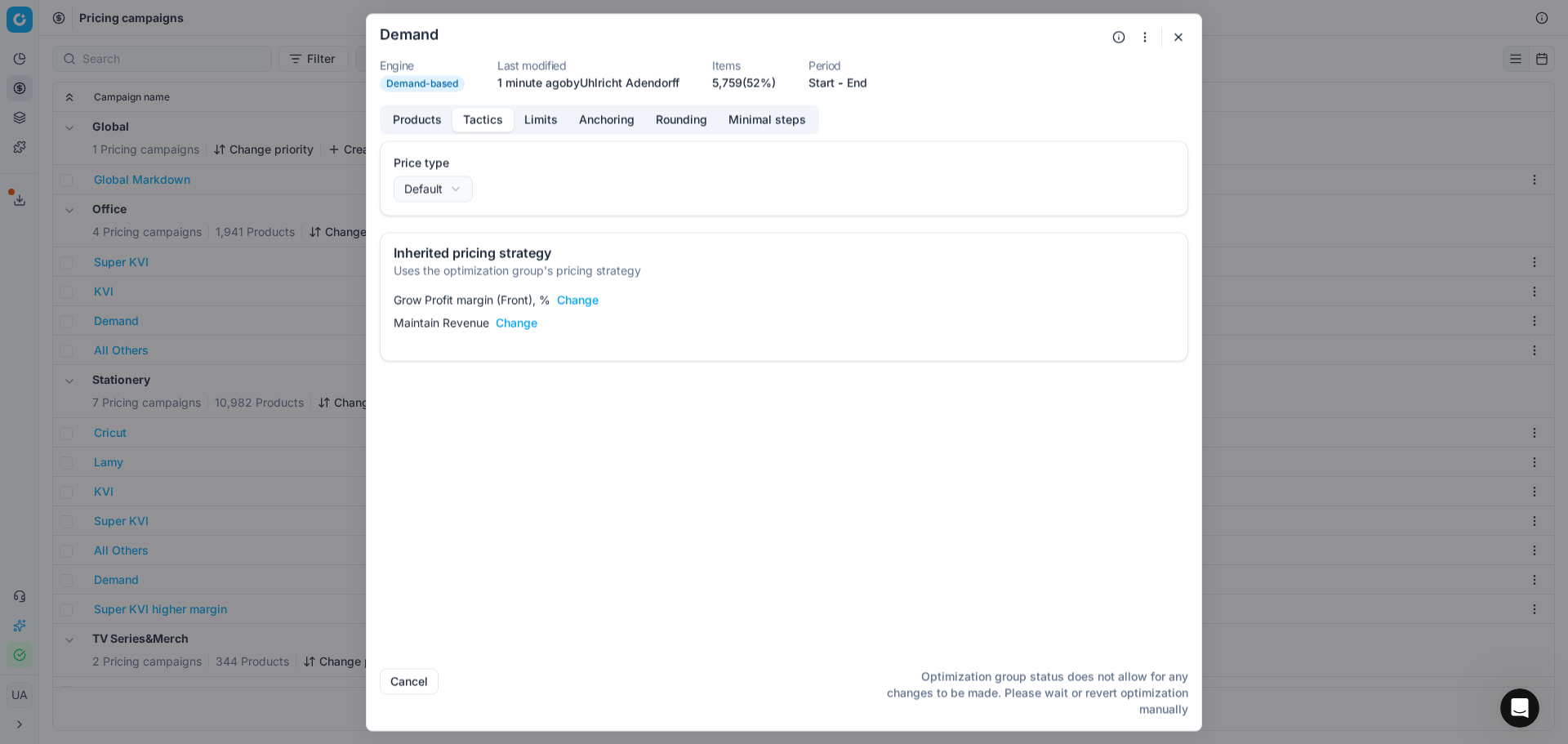
click at [536, 128] on button "Limits" at bounding box center [541, 120] width 55 height 24
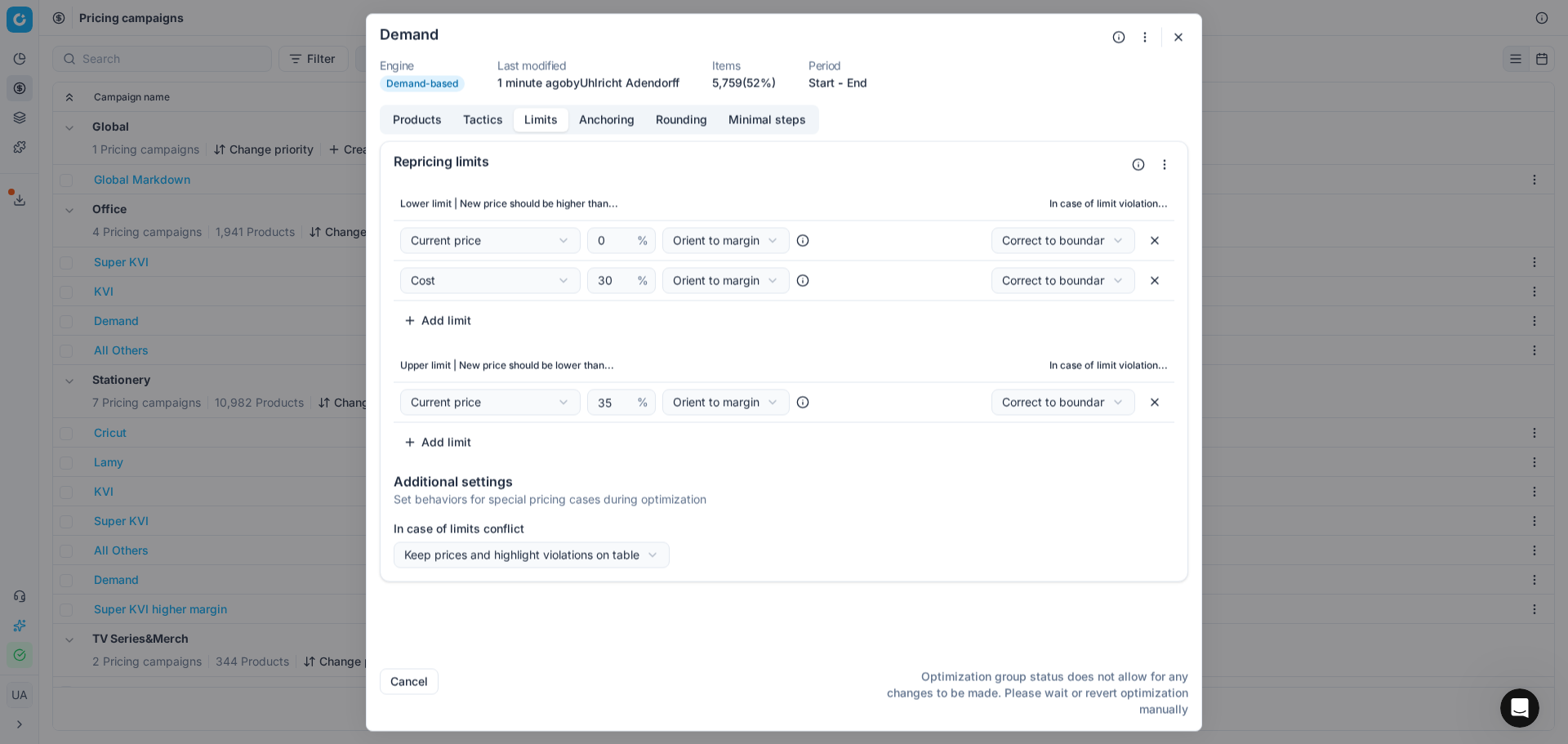
click at [439, 442] on button "Add limit" at bounding box center [437, 442] width 88 height 27
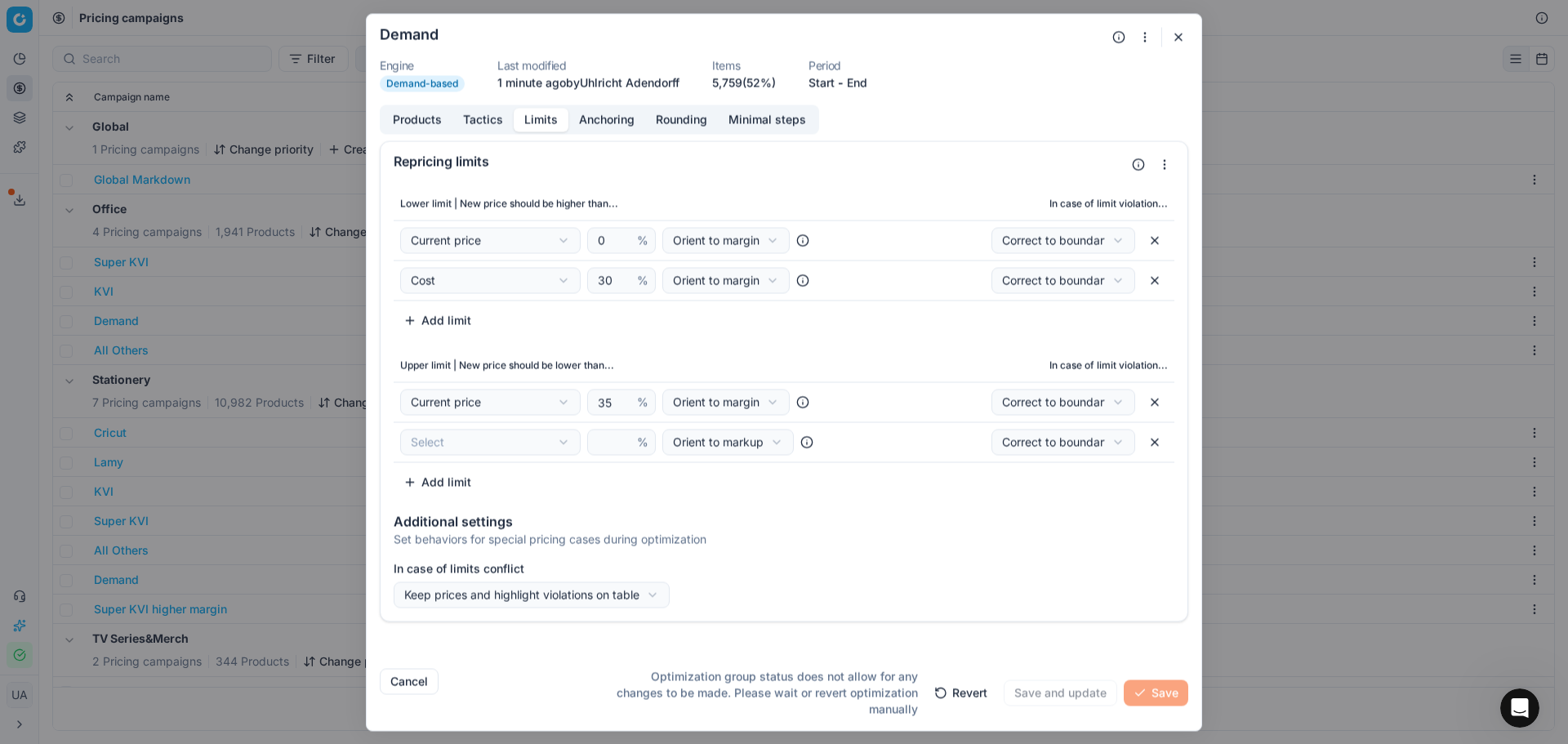
click at [497, 449] on div "We are saving PC settings. Please wait, it should take a few minutes Demand Eng…" at bounding box center [784, 372] width 1568 height 744
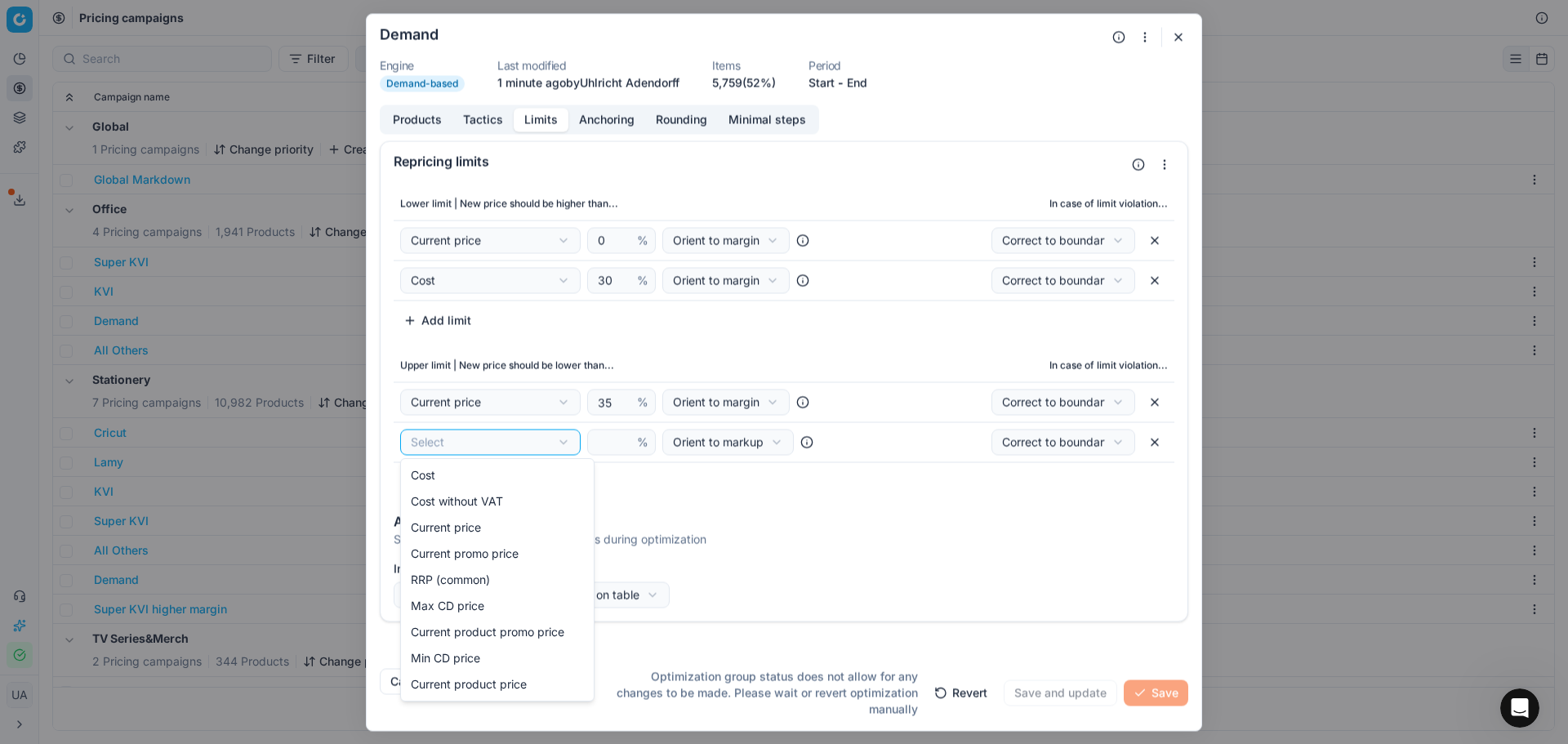
select select "rrp_common"
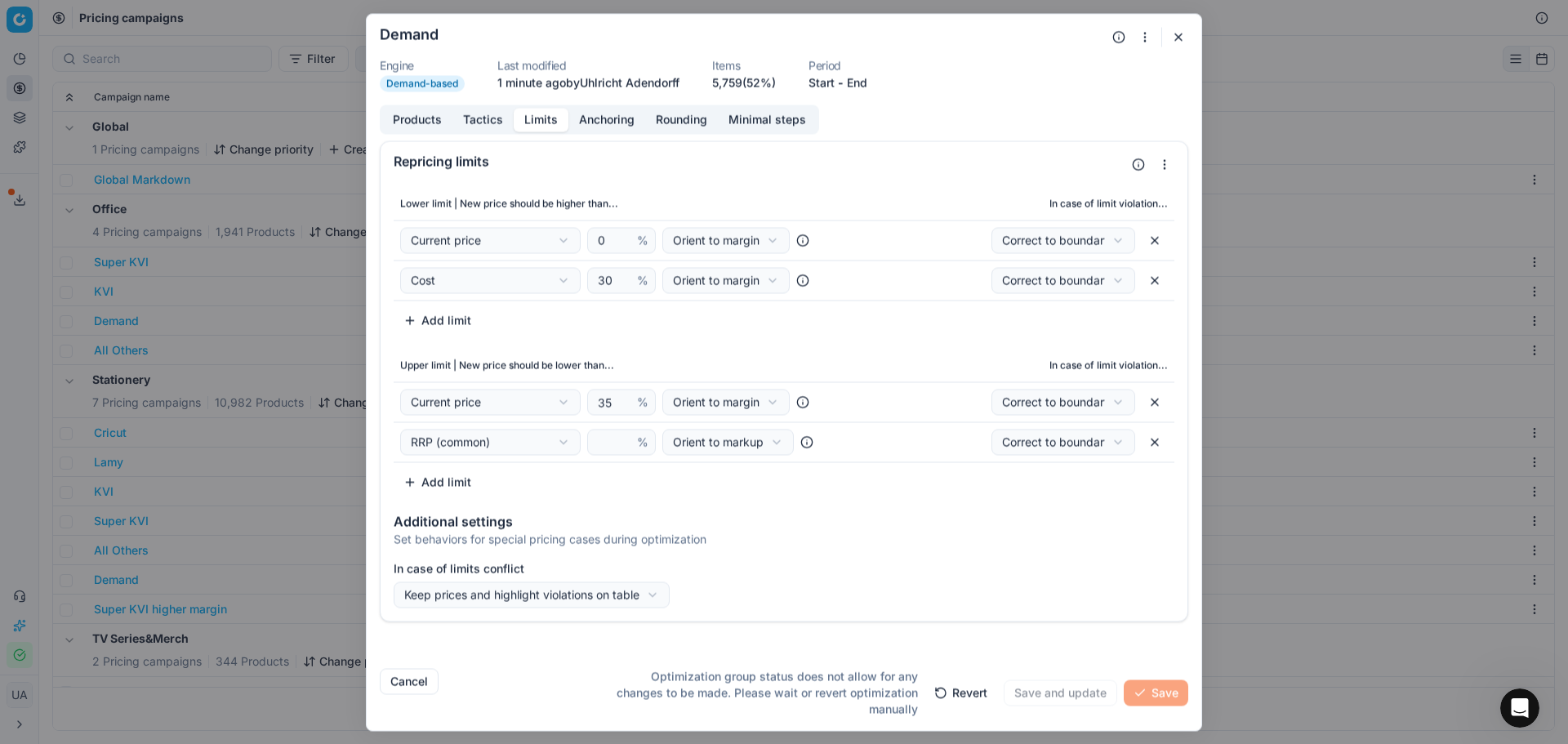
click at [717, 444] on div "We are saving PC settings. Please wait, it should take a few minutes Demand Eng…" at bounding box center [784, 372] width 1568 height 744
select select "absolute"
click at [602, 443] on input "number" at bounding box center [616, 442] width 43 height 25
type input "0"
drag, startPoint x: 1157, startPoint y: 445, endPoint x: 1137, endPoint y: 649, distance: 205.0
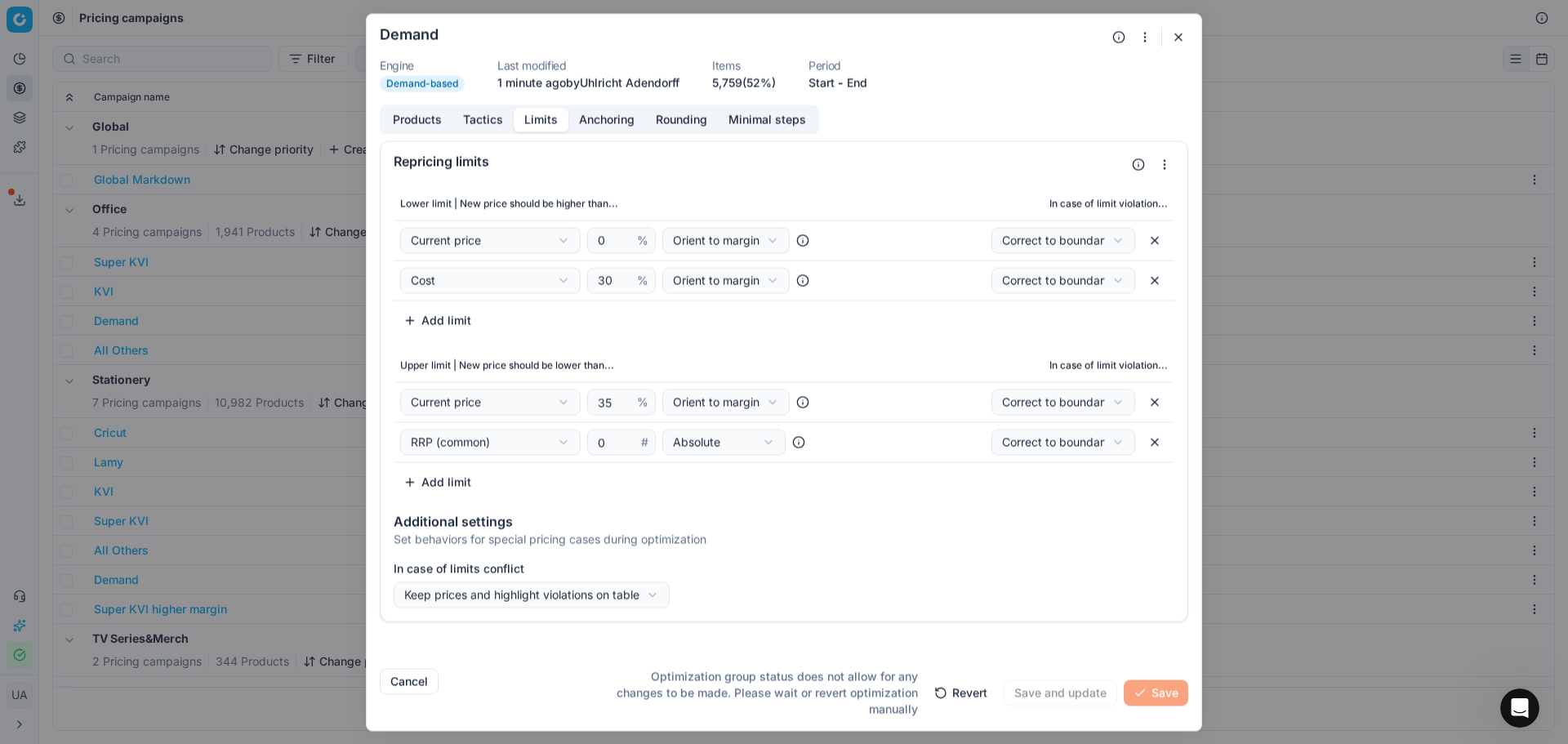
click at [1157, 445] on button "button" at bounding box center [1155, 442] width 27 height 27
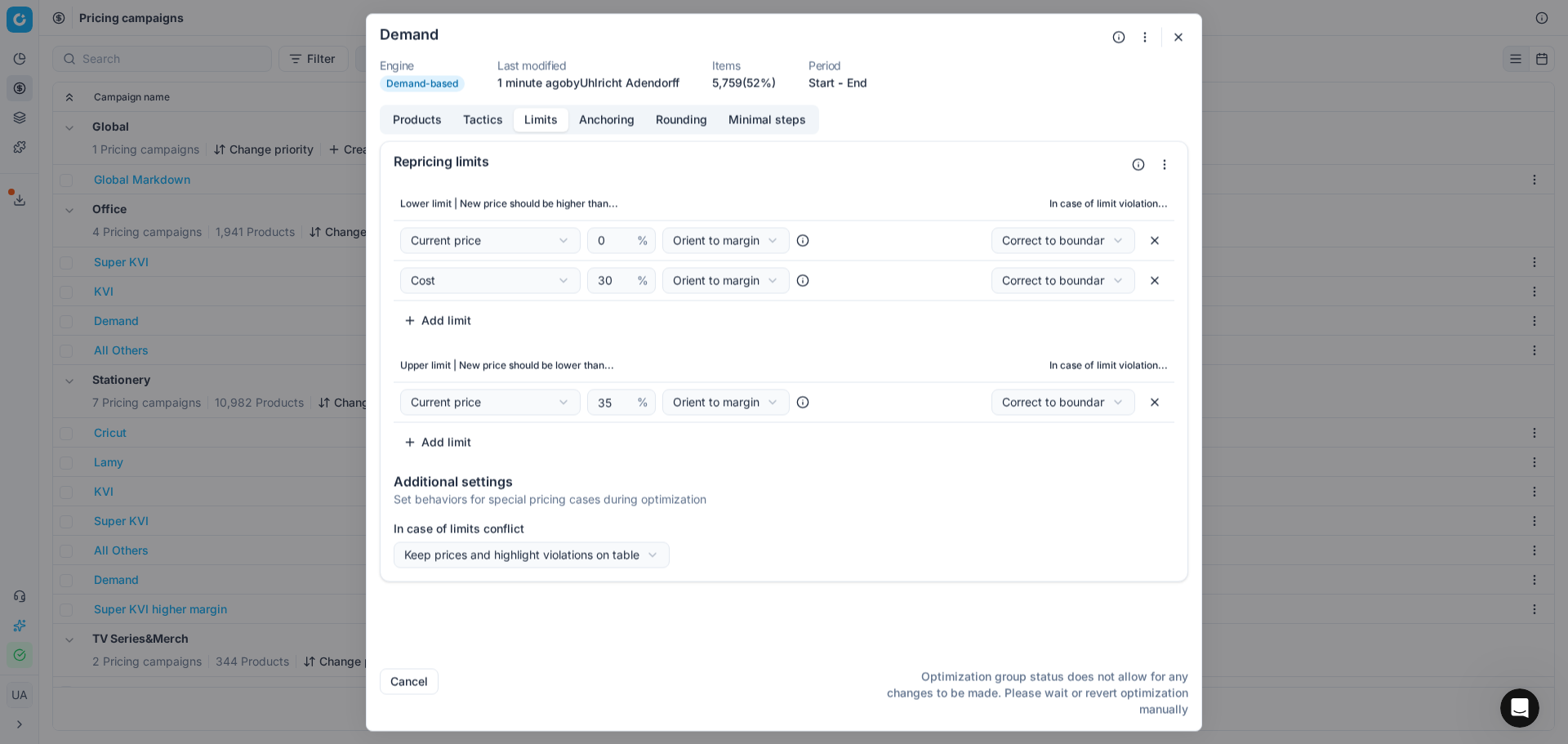
click at [806, 478] on div "Additional settings" at bounding box center [783, 481] width 780 height 13
click at [1175, 28] on button "button" at bounding box center [1178, 36] width 19 height 19
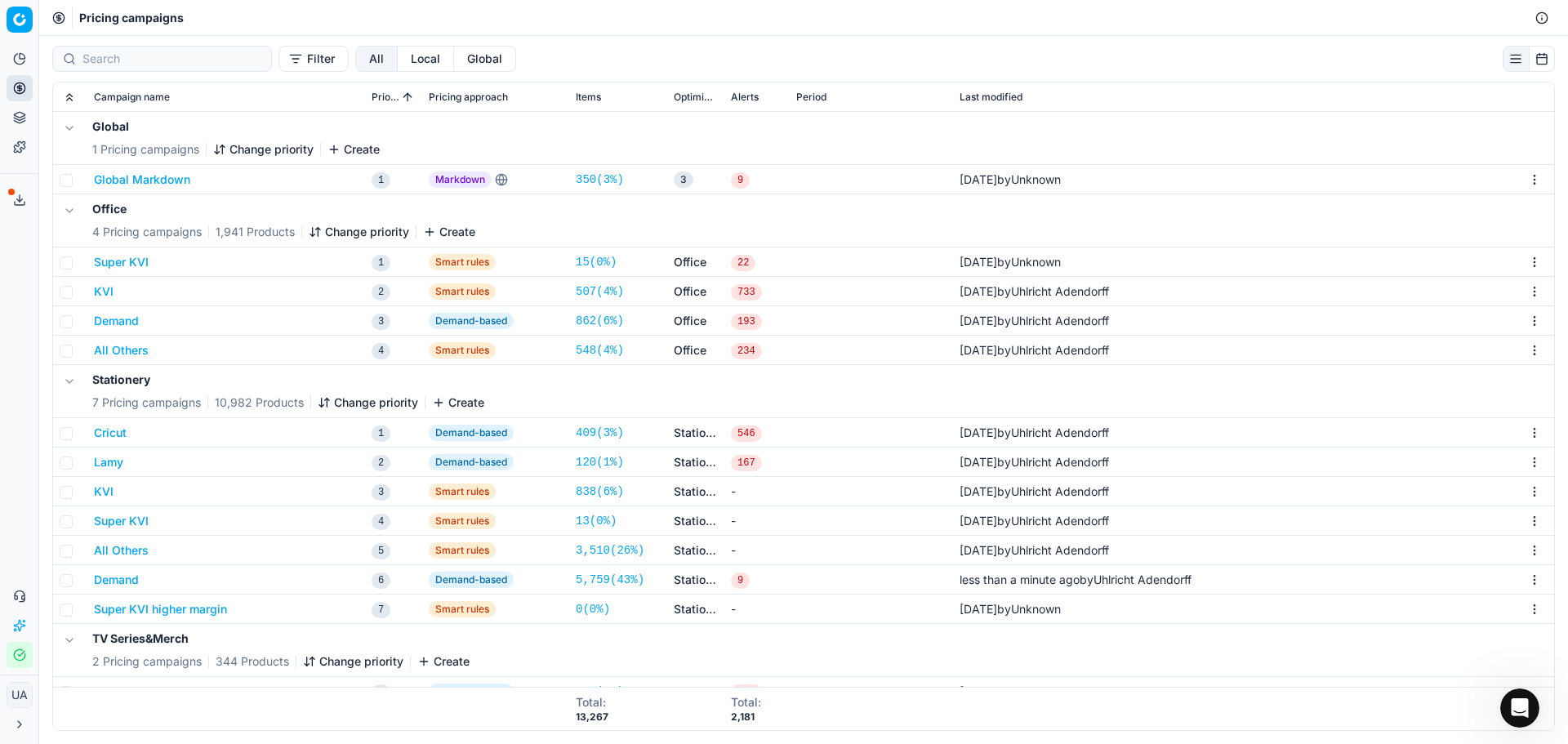
click at [27, 100] on ul "Analytics Pricing Product portfolio Templates" at bounding box center [19, 103] width 26 height 114
click at [120, 121] on link "Optimization groups" at bounding box center [157, 119] width 190 height 23
